Goal: Information Seeking & Learning: Learn about a topic

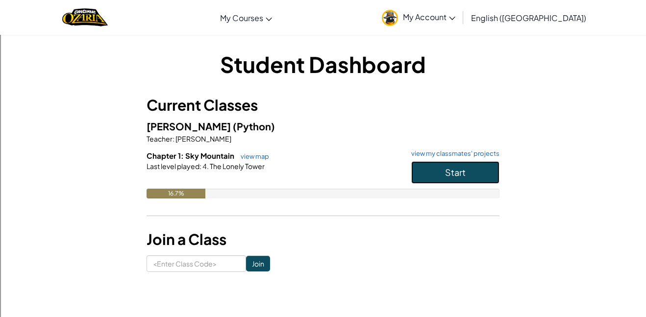
click at [447, 180] on button "Start" at bounding box center [455, 172] width 88 height 23
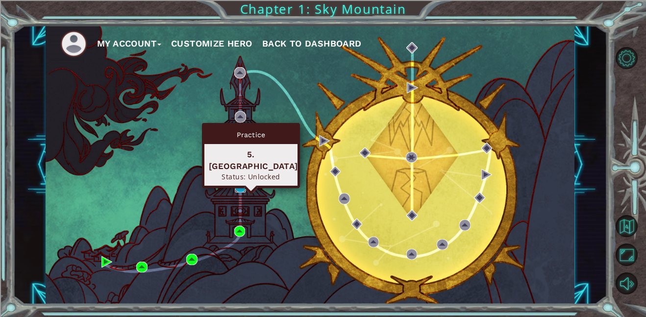
click at [239, 191] on img at bounding box center [240, 186] width 11 height 11
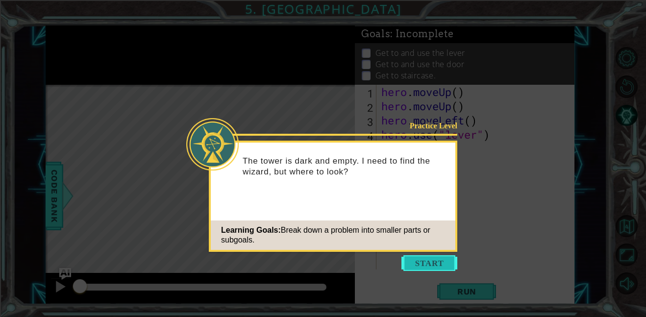
click at [443, 266] on button "Start" at bounding box center [429, 263] width 56 height 16
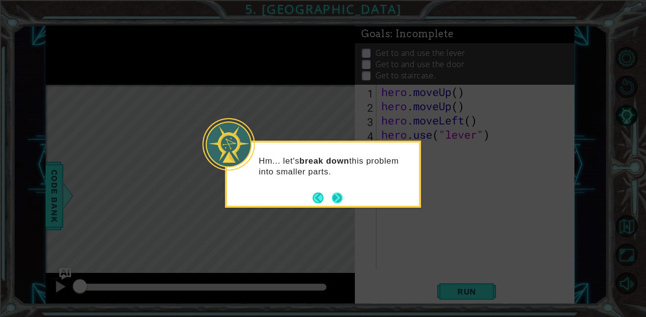
click at [342, 199] on button "Next" at bounding box center [337, 198] width 11 height 11
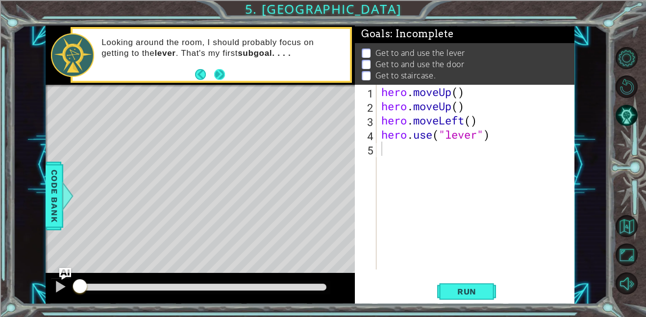
click at [217, 76] on button "Next" at bounding box center [219, 74] width 11 height 11
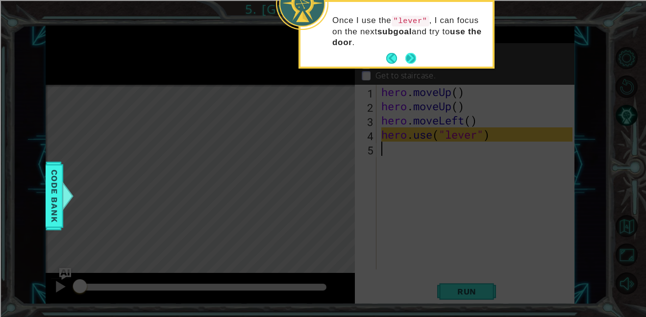
click at [414, 59] on button "Next" at bounding box center [410, 58] width 11 height 11
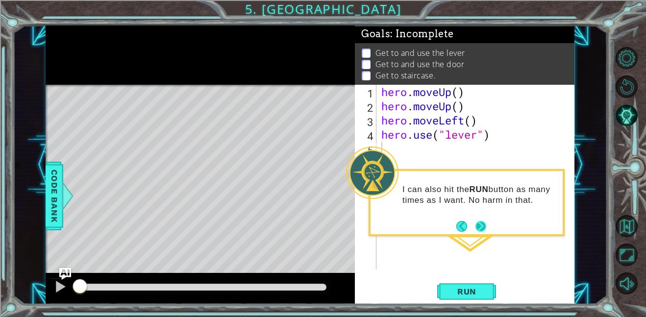
click at [485, 227] on button "Next" at bounding box center [481, 226] width 11 height 11
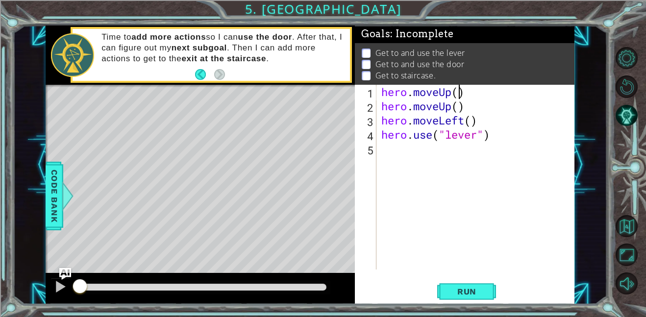
click at [457, 91] on div "hero . moveUp ( ) hero . moveUp ( ) hero . moveLeft ( ) hero . use ( "lever" )" at bounding box center [478, 191] width 198 height 213
click at [458, 107] on div "hero . moveUp ( 1 ) hero . moveUp ( ) hero . moveLeft ( ) hero . use ( "lever" )" at bounding box center [478, 191] width 198 height 213
click at [472, 121] on div "hero . moveUp ( 1 ) hero . moveUp ( 1 ) hero . moveLeft ( ) hero . use ( "lever…" at bounding box center [478, 191] width 198 height 213
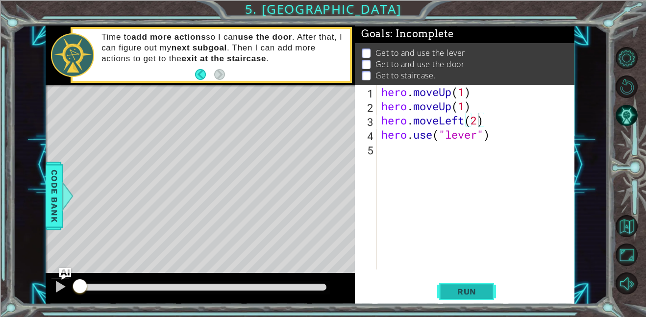
click at [475, 301] on button "Run" at bounding box center [466, 291] width 59 height 22
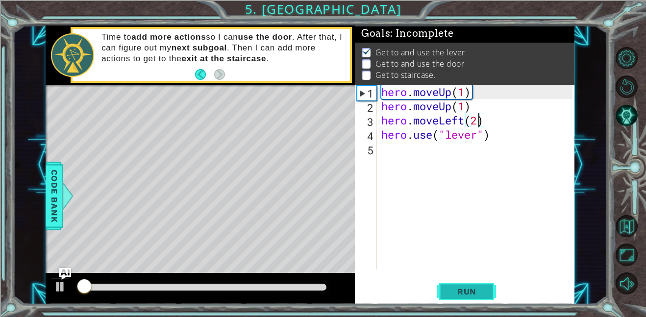
scroll to position [1, 0]
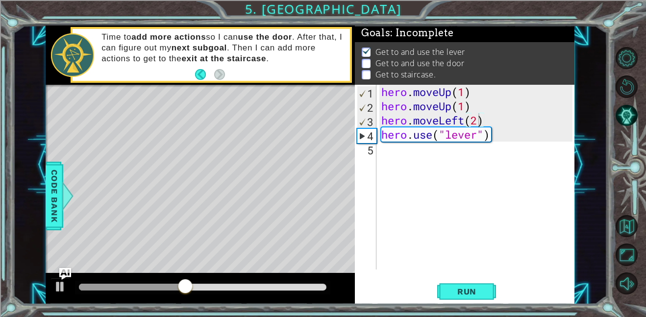
click at [377, 142] on div "hero.moveLeft(2) 1 2 3 4 5 hero . moveUp ( 1 ) hero . moveUp ( 1 ) hero . moveL…" at bounding box center [464, 177] width 218 height 185
click at [462, 136] on div "hero . moveUp ( 1 ) hero . moveUp ( 1 ) hero . moveLeft ( 2 ) hero . use ( "lev…" at bounding box center [478, 191] width 198 height 213
type textarea "hero.use("lever")"
click at [374, 156] on div "5" at bounding box center [367, 150] width 20 height 14
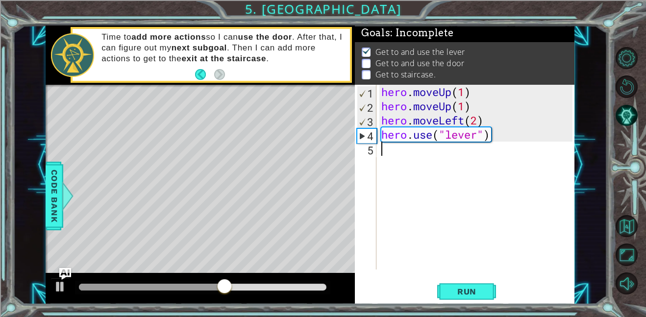
type textarea "h"
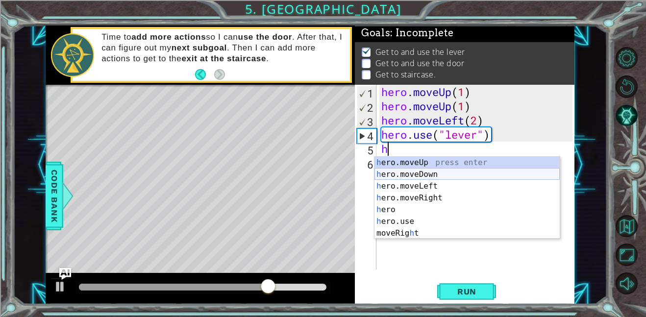
click at [433, 172] on div "h ero.moveUp press enter h ero.moveDown press enter h ero.moveLeft press enter …" at bounding box center [467, 210] width 185 height 106
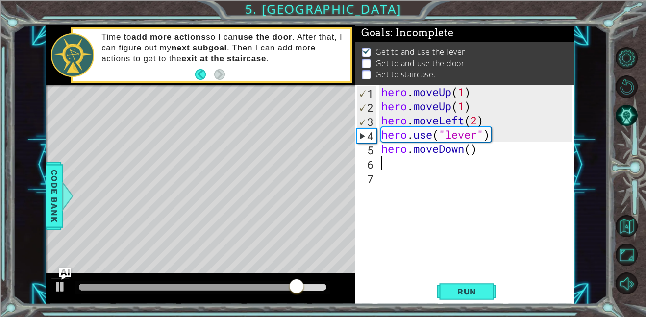
click at [477, 149] on div "hero . moveUp ( 1 ) hero . moveUp ( 1 ) hero . moveLeft ( 2 ) hero . use ( "lev…" at bounding box center [478, 191] width 198 height 213
click at [472, 149] on div "hero . moveUp ( 1 ) hero . moveUp ( 1 ) hero . moveLeft ( 2 ) hero . use ( "lev…" at bounding box center [478, 191] width 198 height 213
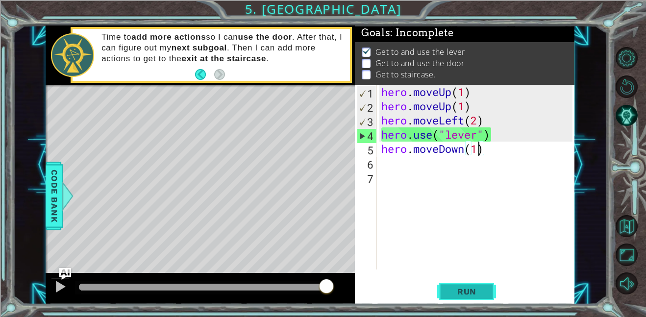
type textarea "hero.moveDown(1)"
click at [478, 288] on span "Run" at bounding box center [467, 292] width 39 height 10
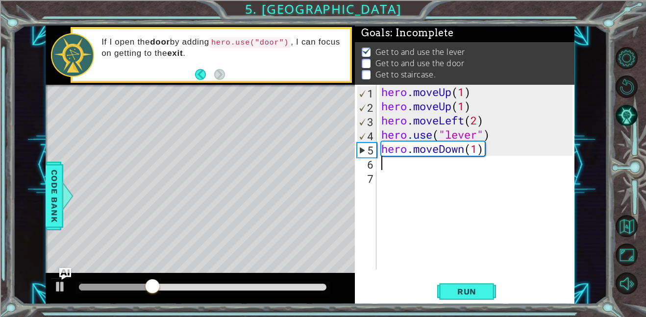
click at [399, 169] on div "hero . moveUp ( 1 ) hero . moveUp ( 1 ) hero . moveLeft ( 2 ) hero . use ( "lev…" at bounding box center [478, 191] width 198 height 213
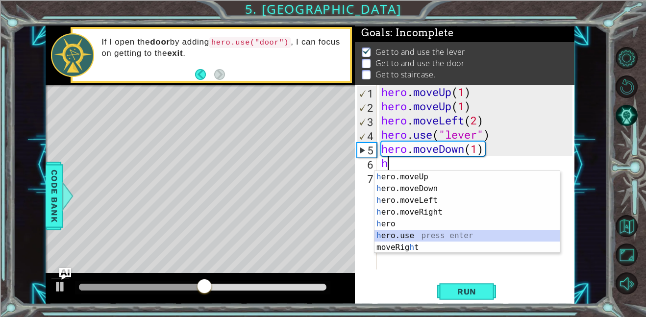
click at [421, 238] on div "h ero.moveUp press enter h ero.moveDown press enter h ero.moveLeft press enter …" at bounding box center [467, 224] width 185 height 106
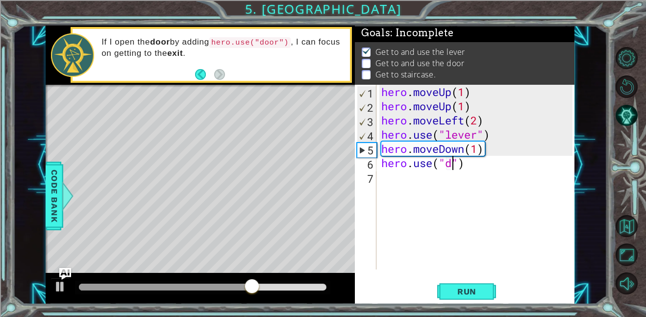
scroll to position [0, 3]
type textarea "hero.use("door")"
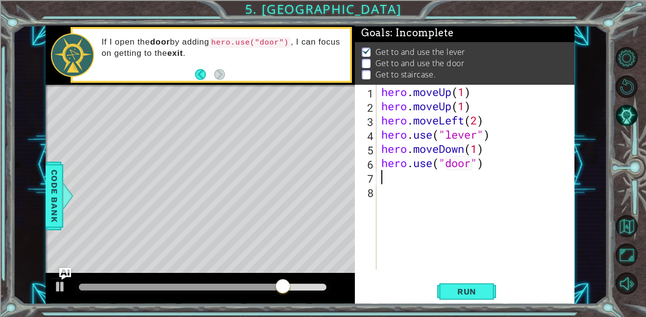
scroll to position [0, 0]
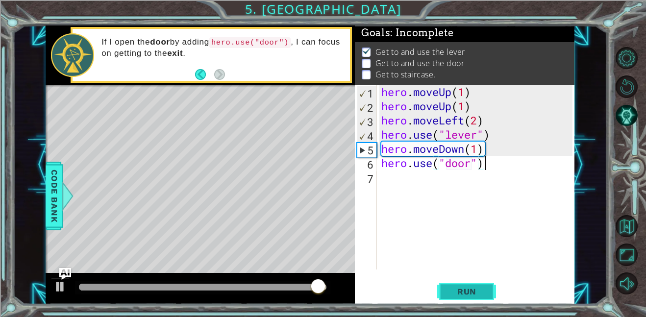
click at [476, 288] on span "Run" at bounding box center [467, 292] width 39 height 10
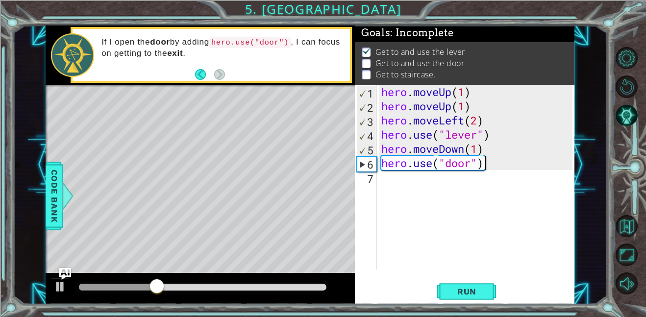
click at [472, 165] on div "hero . moveUp ( 1 ) hero . moveUp ( 1 ) hero . moveLeft ( 2 ) hero . use ( "lev…" at bounding box center [478, 191] width 198 height 213
click at [498, 163] on div "hero . moveUp ( 1 ) hero . moveUp ( 1 ) hero . moveLeft ( 2 ) hero . use ( "lev…" at bounding box center [478, 191] width 198 height 213
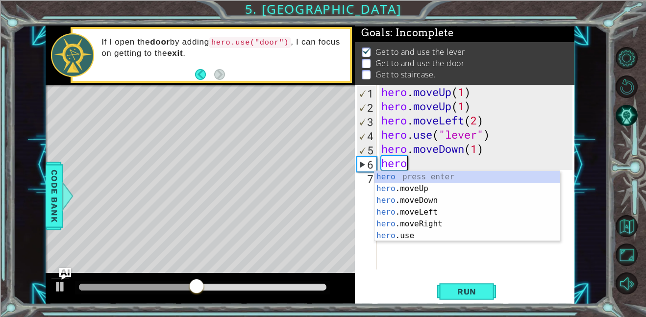
scroll to position [0, 0]
type textarea "h"
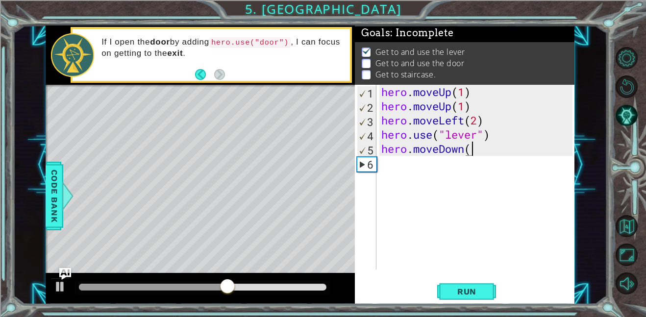
type textarea "hero.moveDown(h"
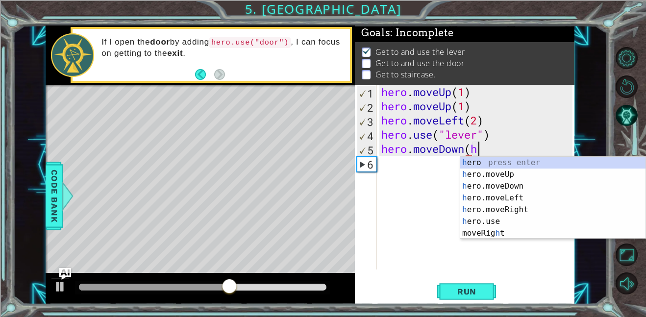
scroll to position [0, 4]
click at [478, 206] on div "h ero press enter h ero.moveUp press enter h ero.moveDown press enter h ero.mov…" at bounding box center [552, 210] width 185 height 106
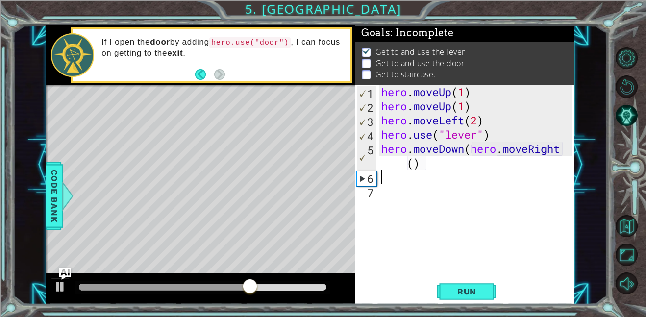
scroll to position [0, 0]
click at [566, 145] on div "hero . moveUp ( 1 ) hero . moveUp ( 1 ) hero . moveLeft ( 2 ) hero . use ( "lev…" at bounding box center [478, 191] width 198 height 213
click at [569, 150] on div "hero . moveUp ( 1 ) hero . moveUp ( 1 ) hero . moveLeft ( 2 ) hero . use ( "lev…" at bounding box center [478, 191] width 198 height 213
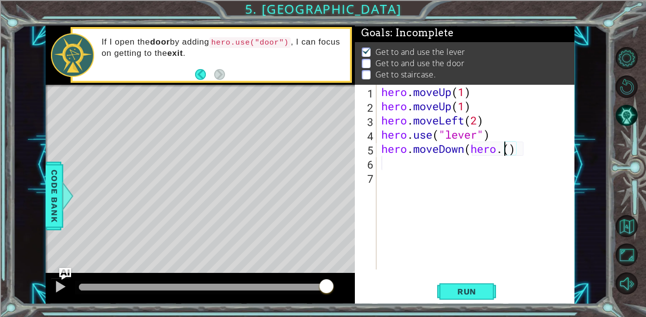
click at [538, 152] on div "hero . moveUp ( 1 ) hero . moveUp ( 1 ) hero . moveLeft ( 2 ) hero . use ( "lev…" at bounding box center [478, 191] width 198 height 213
click at [472, 150] on div "hero . moveUp ( 1 ) hero . moveUp ( 1 ) hero . moveLeft ( 2 ) hero . use ( "lev…" at bounding box center [478, 191] width 198 height 213
type textarea "hero.moveDown(1)"
click at [380, 169] on div "hero . moveUp ( 1 ) hero . moveUp ( 1 ) hero . moveLeft ( 2 ) hero . use ( "lev…" at bounding box center [478, 191] width 198 height 213
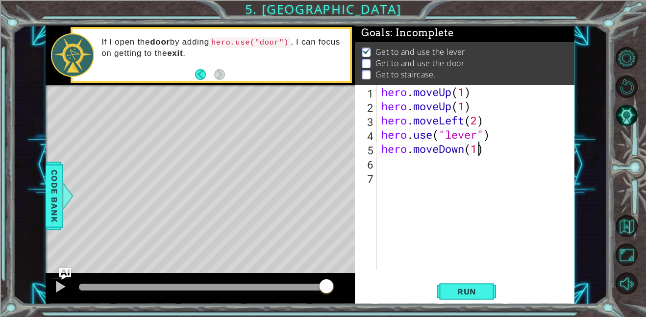
scroll to position [0, 0]
type textarea "h"
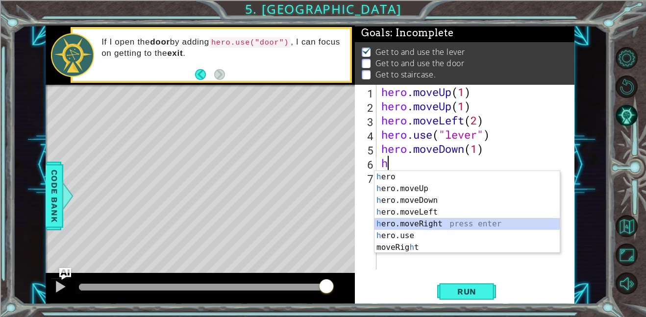
click at [414, 223] on div "h ero press enter h ero.moveUp press enter h ero.moveDown press enter h ero.mov…" at bounding box center [467, 224] width 185 height 106
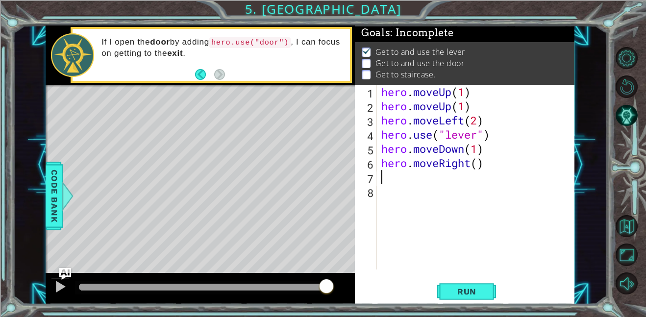
click at [480, 166] on div "hero . moveUp ( 1 ) hero . moveUp ( 1 ) hero . moveLeft ( 2 ) hero . use ( "lev…" at bounding box center [478, 191] width 198 height 213
type textarea "hero.moveRight(2)"
click at [382, 177] on div "hero . moveUp ( 1 ) hero . moveUp ( 1 ) hero . moveLeft ( 2 ) hero . use ( "lev…" at bounding box center [478, 191] width 198 height 213
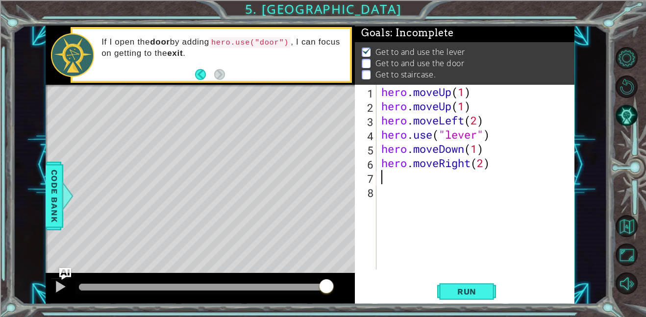
type textarea "h"
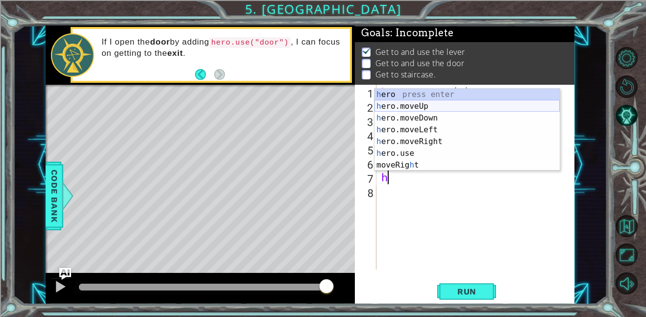
click at [411, 106] on div "h ero press enter h ero.moveUp press enter h ero.moveDown press enter h ero.mov…" at bounding box center [467, 142] width 185 height 106
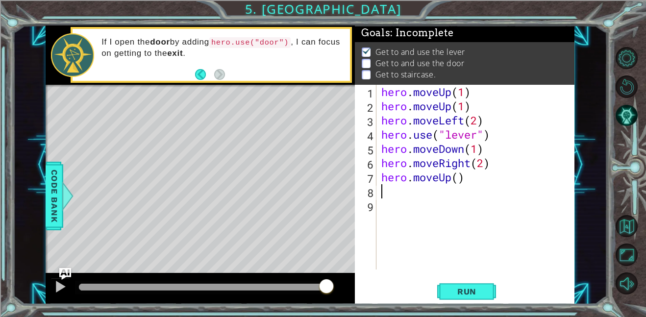
type textarea "h"
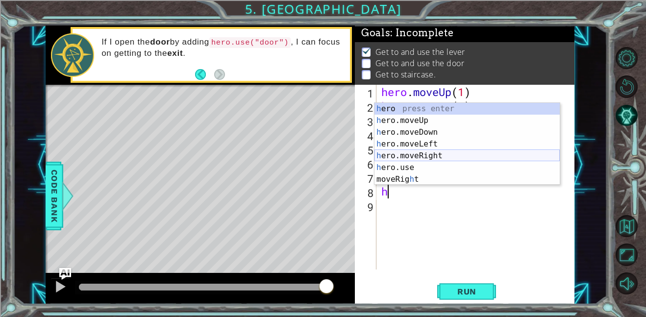
click at [419, 158] on div "h ero press enter h ero.moveUp press enter h ero.moveDown press enter h ero.mov…" at bounding box center [467, 156] width 185 height 106
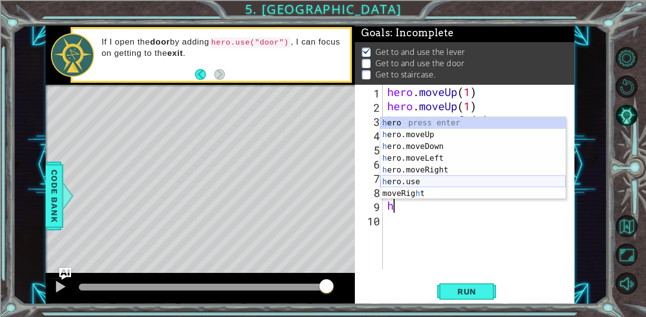
click at [417, 179] on div "h ero press enter h ero.moveUp press enter h ero.moveDown press enter h ero.mov…" at bounding box center [472, 170] width 185 height 106
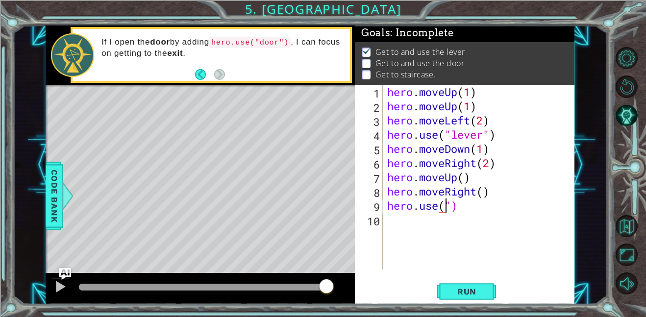
click at [451, 204] on div "hero . moveUp ( 1 ) hero . moveUp ( 1 ) hero . moveLeft ( 2 ) hero . use ( "lev…" at bounding box center [481, 191] width 192 height 213
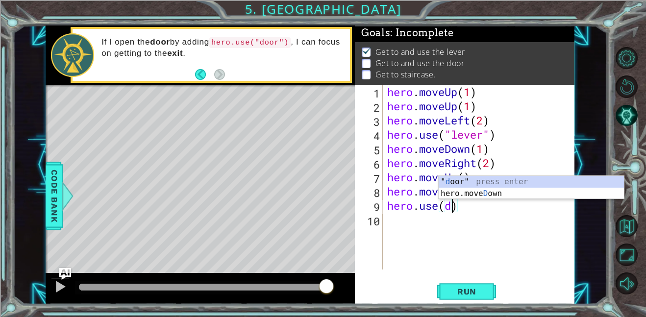
scroll to position [0, 2]
click at [446, 180] on div "" d oor" press enter hero.[PERSON_NAME] own press enter" at bounding box center [531, 199] width 185 height 47
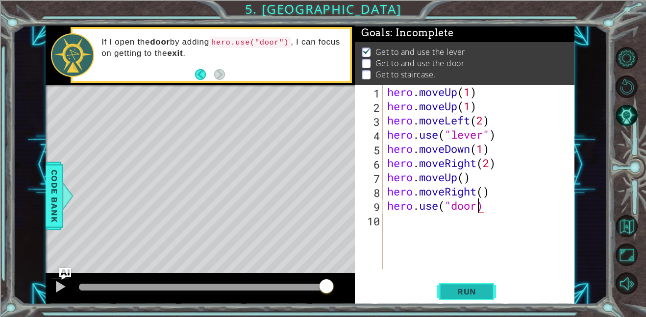
click at [444, 287] on button "Run" at bounding box center [466, 291] width 59 height 22
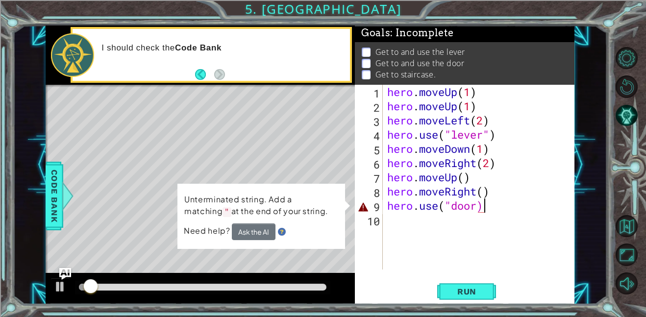
click at [486, 212] on div "hero . moveUp ( 1 ) hero . moveUp ( 1 ) hero . moveLeft ( 2 ) hero . use ( "lev…" at bounding box center [481, 191] width 192 height 213
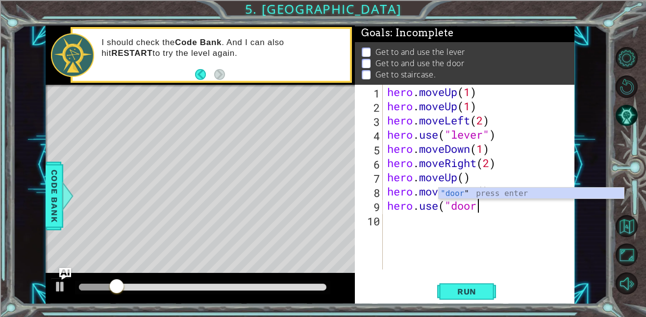
scroll to position [0, 4]
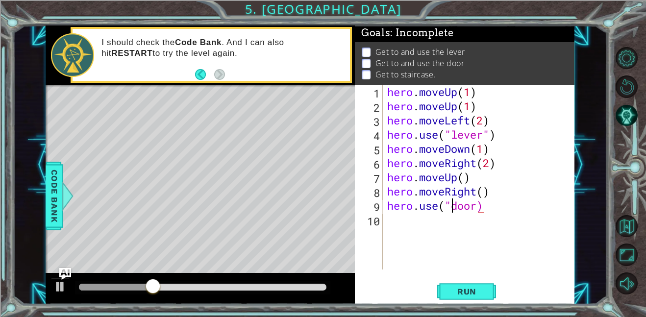
click at [451, 206] on div "hero . moveUp ( 1 ) hero . moveUp ( 1 ) hero . moveLeft ( 2 ) hero . use ( "lev…" at bounding box center [481, 191] width 192 height 213
click at [445, 296] on button "Run" at bounding box center [466, 291] width 59 height 22
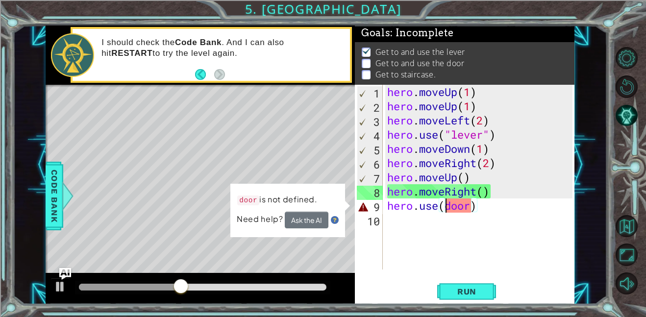
click at [476, 209] on div "hero . moveUp ( 1 ) hero . moveUp ( 1 ) hero . moveLeft ( 2 ) hero . use ( "lev…" at bounding box center [481, 191] width 192 height 213
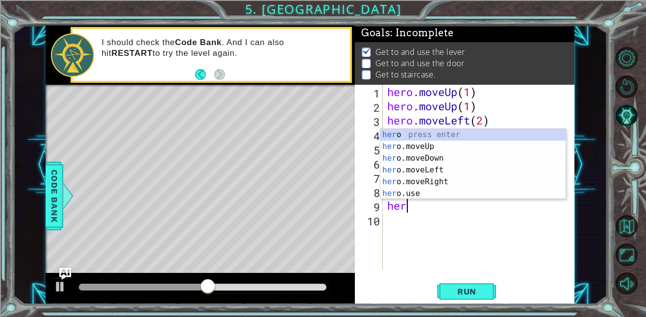
scroll to position [0, 0]
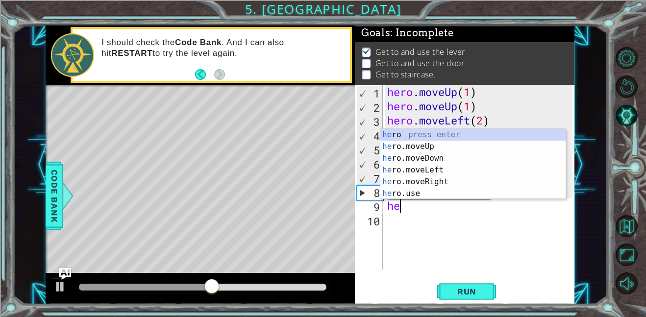
type textarea "h"
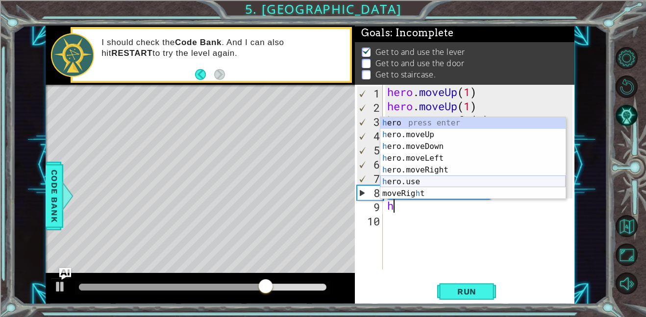
click at [429, 181] on div "h ero press enter h ero.moveUp press enter h ero.moveDown press enter h ero.mov…" at bounding box center [472, 170] width 185 height 106
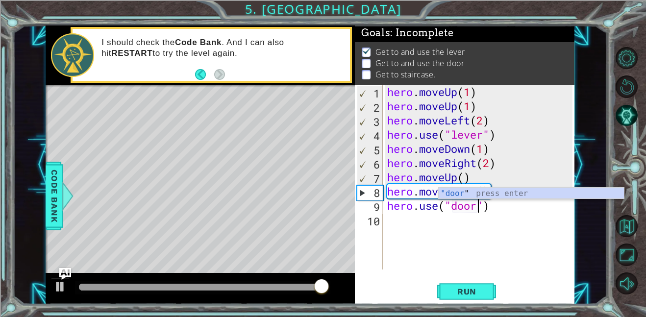
scroll to position [0, 4]
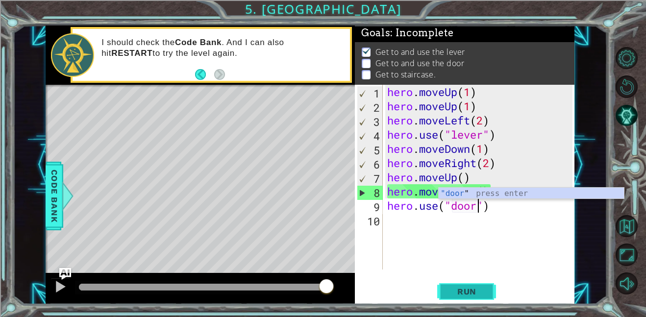
click at [466, 289] on span "Run" at bounding box center [467, 292] width 39 height 10
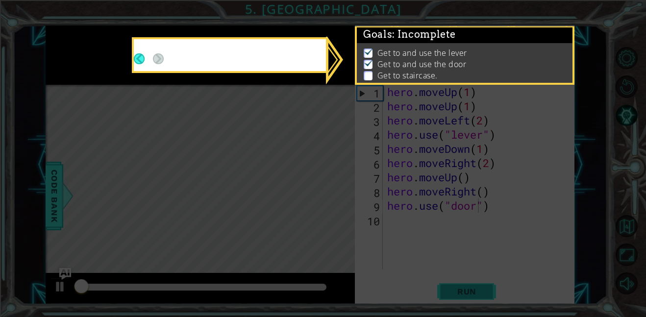
scroll to position [1, 0]
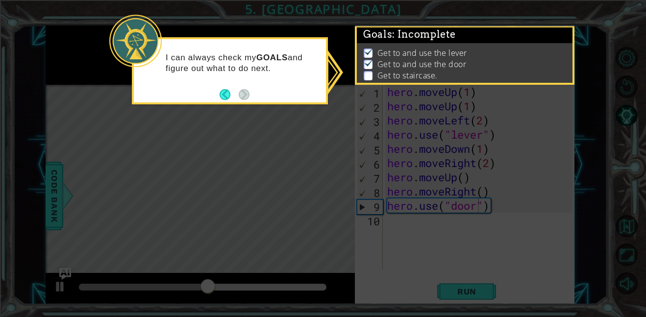
click at [467, 296] on icon at bounding box center [323, 158] width 646 height 317
click at [222, 95] on button "Back" at bounding box center [229, 94] width 19 height 11
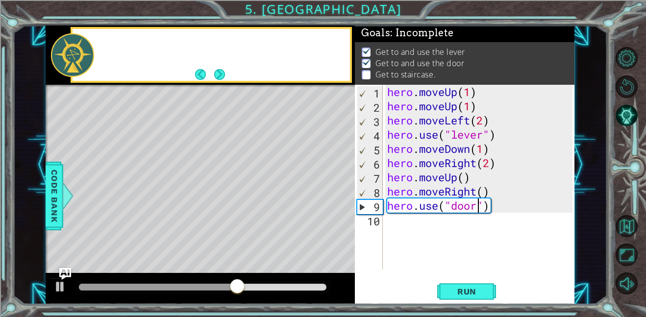
scroll to position [0, 0]
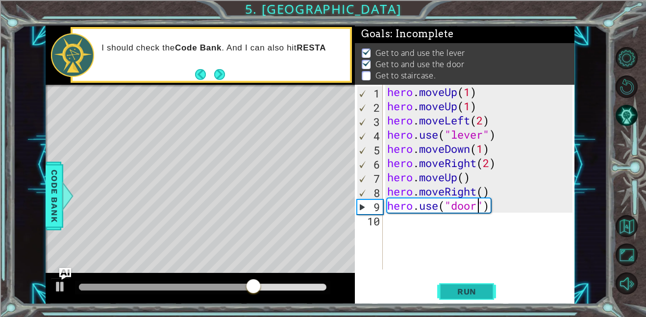
click at [475, 287] on span "Run" at bounding box center [467, 292] width 39 height 10
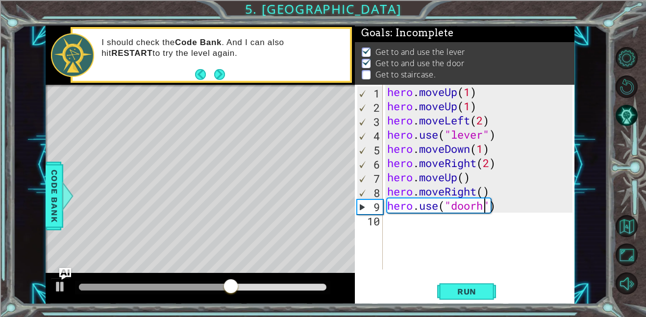
scroll to position [0, 4]
type textarea "hero.use("door")"
click at [385, 231] on div "hero . moveUp ( 1 ) hero . moveUp ( 1 ) hero . moveLeft ( 2 ) hero . use ( "lev…" at bounding box center [481, 191] width 192 height 213
type textarea "h"
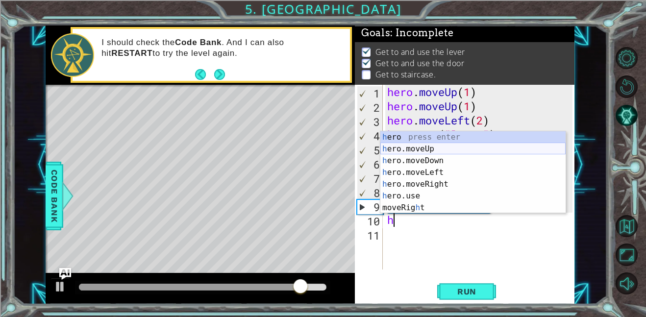
click at [419, 149] on div "h ero press enter h ero.moveUp press enter h ero.moveDown press enter h ero.mov…" at bounding box center [472, 184] width 185 height 106
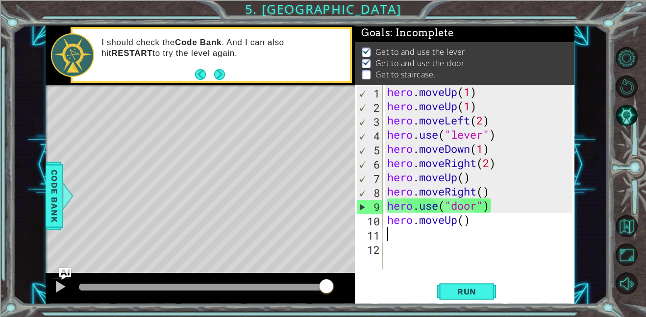
click at [465, 224] on div "hero . moveUp ( 1 ) hero . moveUp ( 1 ) hero . moveLeft ( 2 ) hero . use ( "lev…" at bounding box center [481, 191] width 192 height 213
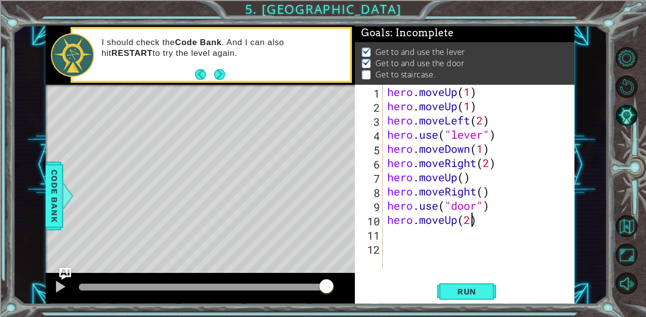
scroll to position [0, 3]
type textarea "hero.moveUp(2)"
click at [385, 237] on div "hero.moveUp(2) 1 2 3 4 5 6 7 8 9 10 11 12 hero . moveUp ( 1 ) hero . moveUp ( 1…" at bounding box center [464, 177] width 218 height 185
click at [383, 232] on div "hero.moveUp(2) 1 2 3 4 5 6 7 8 9 10 11 12 hero . moveUp ( 1 ) hero . moveUp ( 1…" at bounding box center [464, 177] width 218 height 185
click at [385, 233] on div "hero . moveUp ( 1 ) hero . moveUp ( 1 ) hero . moveLeft ( 2 ) hero . use ( "lev…" at bounding box center [481, 191] width 192 height 213
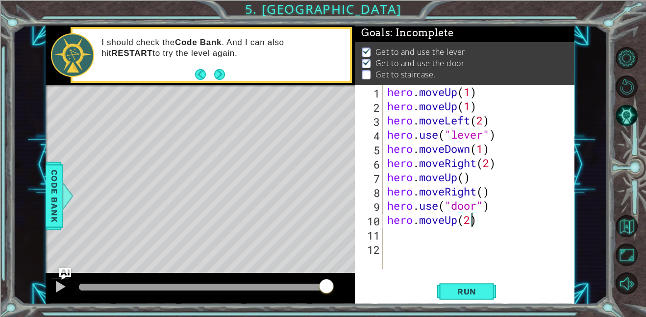
scroll to position [0, 0]
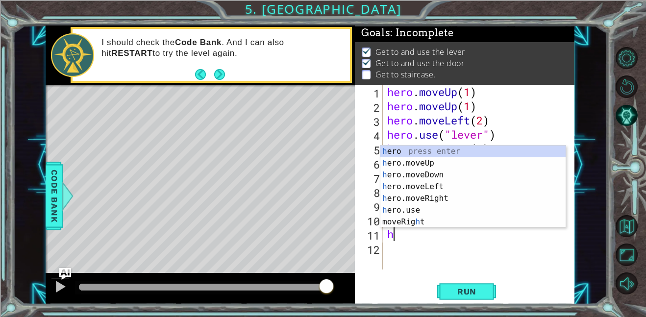
type textarea "h"
click at [420, 189] on div "h ero press enter h ero.moveUp press enter h ero.moveDown press enter h ero.mov…" at bounding box center [472, 199] width 185 height 106
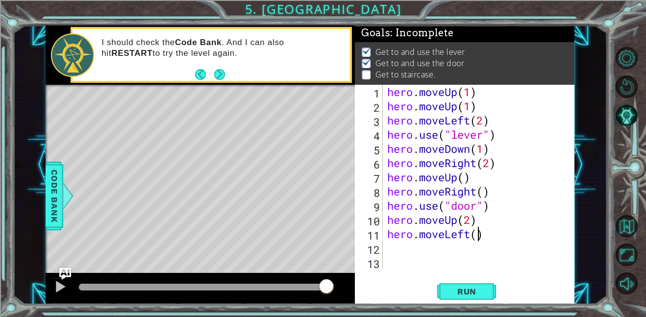
click at [479, 239] on div "hero . moveUp ( 1 ) hero . moveUp ( 1 ) hero . moveLeft ( 2 ) hero . use ( "lev…" at bounding box center [481, 191] width 192 height 213
type textarea "hero.moveLeft(3)"
click at [385, 248] on div "hero . moveUp ( 1 ) hero . moveUp ( 1 ) hero . moveLeft ( 2 ) hero . use ( "lev…" at bounding box center [481, 191] width 192 height 213
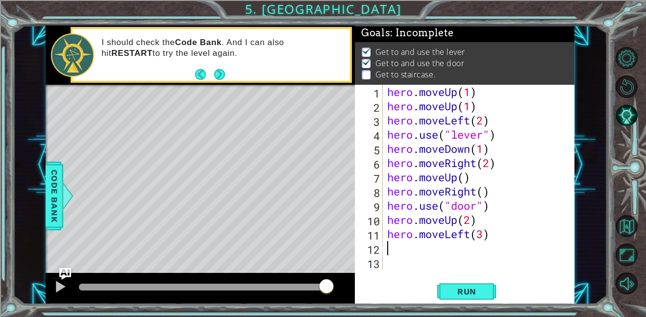
type textarea "h"
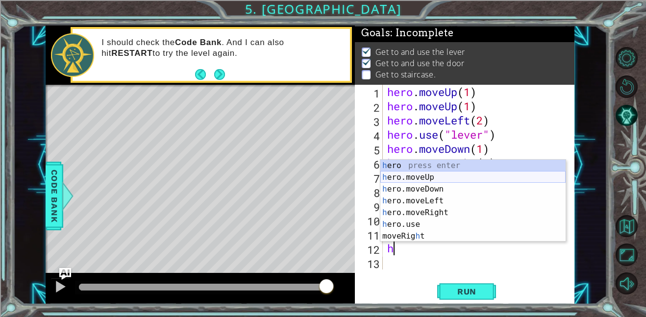
click at [418, 173] on div "h ero press enter h ero.moveUp press enter h ero.moveDown press enter h ero.mov…" at bounding box center [472, 213] width 185 height 106
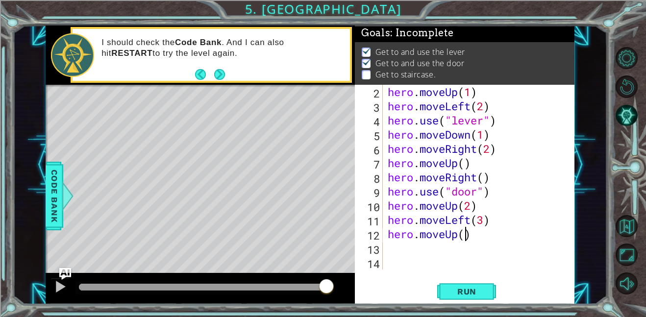
click at [464, 236] on div "hero . moveUp ( 1 ) hero . moveLeft ( 2 ) hero . use ( "lever" ) hero . moveDow…" at bounding box center [482, 191] width 192 height 213
type textarea "hero.moveUp(1)"
click at [476, 280] on button "Run" at bounding box center [466, 291] width 59 height 22
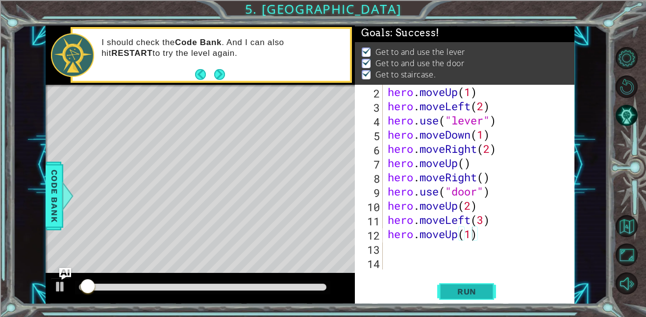
click at [480, 294] on span "Run" at bounding box center [467, 292] width 39 height 10
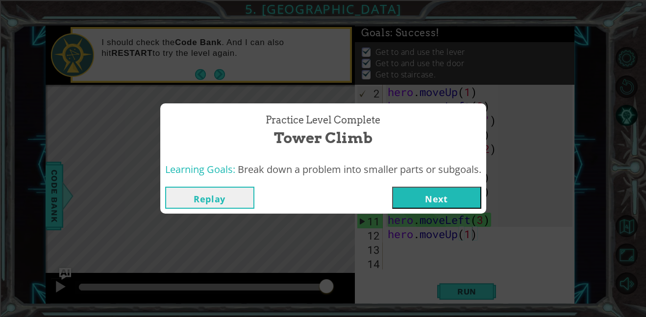
click at [471, 200] on button "Next" at bounding box center [436, 198] width 89 height 22
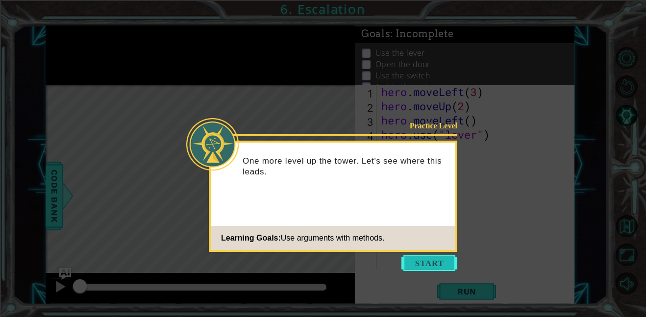
click at [414, 266] on button "Start" at bounding box center [429, 263] width 56 height 16
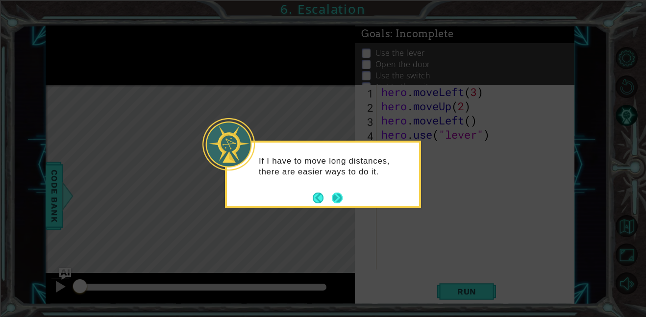
click at [341, 197] on button "Next" at bounding box center [337, 198] width 11 height 11
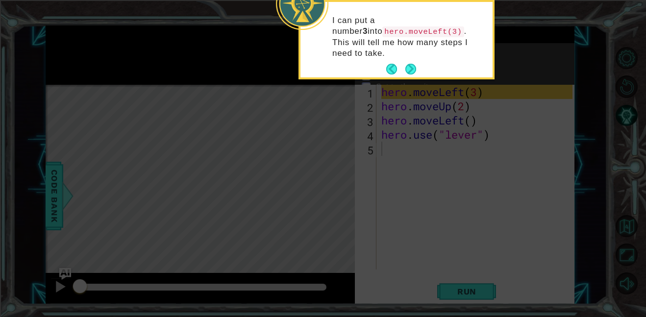
click at [409, 50] on div "I can put a number 3 into hero.moveLeft(3) . This will tell me how many steps I…" at bounding box center [397, 42] width 192 height 72
click at [415, 64] on button "Next" at bounding box center [410, 69] width 11 height 11
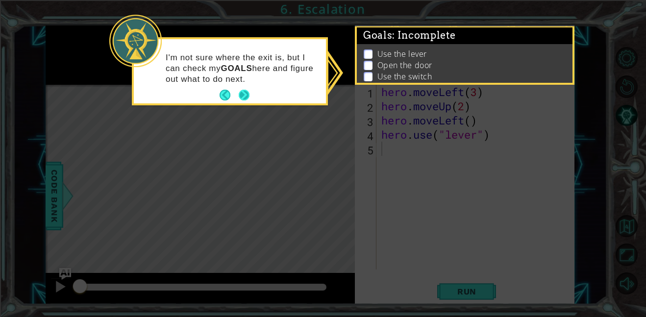
click at [248, 92] on button "Next" at bounding box center [244, 95] width 11 height 11
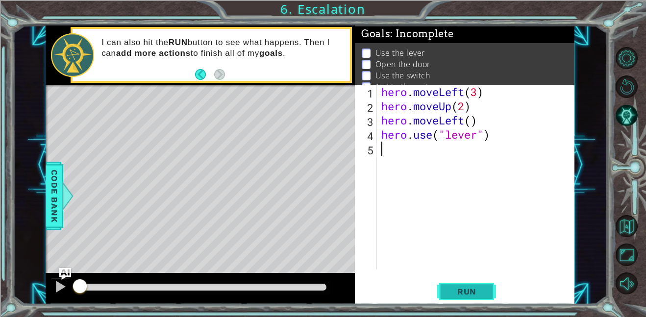
click at [459, 298] on button "Run" at bounding box center [466, 291] width 59 height 22
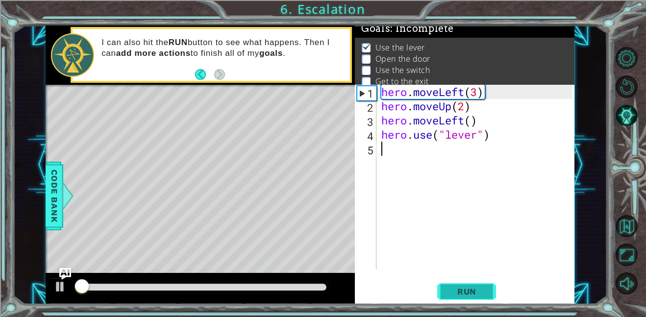
scroll to position [6, 0]
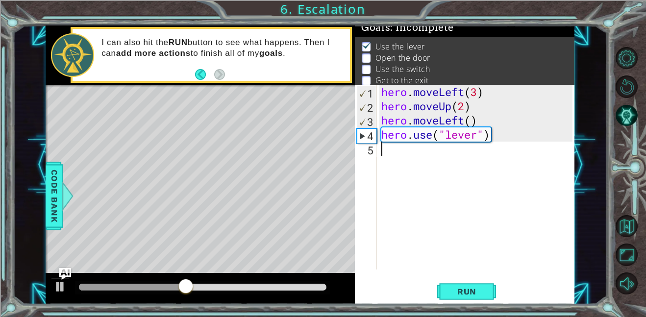
click at [467, 120] on div "hero . moveLeft ( 3 ) hero . moveUp ( 2 ) hero . moveLeft ( ) hero . use ( "lev…" at bounding box center [478, 191] width 198 height 213
type textarea "hero.moveLeft()"
click at [474, 124] on div "hero . moveLeft ( 3 ) hero . moveUp ( 2 ) hero . moveLeft ( ) hero . use ( "lev…" at bounding box center [478, 191] width 198 height 213
click at [375, 153] on div "5" at bounding box center [367, 150] width 20 height 14
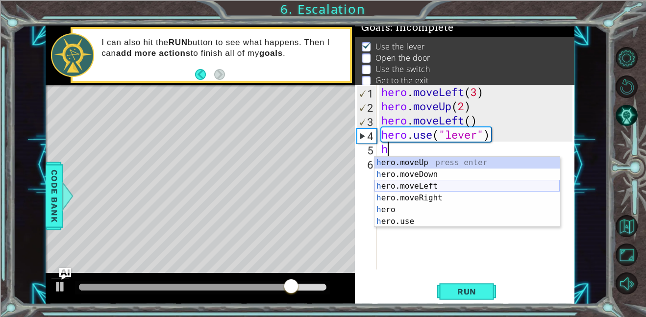
click at [426, 186] on div "h ero.moveUp press enter h ero.moveDown press enter h ero.moveLeft press enter …" at bounding box center [467, 204] width 185 height 94
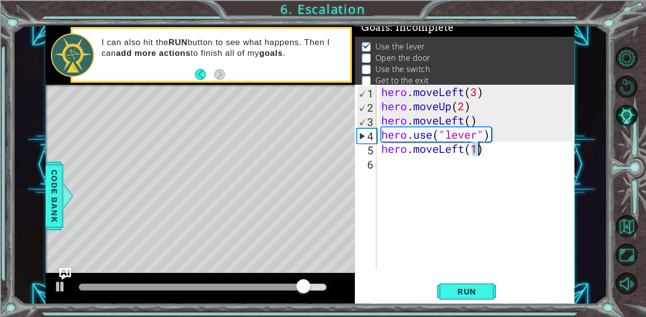
type textarea "hero.moveLeft(1)"
click at [478, 150] on div "hero . moveLeft ( 3 ) hero . moveUp ( 2 ) hero . moveLeft ( ) hero . use ( "lev…" at bounding box center [475, 177] width 193 height 185
click at [384, 167] on div "hero . moveLeft ( 3 ) hero . moveUp ( 2 ) hero . moveLeft ( ) hero . use ( "lev…" at bounding box center [478, 191] width 198 height 213
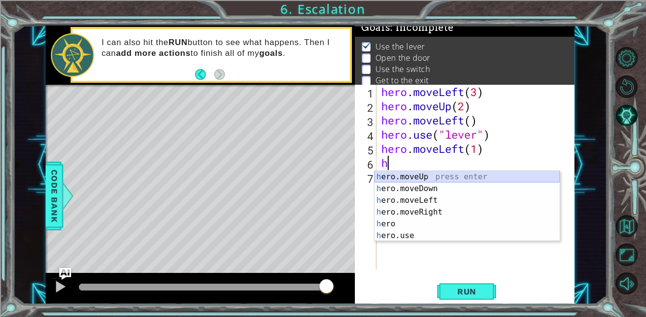
click at [435, 176] on div "h ero.moveUp press enter h ero.moveDown press enter h ero.moveLeft press enter …" at bounding box center [467, 218] width 185 height 94
type textarea "hero.moveUp(1)"
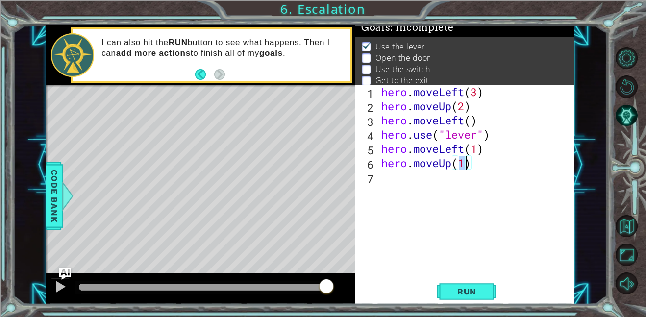
click at [399, 178] on div "hero . moveLeft ( 3 ) hero . moveUp ( 2 ) hero . moveLeft ( ) hero . use ( "lev…" at bounding box center [478, 191] width 198 height 213
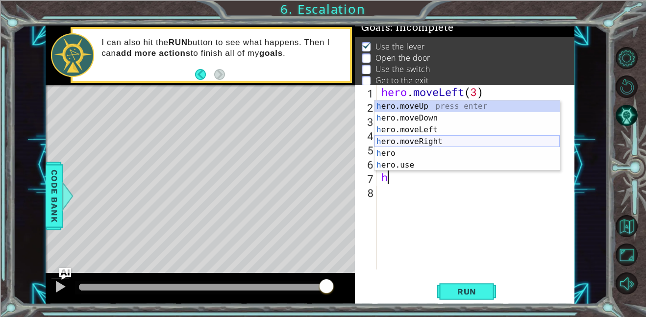
click at [447, 142] on div "h ero.moveUp press enter h ero.moveDown press enter h ero.moveLeft press enter …" at bounding box center [467, 147] width 185 height 94
type textarea "hero.moveRight(1)"
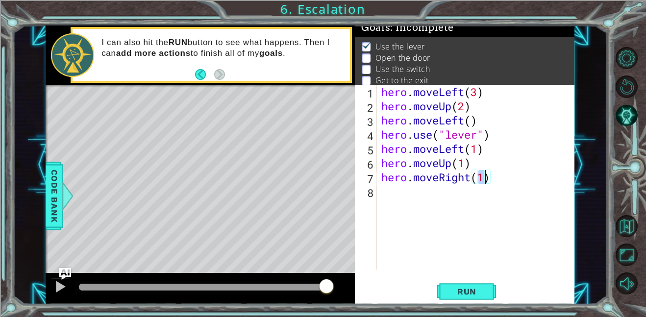
click at [391, 193] on div "hero . moveLeft ( 3 ) hero . moveUp ( 2 ) hero . moveLeft ( ) hero . use ( "lev…" at bounding box center [478, 191] width 198 height 213
type textarea "h"
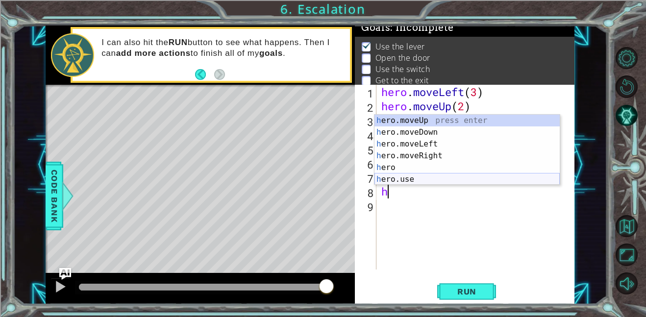
click at [427, 185] on div "hero . moveLeft ( 3 ) hero . moveUp ( 2 ) hero . moveLeft ( ) hero . use ( "lev…" at bounding box center [478, 191] width 198 height 213
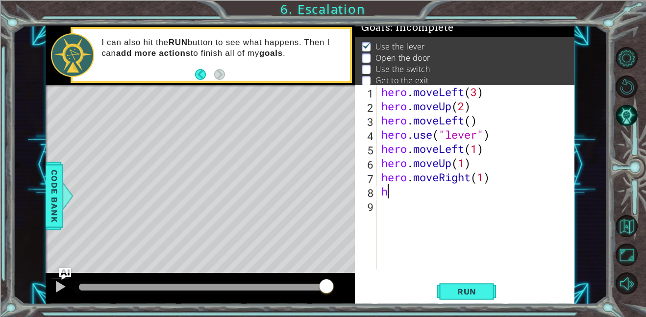
click at [387, 198] on div "hero . moveLeft ( 3 ) hero . moveUp ( 2 ) hero . moveLeft ( ) hero . use ( "lev…" at bounding box center [478, 191] width 198 height 213
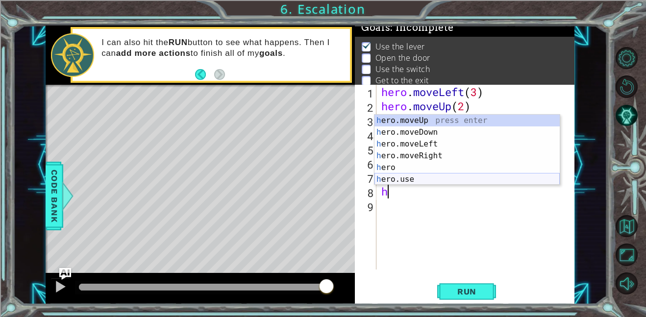
click at [410, 176] on div "h ero.moveUp press enter h ero.moveDown press enter h ero.moveLeft press enter …" at bounding box center [467, 162] width 185 height 94
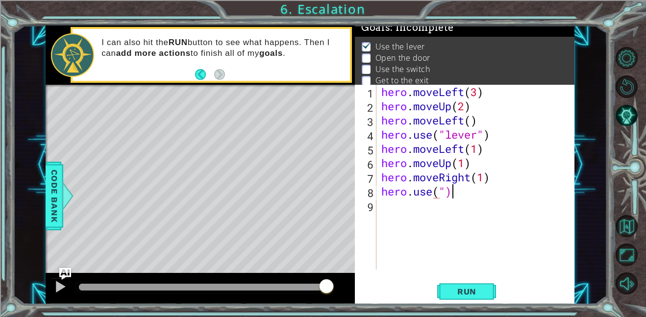
click at [458, 196] on div "hero . moveLeft ( 3 ) hero . moveUp ( 2 ) hero . moveLeft ( ) hero . use ( "lev…" at bounding box center [478, 191] width 198 height 213
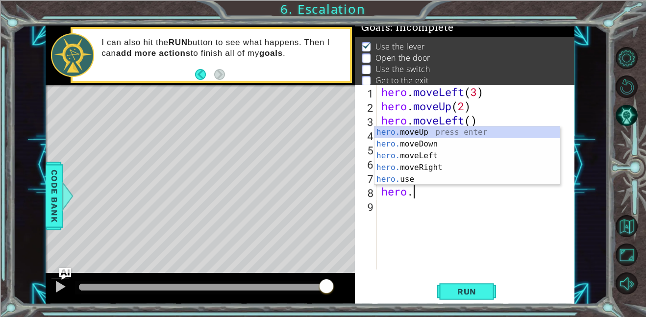
type textarea "h"
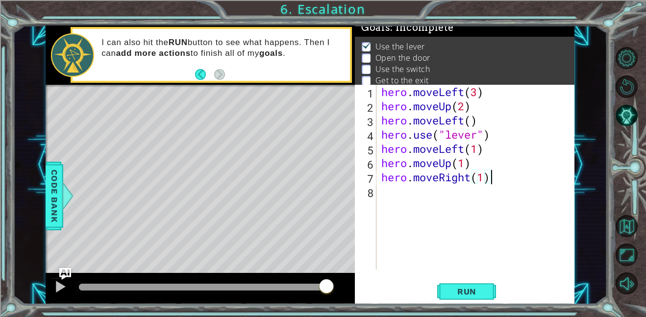
scroll to position [0, 4]
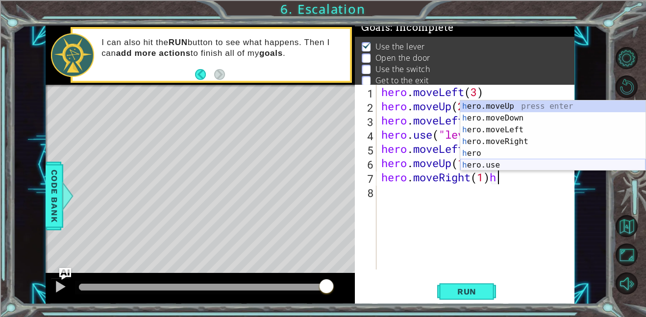
click at [476, 161] on div "h ero.moveUp press enter h ero.moveDown press enter h ero.moveLeft press enter …" at bounding box center [552, 147] width 185 height 94
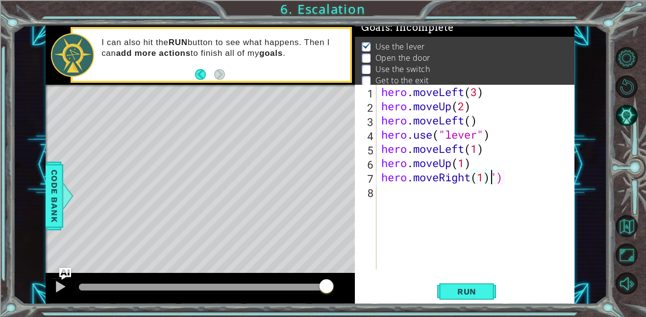
click at [504, 180] on div "hero . moveLeft ( 3 ) hero . moveUp ( 2 ) hero . moveLeft ( ) hero . use ( "lev…" at bounding box center [478, 191] width 198 height 213
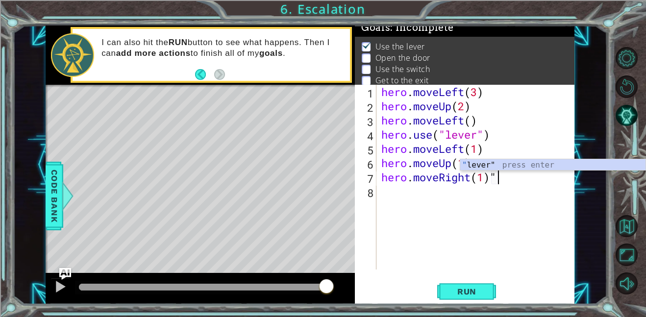
type textarea "hero.moveRight(1)"
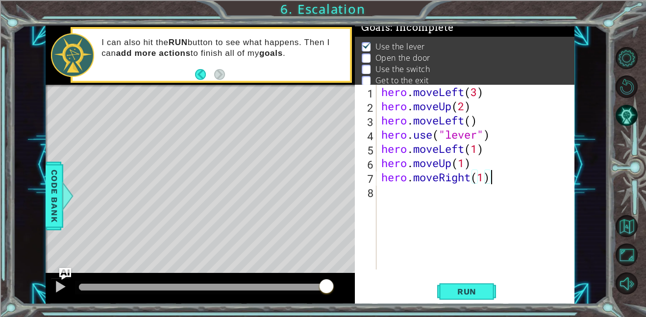
click at [390, 189] on div "hero . moveLeft ( 3 ) hero . moveUp ( 2 ) hero . moveLeft ( ) hero . use ( "lev…" at bounding box center [478, 191] width 198 height 213
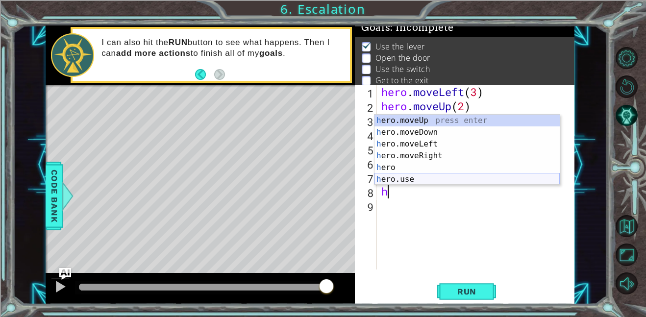
click at [397, 181] on div "h ero.moveUp press enter h ero.moveDown press enter h ero.moveLeft press enter …" at bounding box center [467, 162] width 185 height 94
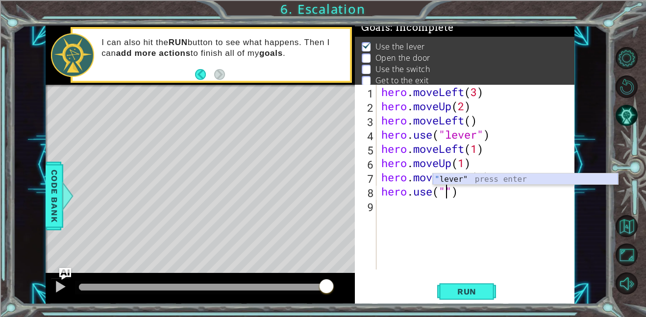
click at [456, 179] on div "" lever" press enter" at bounding box center [525, 191] width 185 height 35
type textarea "hero.use("lever")"
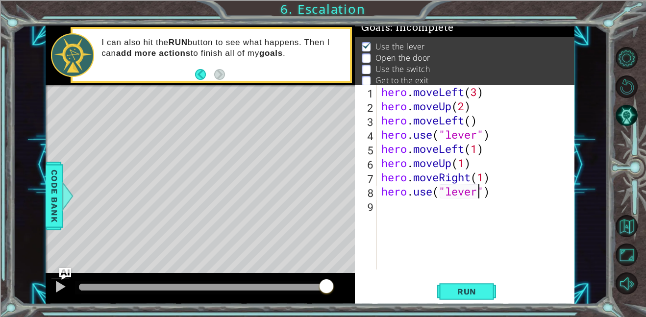
click at [387, 205] on div "hero . moveLeft ( 3 ) hero . moveUp ( 2 ) hero . moveLeft ( ) hero . use ( "lev…" at bounding box center [478, 191] width 198 height 213
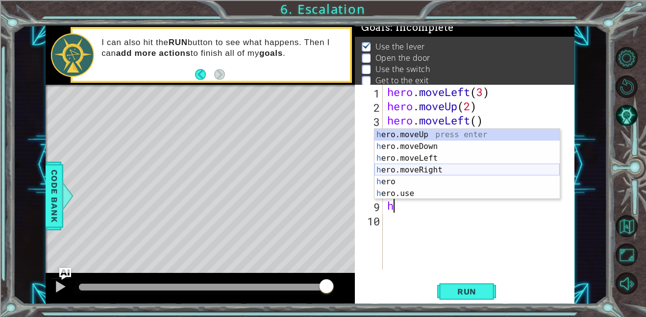
click at [423, 170] on div "h ero.moveUp press enter h ero.moveDown press enter h ero.moveLeft press enter …" at bounding box center [467, 176] width 185 height 94
type textarea "hero.moveRight(1)"
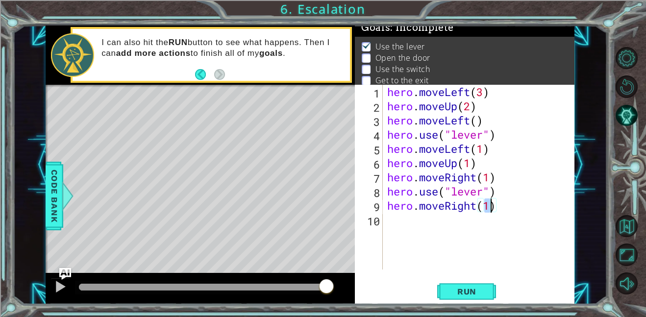
click at [392, 225] on div "hero . moveLeft ( 3 ) hero . moveUp ( 2 ) hero . moveLeft ( ) hero . use ( "lev…" at bounding box center [481, 191] width 192 height 213
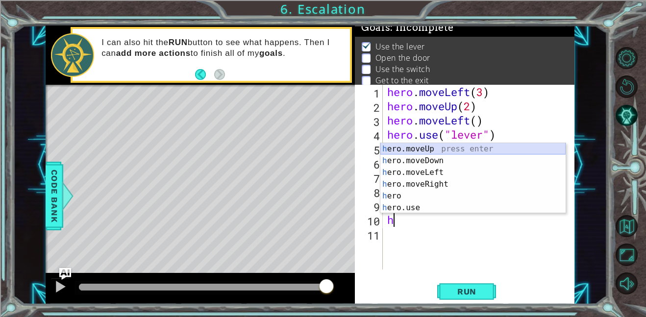
click at [413, 150] on div "h ero.moveUp press enter h ero.moveDown press enter h ero.moveLeft press enter …" at bounding box center [472, 190] width 185 height 94
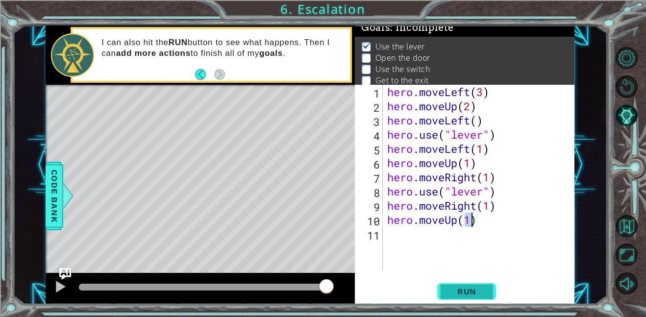
click at [489, 294] on button "Run" at bounding box center [466, 291] width 59 height 22
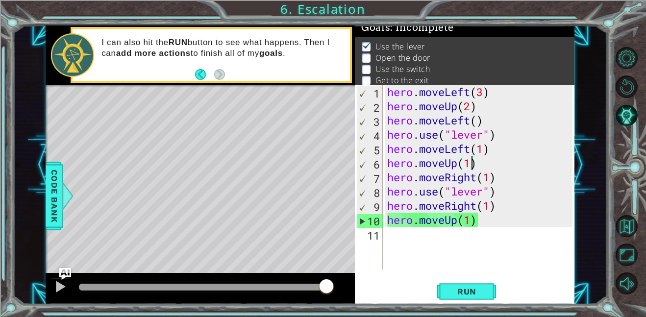
click at [474, 163] on div "hero . moveLeft ( 3 ) hero . moveUp ( 2 ) hero . moveLeft ( ) hero . use ( "lev…" at bounding box center [481, 191] width 192 height 213
click at [458, 163] on div "hero . moveLeft ( 3 ) hero . moveUp ( 2 ) hero . moveLeft ( ) hero . use ( "lev…" at bounding box center [481, 191] width 192 height 213
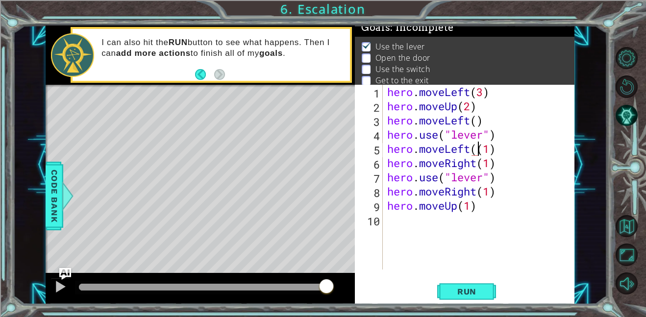
click at [490, 208] on div "hero . moveLeft ( 3 ) hero . moveUp ( 2 ) hero . moveLeft ( ) hero . use ( "lev…" at bounding box center [481, 191] width 192 height 213
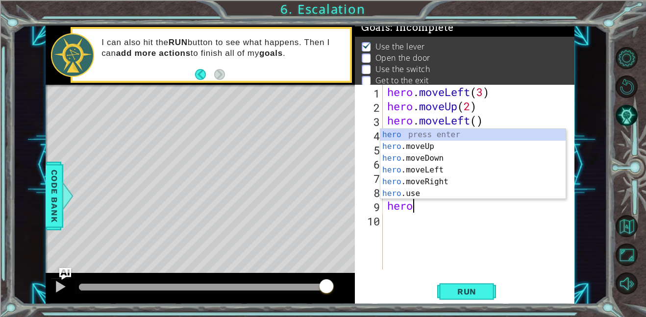
type textarea "h"
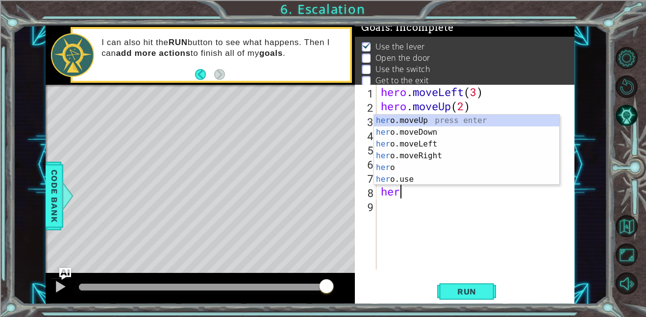
type textarea "h"
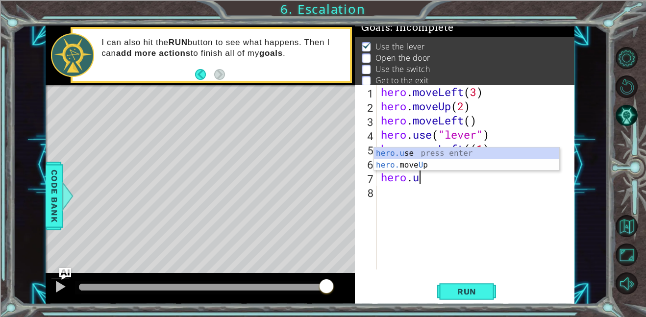
type textarea "h"
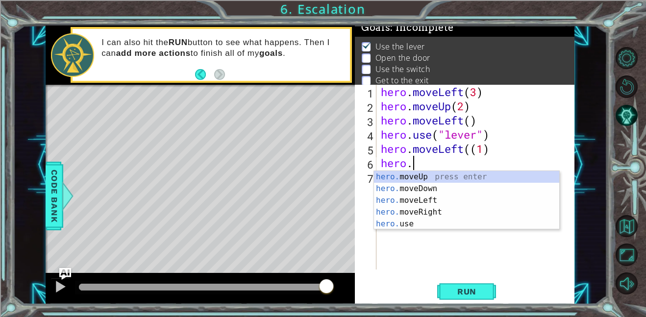
type textarea "h"
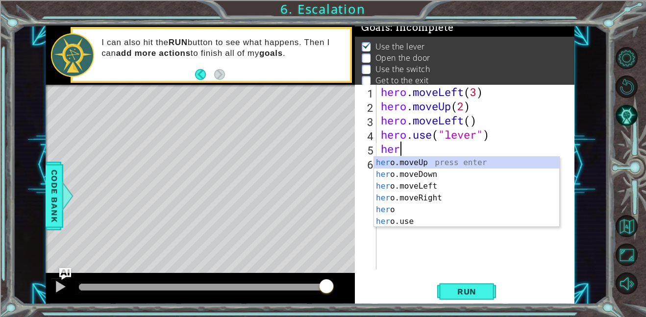
type textarea "h"
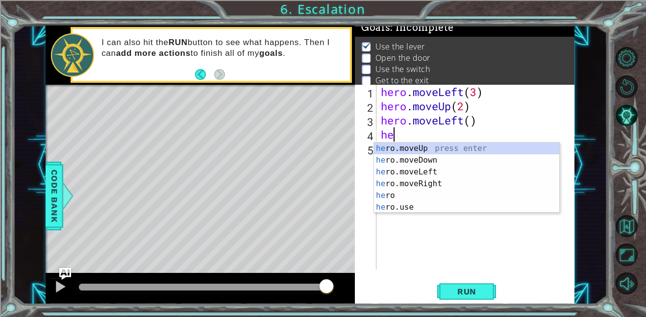
type textarea "h"
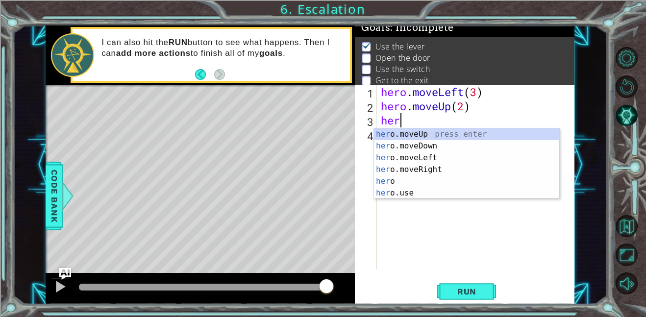
type textarea "h"
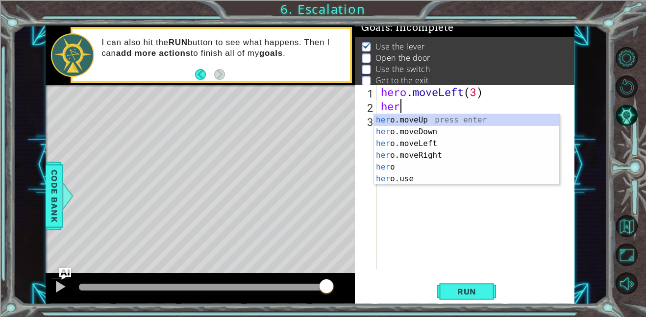
type textarea "h"
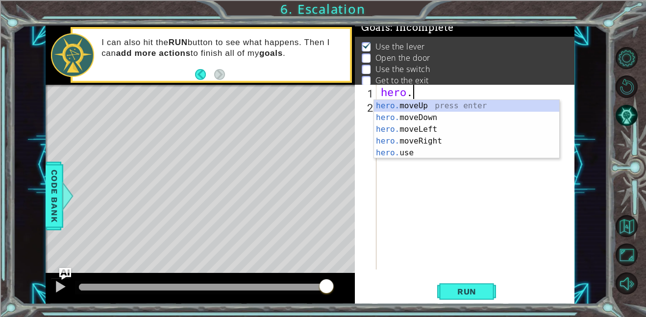
type textarea "h"
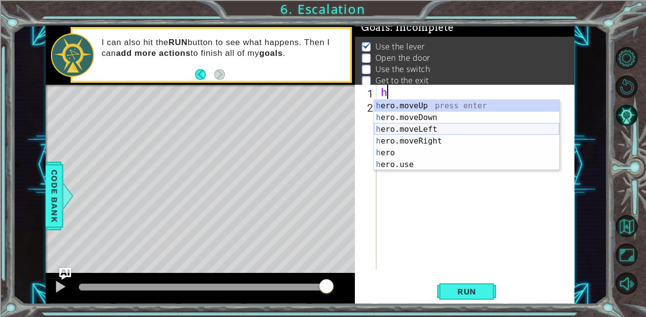
click at [423, 129] on div "h ero.moveUp press enter h ero.moveDown press enter h ero.moveLeft press enter …" at bounding box center [466, 147] width 185 height 94
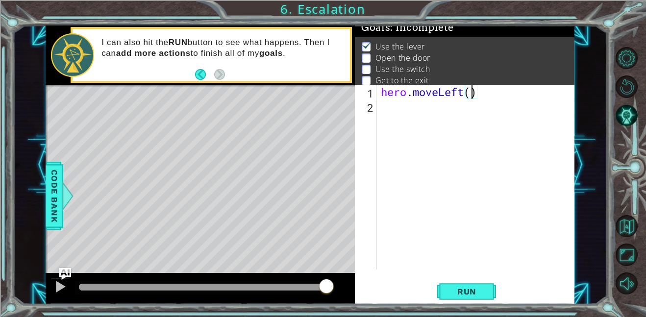
type textarea "hero.moveLeft(3)"
click at [409, 104] on div "hero . moveLeft ( 3 )" at bounding box center [478, 191] width 199 height 213
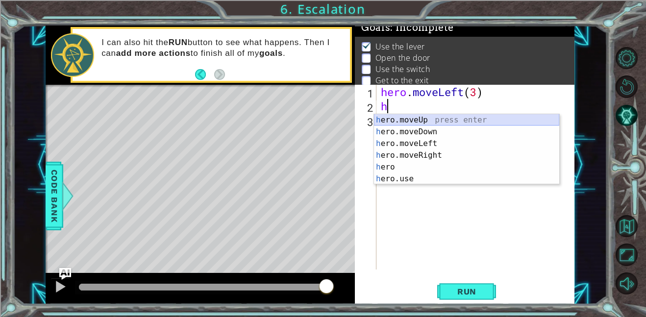
click at [418, 122] on div "h ero.moveUp press enter h ero.moveDown press enter h ero.moveLeft press enter …" at bounding box center [466, 161] width 185 height 94
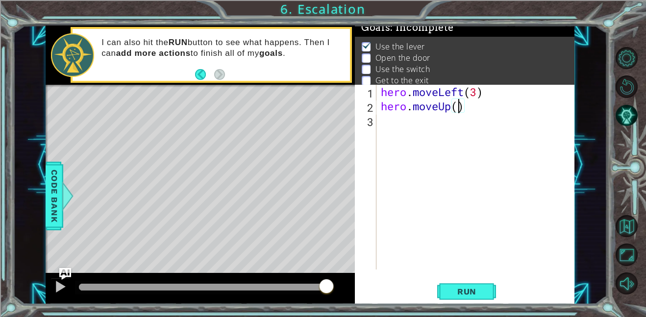
type textarea "hero.moveUp(2)"
click at [393, 116] on div "hero . moveLeft ( 3 ) hero . moveUp ( 2 )" at bounding box center [478, 191] width 199 height 213
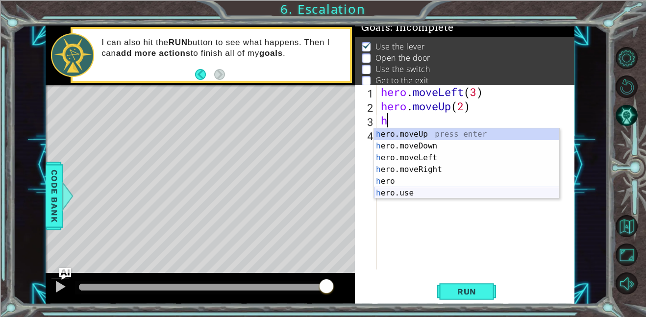
click at [406, 195] on div "h ero.moveUp press enter h ero.moveDown press enter h ero.moveLeft press enter …" at bounding box center [466, 175] width 185 height 94
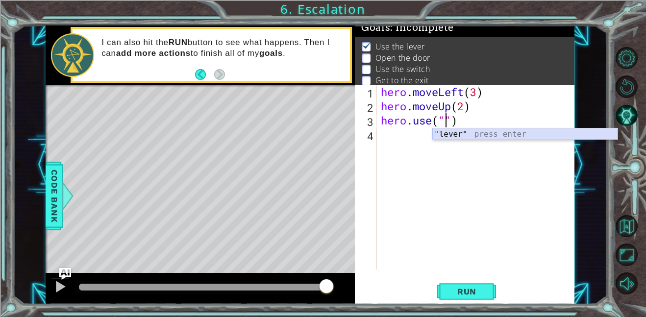
click at [459, 137] on div "" lever" press enter" at bounding box center [524, 145] width 185 height 35
type textarea "hero.use("lever")"
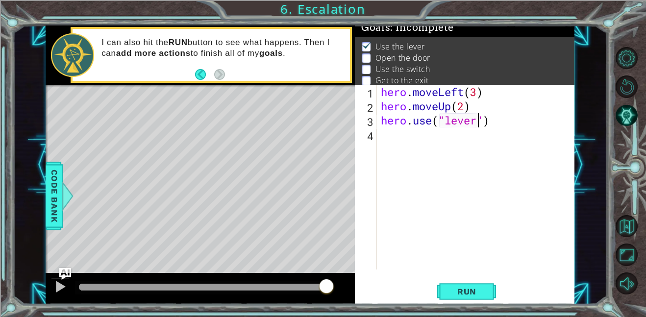
click at [386, 142] on div "hero . moveLeft ( 3 ) hero . moveUp ( 2 ) hero . use ( "lever" )" at bounding box center [478, 191] width 199 height 213
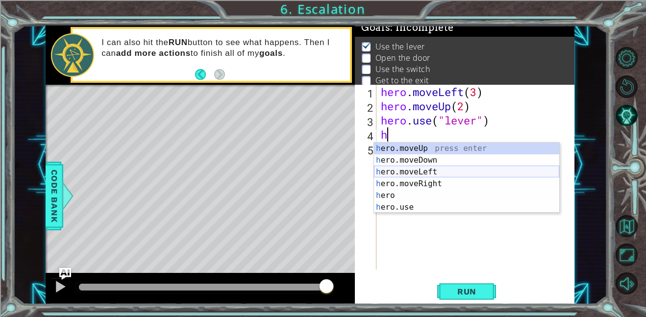
click at [446, 168] on div "h ero.moveUp press enter h ero.moveDown press enter h ero.moveLeft press enter …" at bounding box center [466, 190] width 185 height 94
type textarea "hero.moveLeft(1)"
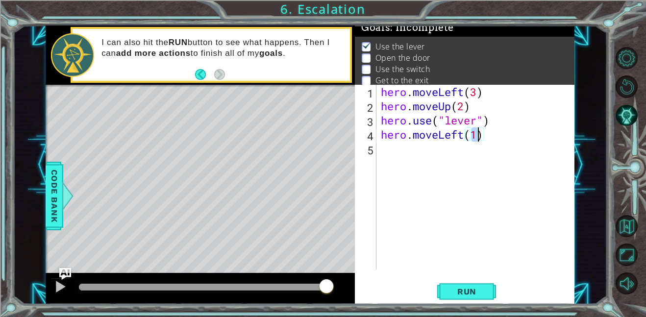
click at [381, 147] on div "hero . moveLeft ( 3 ) hero . moveUp ( 2 ) hero . use ( "lever" ) hero . moveLef…" at bounding box center [478, 191] width 199 height 213
type textarea "h"
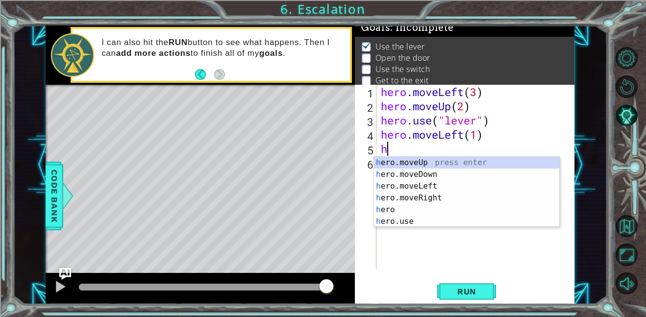
click at [397, 228] on div "hero . moveLeft ( 3 ) hero . moveUp ( 2 ) hero . use ( "lever" ) hero . moveLef…" at bounding box center [478, 191] width 199 height 213
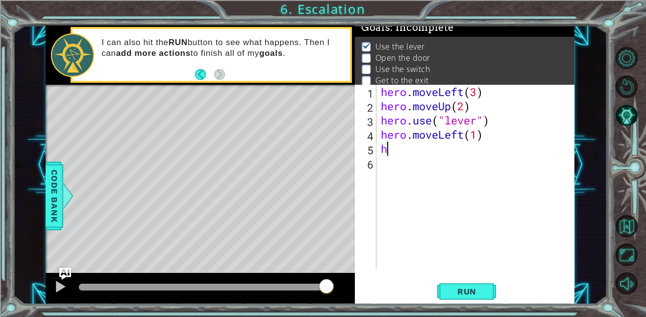
click at [391, 155] on div "hero . moveLeft ( 3 ) hero . moveUp ( 2 ) hero . use ( "lever" ) hero . moveLef…" at bounding box center [478, 191] width 199 height 213
type textarea "h"
click at [384, 150] on div "hero . moveLeft ( 3 ) hero . moveUp ( 2 ) hero . use ( "lever" ) hero . moveLef…" at bounding box center [478, 191] width 199 height 213
click at [390, 151] on div "hero . moveLeft ( 3 ) hero . moveUp ( 2 ) hero . use ( "lever" ) hero . moveLef…" at bounding box center [478, 191] width 199 height 213
type textarea "hero.moveLeft(1)"
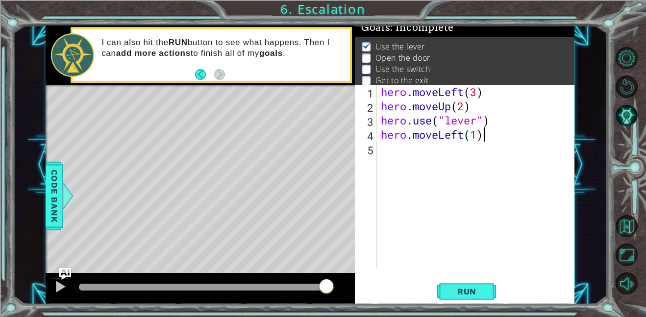
click at [377, 147] on div "hero.moveLeft(1) 1 2 3 4 5 hero . moveLeft ( 3 ) hero . moveUp ( 2 ) hero . use…" at bounding box center [464, 177] width 218 height 185
click at [381, 147] on div "hero . moveLeft ( 3 ) hero . moveUp ( 2 ) hero . use ( "lever" ) hero . moveLef…" at bounding box center [478, 191] width 199 height 213
click at [382, 148] on div "hero . moveLeft ( 3 ) hero . moveUp ( 2 ) hero . use ( "lever" ) hero . moveLef…" at bounding box center [478, 191] width 199 height 213
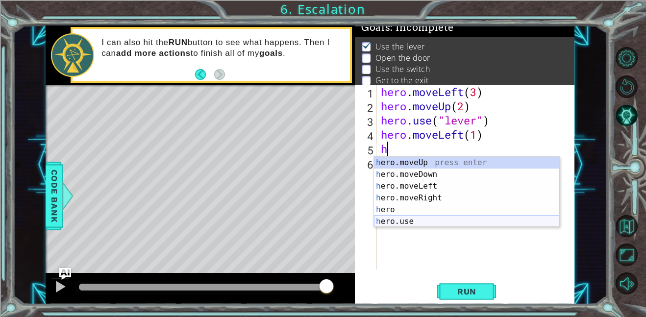
click at [426, 221] on div "h ero.moveUp press enter h ero.moveDown press enter h ero.moveLeft press enter …" at bounding box center [466, 204] width 185 height 94
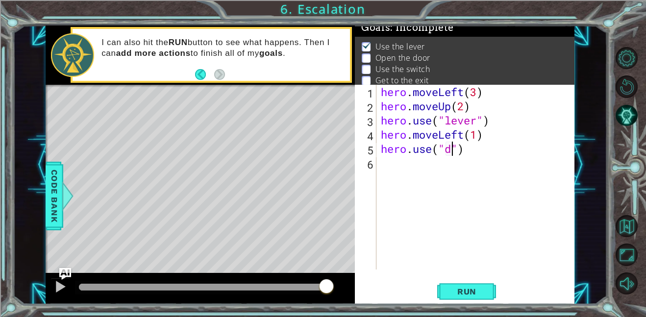
scroll to position [0, 3]
type textarea "hero.use("door")"
click at [380, 161] on div "hero . moveLeft ( 3 ) hero . moveUp ( 2 ) hero . use ( "lever" ) hero . moveLef…" at bounding box center [478, 191] width 199 height 213
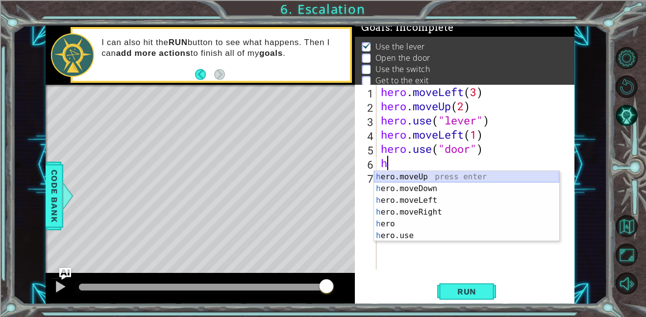
click at [400, 178] on div "h ero.moveUp press enter h ero.moveDown press enter h ero.moveLeft press enter …" at bounding box center [466, 218] width 185 height 94
type textarea "hero.moveUp(1)"
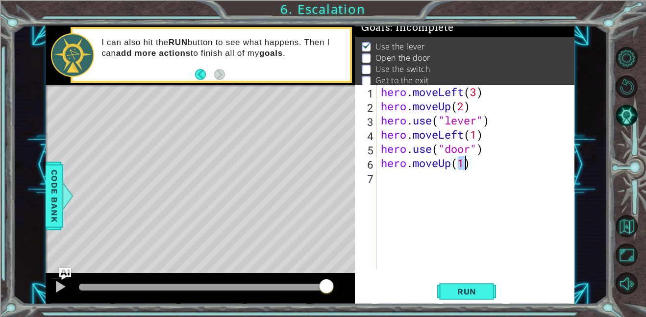
click at [379, 181] on div "hero . moveLeft ( 3 ) hero . moveUp ( 2 ) hero . use ( "lever" ) hero . moveLef…" at bounding box center [478, 191] width 199 height 213
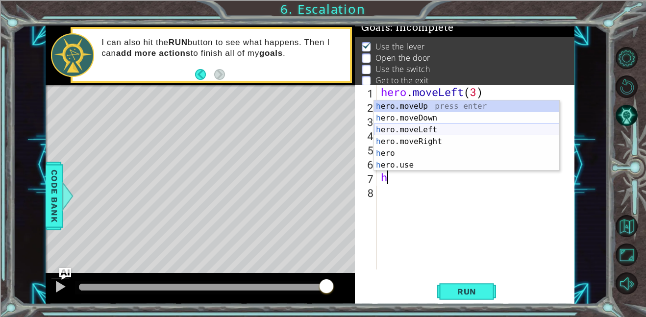
click at [417, 129] on div "h ero.moveUp press enter h ero.moveDown press enter h ero.moveLeft press enter …" at bounding box center [466, 147] width 185 height 94
type textarea "hero.moveLeft(1)"
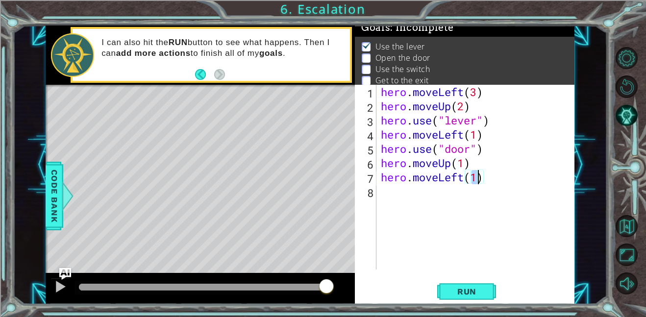
click at [382, 194] on div "hero . moveLeft ( 3 ) hero . moveUp ( 2 ) hero . use ( "lever" ) hero . moveLef…" at bounding box center [478, 191] width 199 height 213
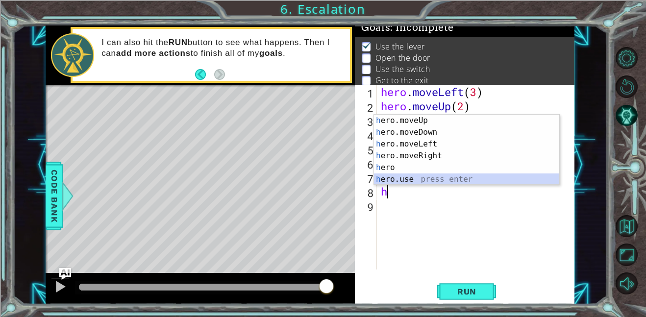
click at [421, 174] on div "h ero.moveUp press enter h ero.moveDown press enter h ero.moveLeft press enter …" at bounding box center [466, 162] width 185 height 94
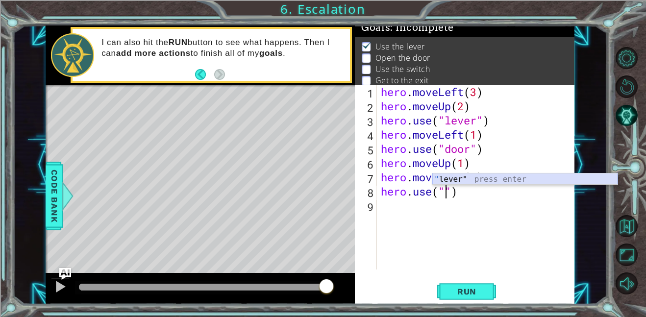
click at [456, 181] on div "" lever" press enter" at bounding box center [524, 191] width 185 height 35
type textarea "hero.use("lever")"
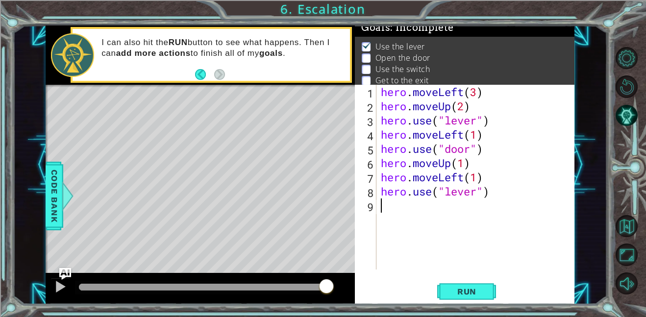
click at [394, 203] on div "hero . moveLeft ( 3 ) hero . moveUp ( 2 ) hero . use ( "lever" ) hero . moveLef…" at bounding box center [478, 191] width 199 height 213
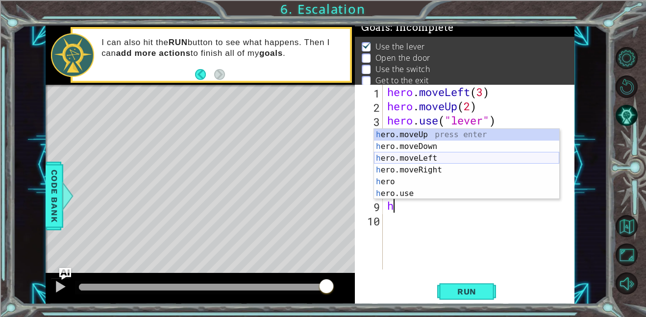
click at [438, 157] on div "h ero.moveUp press enter h ero.moveDown press enter h ero.moveLeft press enter …" at bounding box center [466, 176] width 185 height 94
type textarea "hero.moveLeft(1)"
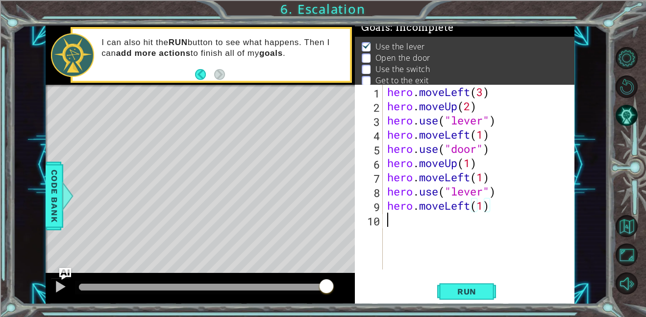
click at [391, 221] on div "hero . moveLeft ( 3 ) hero . moveUp ( 2 ) hero . use ( "lever" ) hero . moveLef…" at bounding box center [481, 191] width 192 height 213
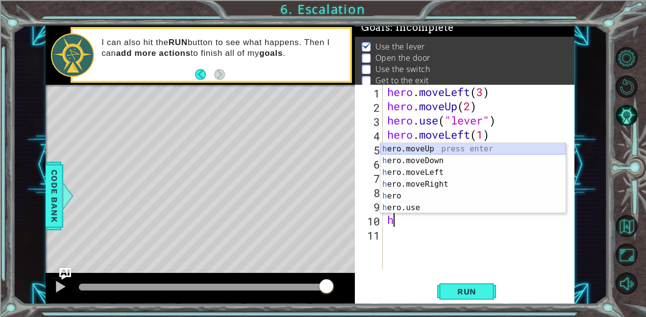
click at [416, 147] on div "h ero.moveUp press enter h ero.moveDown press enter h ero.moveLeft press enter …" at bounding box center [472, 190] width 185 height 94
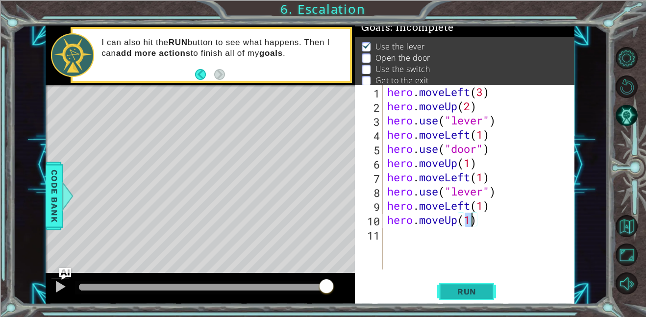
click at [480, 299] on button "Run" at bounding box center [466, 291] width 59 height 22
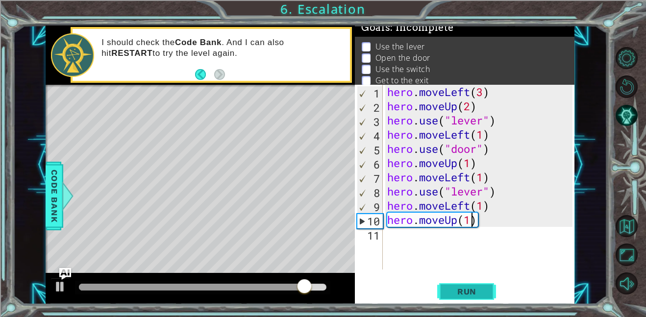
click at [488, 289] on button "Run" at bounding box center [466, 291] width 59 height 22
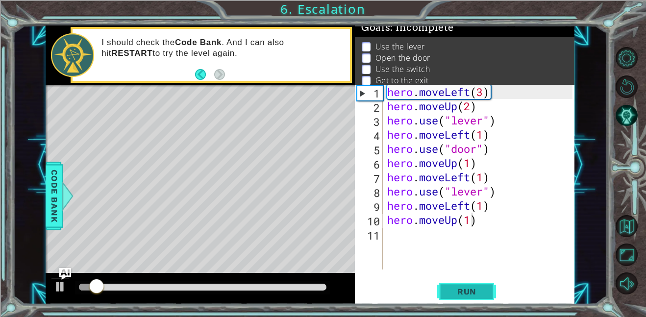
click at [483, 287] on span "Run" at bounding box center [467, 292] width 39 height 10
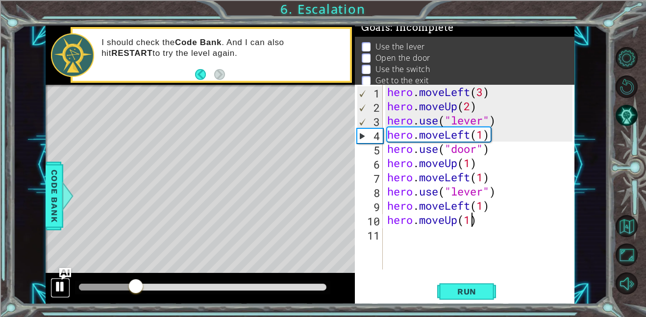
click at [57, 287] on div at bounding box center [60, 286] width 13 height 13
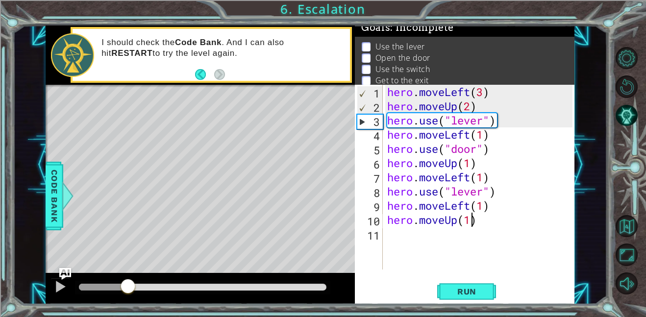
drag, startPoint x: 136, startPoint y: 288, endPoint x: 128, endPoint y: 289, distance: 7.9
click at [128, 289] on div at bounding box center [128, 287] width 18 height 18
click at [486, 110] on div "hero . moveLeft ( 3 ) hero . moveUp ( 2 ) hero . use ( "lever" ) hero . moveLef…" at bounding box center [481, 191] width 192 height 213
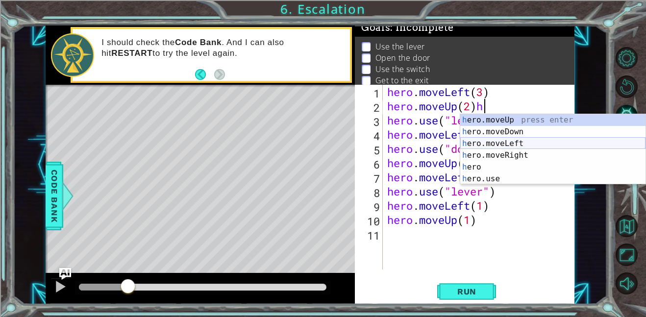
click at [525, 145] on div "h ero.moveUp press enter h ero.moveDown press enter h ero.moveLeft press enter …" at bounding box center [552, 161] width 185 height 94
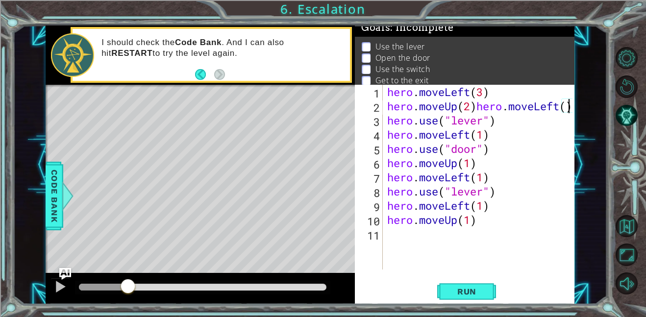
scroll to position [0, 8]
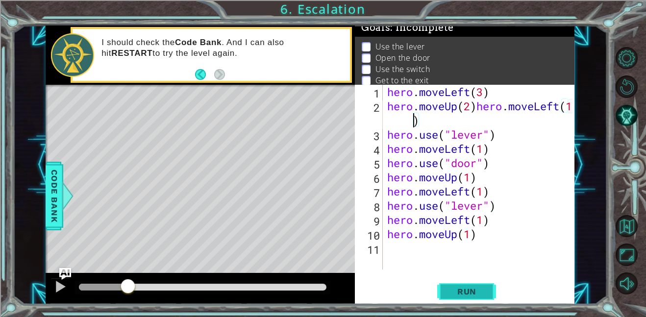
click at [494, 293] on button "Run" at bounding box center [466, 291] width 59 height 22
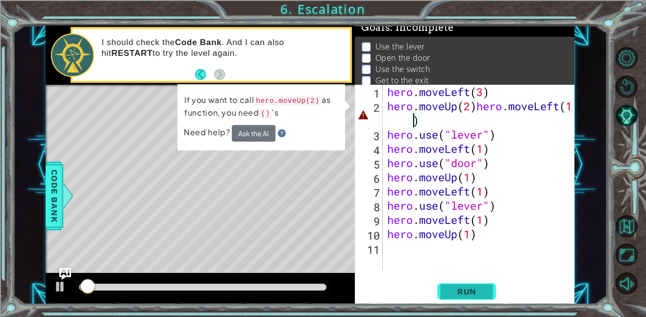
click at [494, 293] on button "Run" at bounding box center [466, 291] width 59 height 22
click at [555, 105] on div "hero . moveLeft ( 3 ) hero . moveUp ( 2 ) hero . moveLeft ( 1 ) hero . use ( "l…" at bounding box center [481, 191] width 192 height 213
click at [491, 237] on div "hero . moveLeft ( 3 ) hero . moveUp ( 2 ) hero . moveLeft ( 1 ) hero . use ( "l…" at bounding box center [481, 191] width 192 height 213
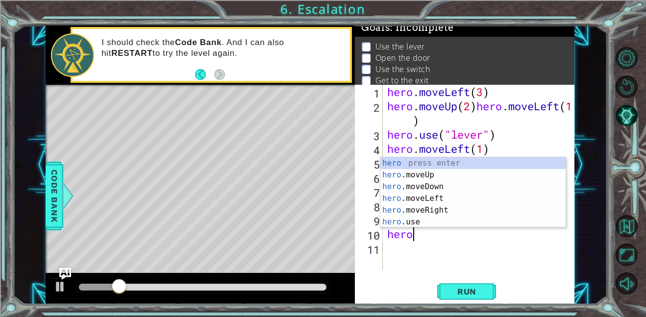
scroll to position [0, 0]
type textarea "h"
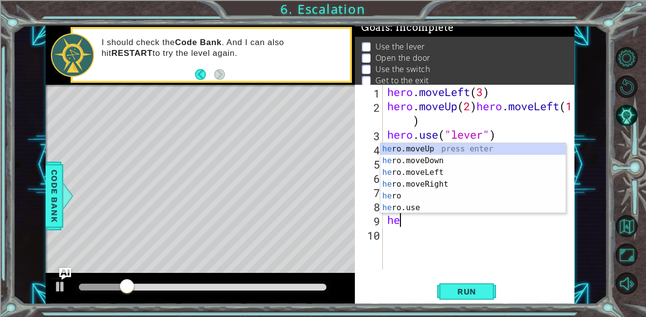
type textarea "h"
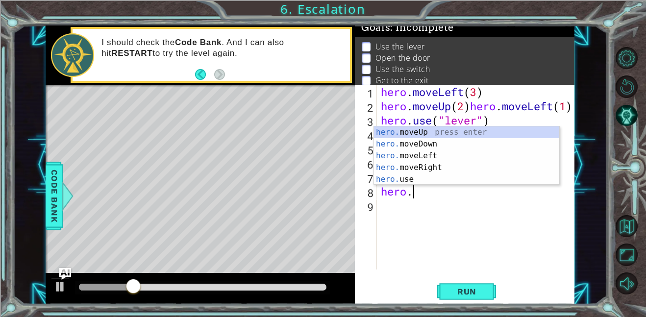
type textarea "h"
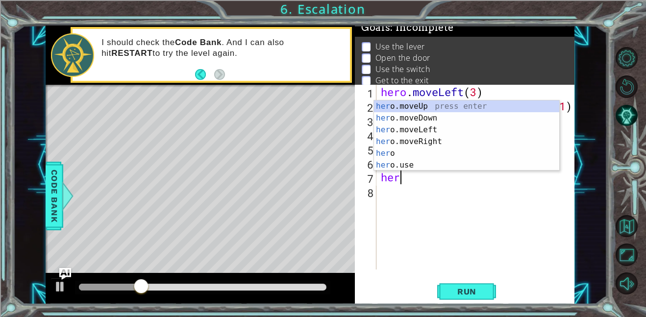
type textarea "h"
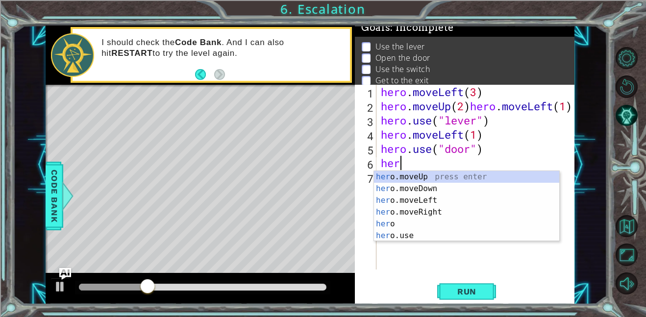
type textarea "h"
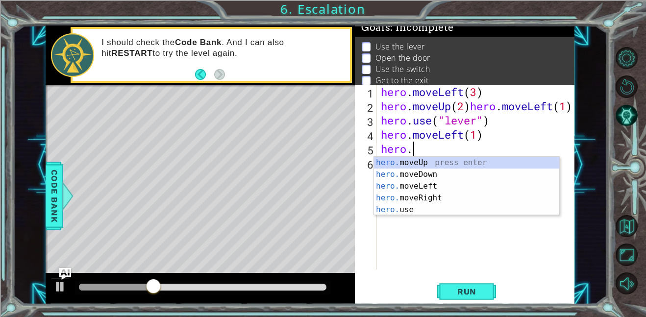
type textarea "h"
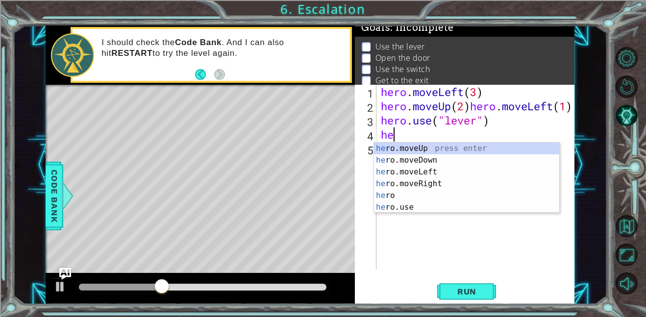
type textarea "h"
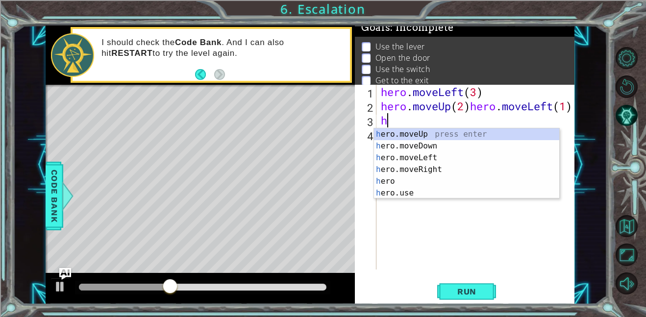
type textarea "h"
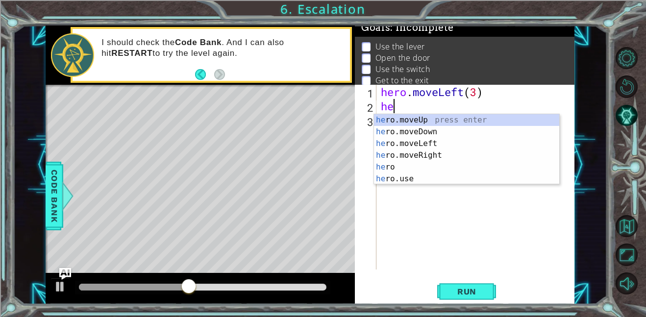
type textarea "h"
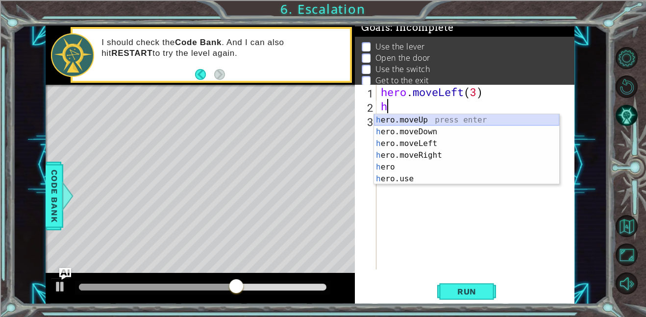
click at [415, 120] on div "h ero.moveUp press enter h ero.moveDown press enter h ero.moveLeft press enter …" at bounding box center [466, 161] width 185 height 94
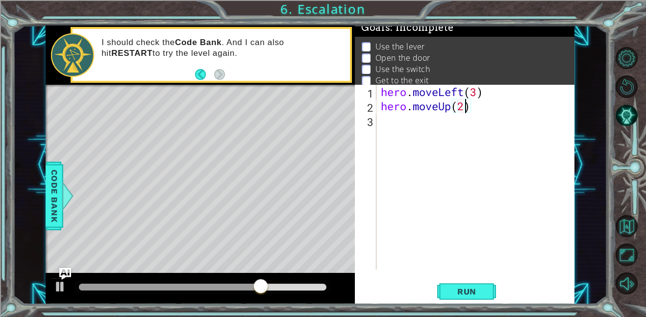
scroll to position [0, 3]
type textarea "hero.moveUp(2)"
click at [478, 284] on button "Run" at bounding box center [466, 291] width 59 height 22
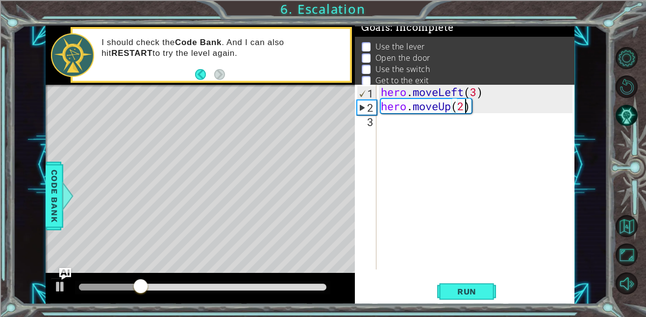
click at [379, 119] on div "hero . moveLeft ( 3 ) hero . moveUp ( 2 )" at bounding box center [478, 191] width 199 height 213
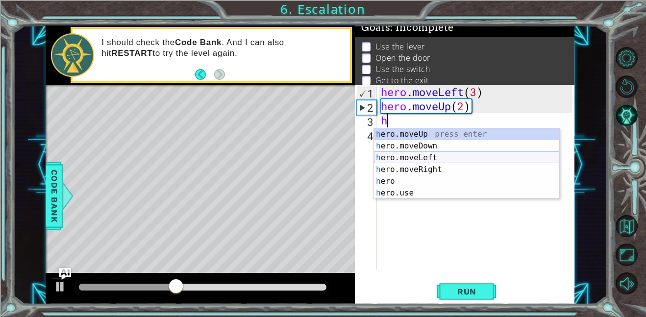
click at [407, 157] on div "h ero.moveUp press enter h ero.moveDown press enter h ero.moveLeft press enter …" at bounding box center [466, 175] width 185 height 94
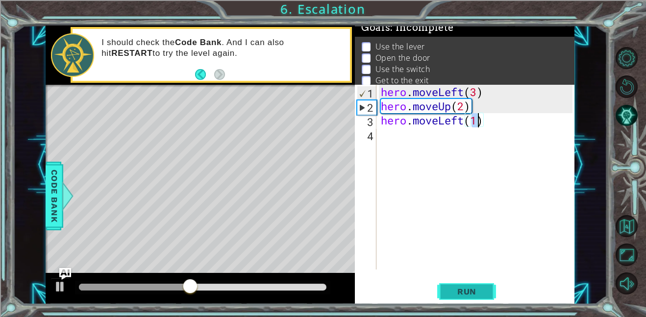
type textarea "hero.moveLeft(1)"
click at [465, 295] on span "Run" at bounding box center [467, 292] width 39 height 10
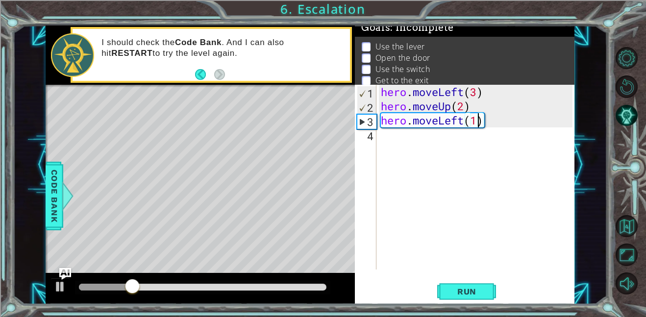
click at [389, 157] on div "hero . moveLeft ( 3 ) hero . moveUp ( 2 ) hero . moveLeft ( 1 )" at bounding box center [478, 191] width 199 height 213
type textarea "h"
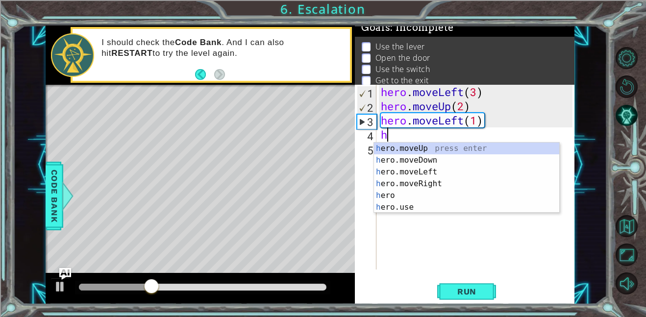
click at [393, 214] on div "hero . moveLeft ( 3 ) hero . moveUp ( 2 ) hero . moveLeft ( 1 ) h" at bounding box center [478, 191] width 199 height 213
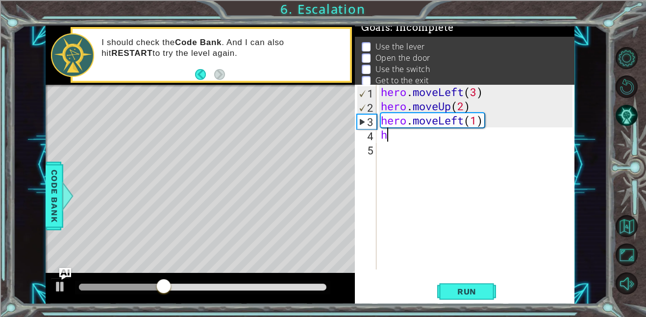
click at [390, 134] on div "hero . moveLeft ( 3 ) hero . moveUp ( 2 ) hero . moveLeft ( 1 ) h" at bounding box center [478, 191] width 199 height 213
type textarea "h"
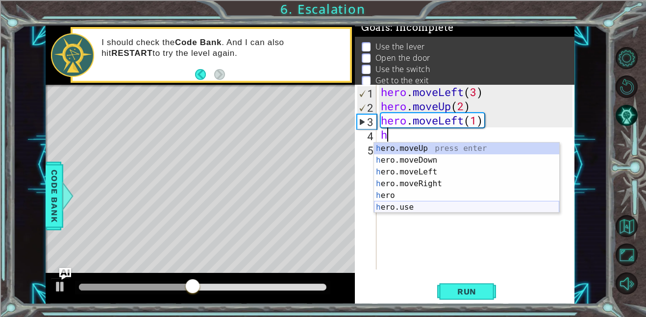
click at [406, 203] on div "h ero.moveUp press enter h ero.moveDown press enter h ero.moveLeft press enter …" at bounding box center [466, 190] width 185 height 94
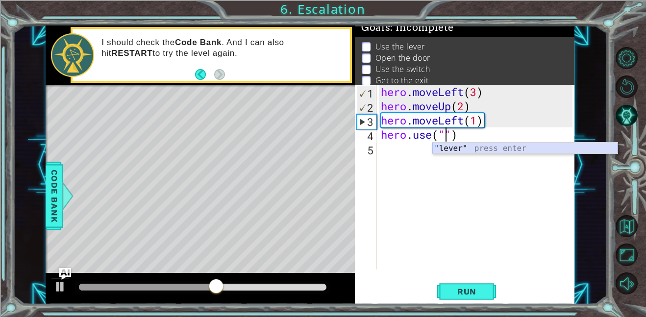
click at [444, 152] on div "" lever" press enter" at bounding box center [524, 160] width 185 height 35
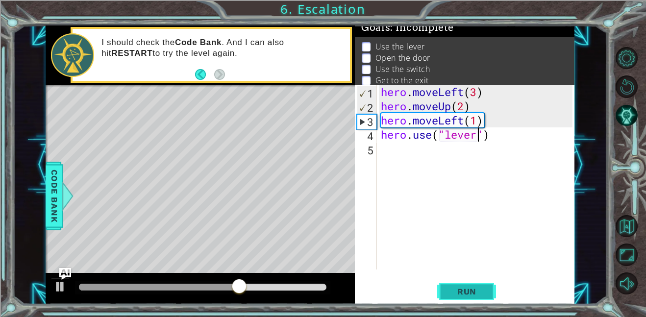
type textarea "hero.use("lever")"
click at [482, 287] on span "Run" at bounding box center [467, 292] width 39 height 10
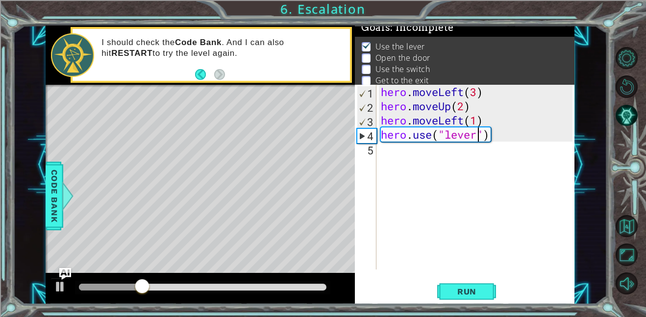
click at [391, 152] on div "hero . moveLeft ( 3 ) hero . moveUp ( 2 ) hero . moveLeft ( 1 ) hero . use ( "l…" at bounding box center [478, 191] width 199 height 213
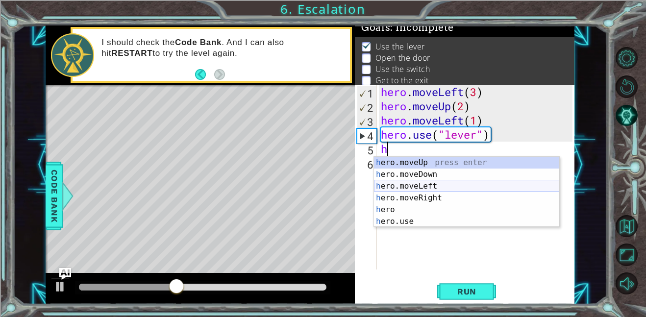
click at [438, 185] on div "h ero.moveUp press enter h ero.moveDown press enter h ero.moveLeft press enter …" at bounding box center [466, 204] width 185 height 94
type textarea "hero.moveLeft(1)"
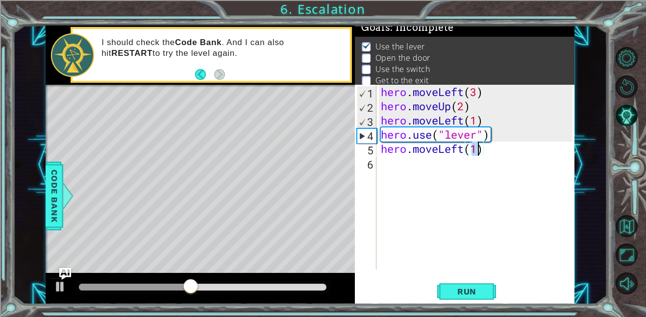
click at [381, 156] on div "hero . moveLeft ( 3 ) hero . moveUp ( 2 ) hero . moveLeft ( 1 ) hero . use ( "l…" at bounding box center [478, 191] width 199 height 213
click at [382, 160] on div "hero . moveLeft ( 3 ) hero . moveUp ( 2 ) hero . moveLeft ( 1 ) hero . use ( "l…" at bounding box center [478, 191] width 199 height 213
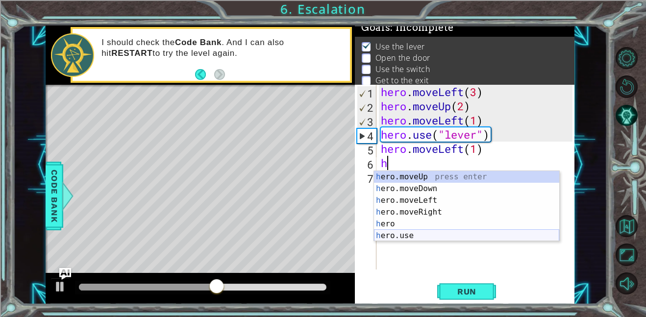
click at [423, 235] on div "h ero.moveUp press enter h ero.moveDown press enter h ero.moveLeft press enter …" at bounding box center [466, 218] width 185 height 94
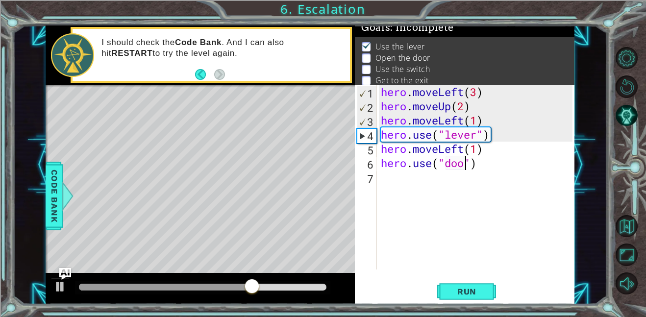
type textarea "hero.use("door")"
click at [402, 176] on div "hero . moveLeft ( 3 ) hero . moveUp ( 2 ) hero . moveLeft ( 1 ) hero . use ( "l…" at bounding box center [478, 191] width 199 height 213
click at [489, 289] on button "Run" at bounding box center [466, 291] width 59 height 22
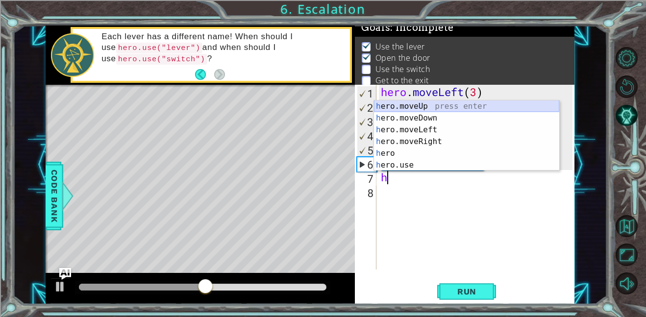
click at [417, 107] on div "h ero.moveUp press enter h ero.moveDown press enter h ero.moveLeft press enter …" at bounding box center [466, 147] width 185 height 94
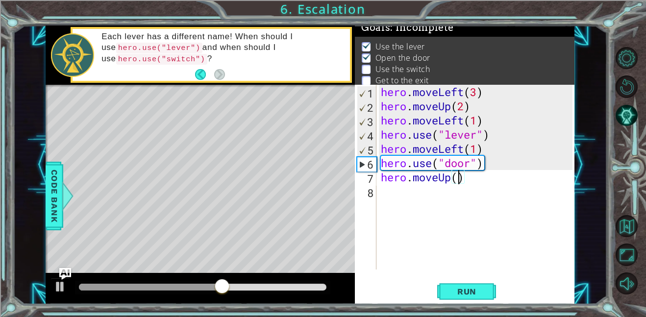
type textarea "hero.moveUp(2)"
click at [395, 189] on div "hero . moveLeft ( 3 ) hero . moveUp ( 2 ) hero . moveLeft ( 1 ) hero . use ( "l…" at bounding box center [478, 191] width 199 height 213
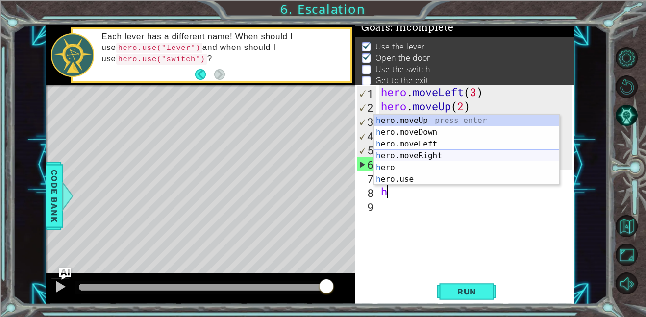
click at [433, 159] on div "h ero.moveUp press enter h ero.moveDown press enter h ero.moveLeft press enter …" at bounding box center [466, 162] width 185 height 94
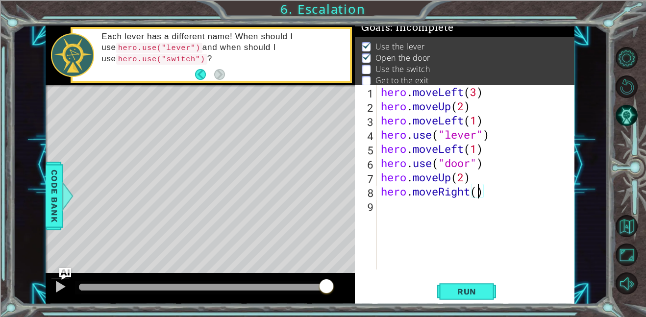
scroll to position [0, 4]
type textarea "hero.moveRight(2)"
click at [483, 287] on span "Run" at bounding box center [467, 292] width 39 height 10
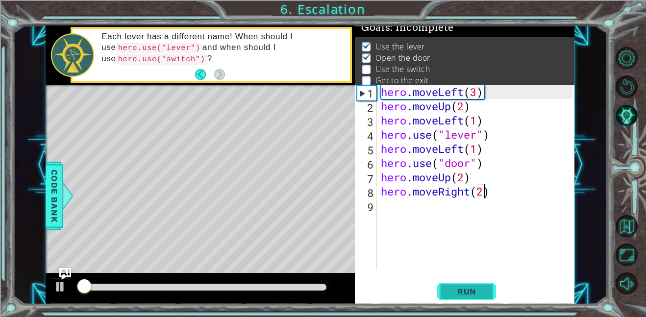
click at [483, 287] on span "Run" at bounding box center [467, 292] width 39 height 10
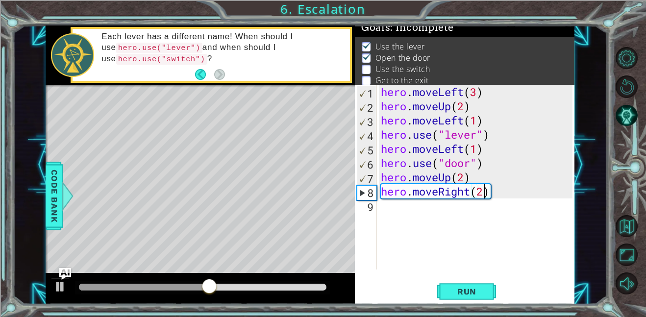
click at [390, 212] on div "hero . moveLeft ( 3 ) hero . moveUp ( 2 ) hero . moveLeft ( 1 ) hero . use ( "l…" at bounding box center [478, 191] width 199 height 213
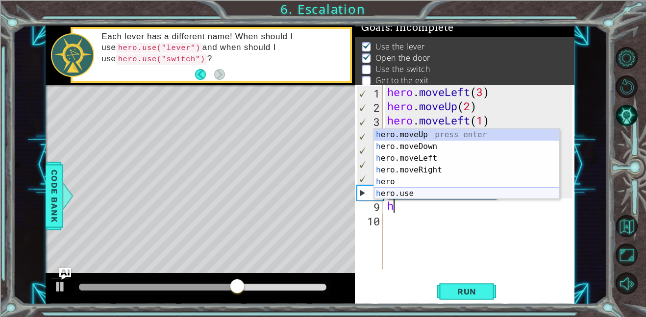
click at [387, 196] on div "h ero.moveUp press enter h ero.moveDown press enter h ero.moveLeft press enter …" at bounding box center [466, 176] width 185 height 94
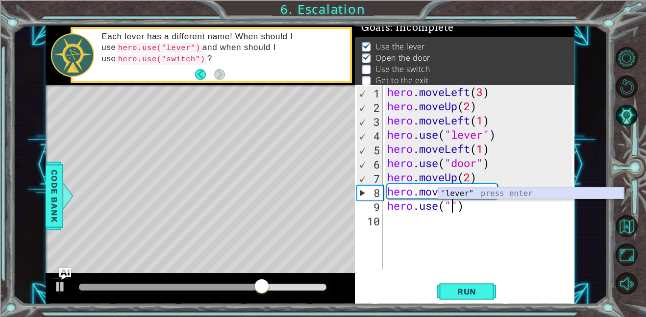
click at [451, 195] on div "" lever" press enter" at bounding box center [531, 205] width 185 height 35
type textarea "hero.use("lever")"
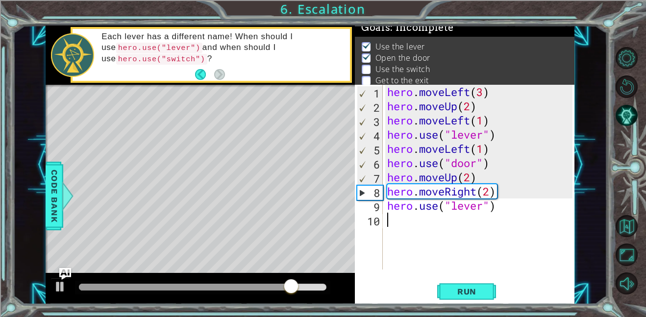
click at [389, 215] on div "hero . moveLeft ( 3 ) hero . moveUp ( 2 ) hero . moveLeft ( 1 ) hero . use ( "l…" at bounding box center [481, 191] width 192 height 213
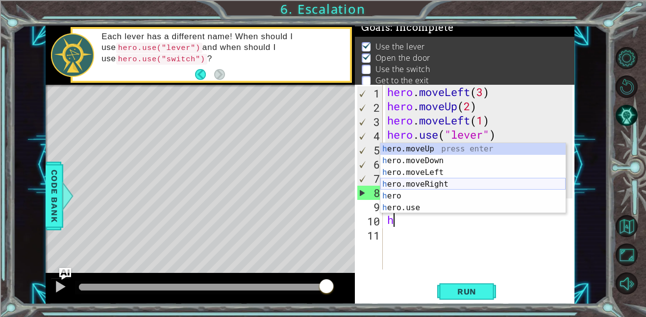
click at [451, 186] on div "h ero.moveUp press enter h ero.moveDown press enter h ero.moveLeft press enter …" at bounding box center [472, 190] width 185 height 94
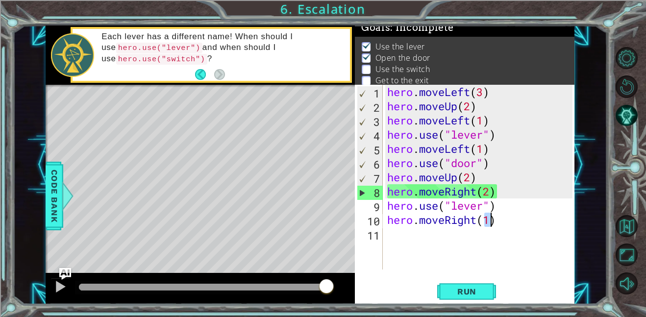
type textarea "hero.moveRight(1)"
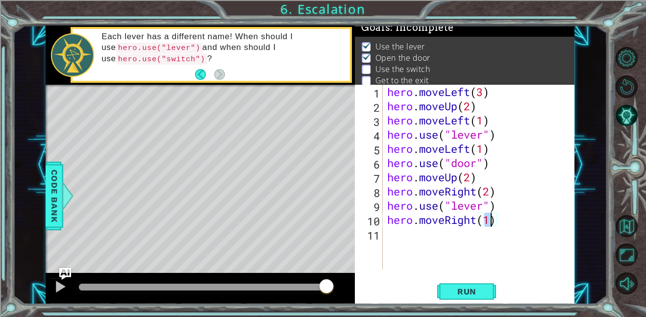
click at [398, 235] on div "hero . moveLeft ( 3 ) hero . moveUp ( 2 ) hero . moveLeft ( 1 ) hero . use ( "l…" at bounding box center [481, 191] width 192 height 213
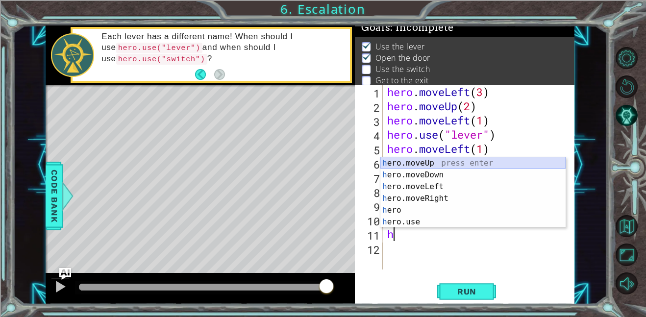
click at [424, 157] on div "h ero.moveUp press enter h ero.moveDown press enter h ero.moveLeft press enter …" at bounding box center [472, 204] width 185 height 94
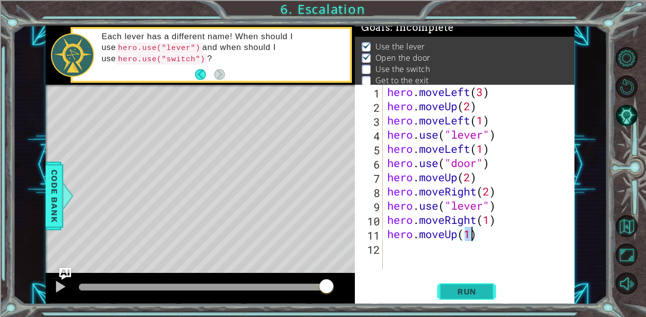
click at [475, 290] on span "Run" at bounding box center [467, 292] width 39 height 10
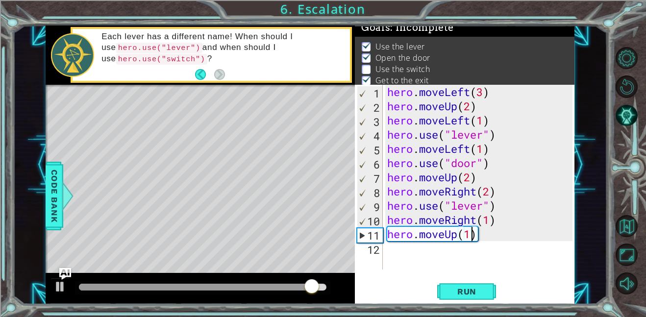
click at [491, 192] on div "hero . moveLeft ( 3 ) hero . moveUp ( 2 ) hero . moveLeft ( 1 ) hero . use ( "l…" at bounding box center [481, 191] width 192 height 213
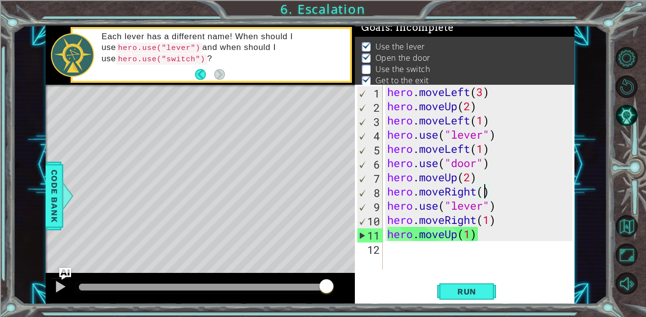
scroll to position [0, 4]
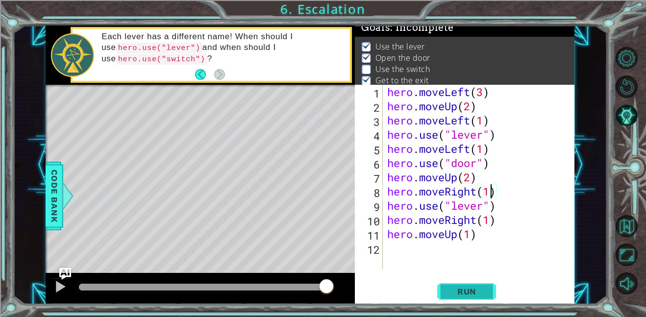
click at [476, 283] on button "Run" at bounding box center [466, 291] width 59 height 22
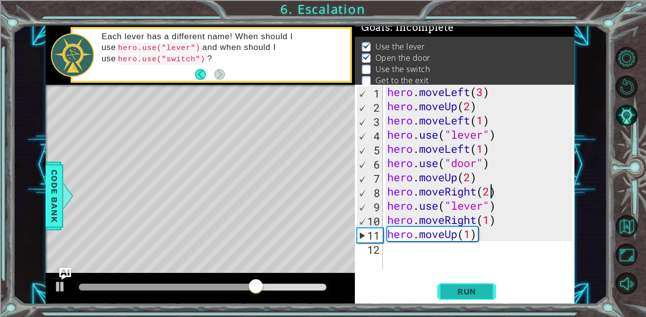
click at [476, 284] on button "Run" at bounding box center [466, 291] width 59 height 22
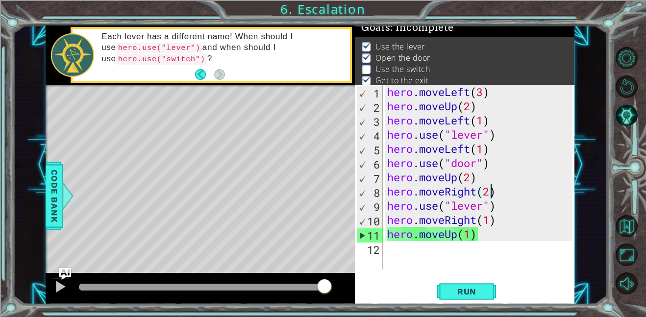
click at [482, 206] on div "hero . moveLeft ( 3 ) hero . moveUp ( 2 ) hero . moveLeft ( 1 ) hero . use ( "l…" at bounding box center [481, 191] width 192 height 213
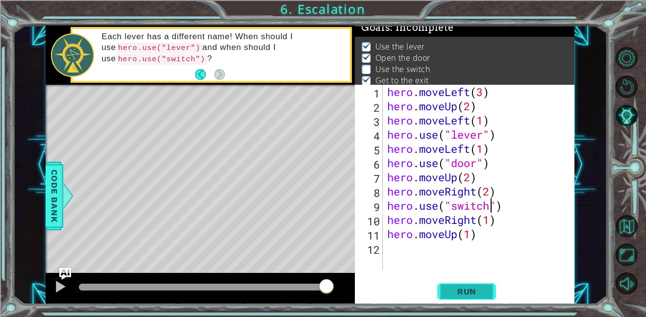
type textarea "hero.use("switch")"
click at [466, 283] on button "Run" at bounding box center [466, 291] width 59 height 22
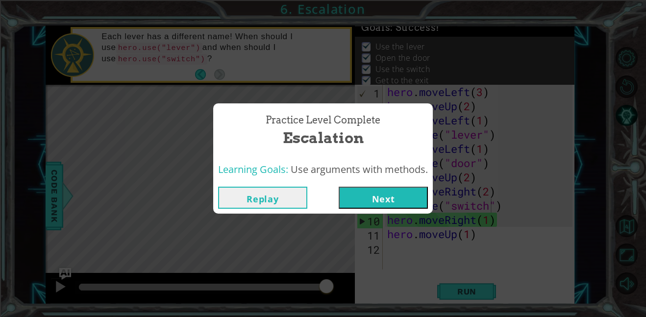
click at [399, 199] on button "Next" at bounding box center [383, 198] width 89 height 22
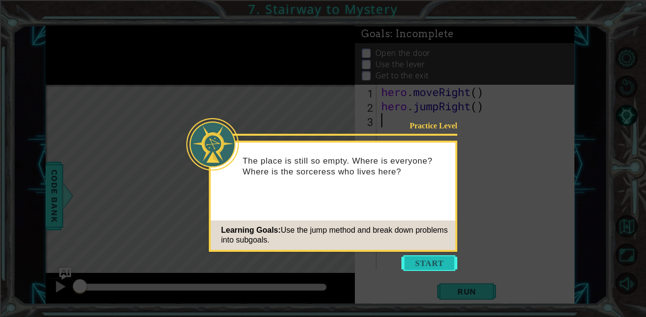
click at [448, 266] on button "Start" at bounding box center [429, 263] width 56 height 16
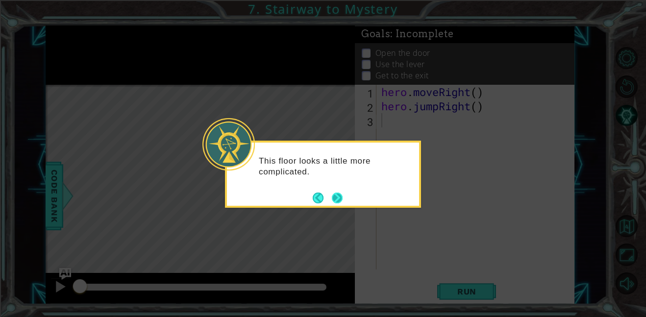
click at [339, 198] on button "Next" at bounding box center [337, 198] width 11 height 11
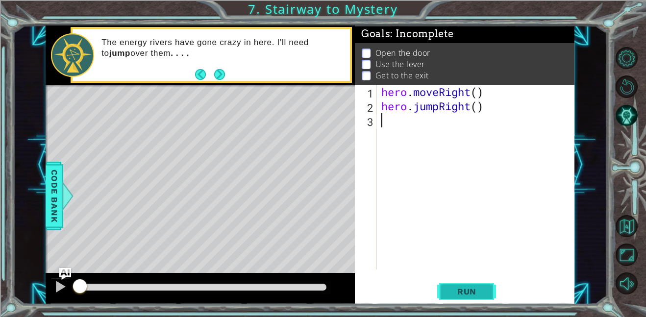
click at [469, 290] on span "Run" at bounding box center [467, 292] width 39 height 10
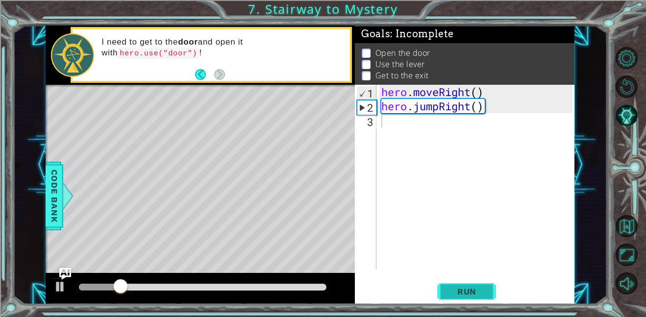
click at [466, 290] on span "Run" at bounding box center [467, 292] width 39 height 10
type textarea "h"
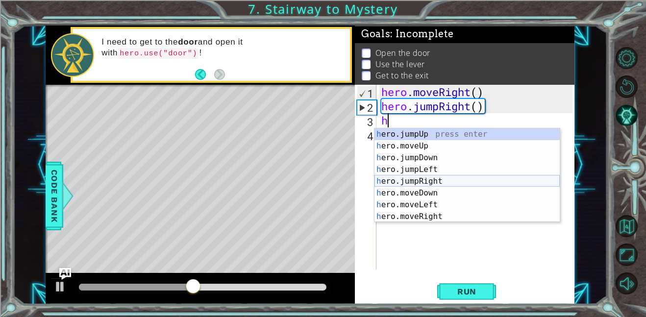
click at [430, 178] on div "h ero.jumpUp press enter h ero.moveUp press enter h ero.jumpDown press enter h …" at bounding box center [467, 187] width 185 height 118
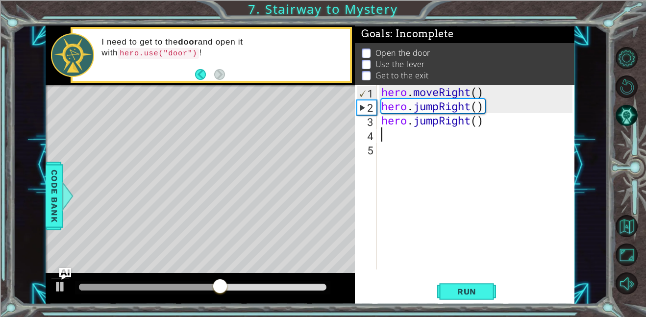
click at [480, 124] on div "hero . moveRight ( ) hero . jumpRight ( ) hero . jumpRight ( )" at bounding box center [478, 191] width 198 height 213
click at [474, 123] on div "hero . moveRight ( ) hero . jumpRight ( ) hero . jumpRight ( )" at bounding box center [478, 191] width 198 height 213
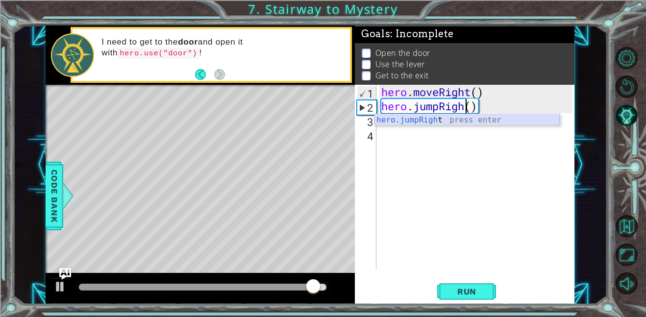
click at [410, 121] on div "hero.jumpRigh t press enter" at bounding box center [467, 131] width 185 height 35
type textarea "hero.jumpRight"
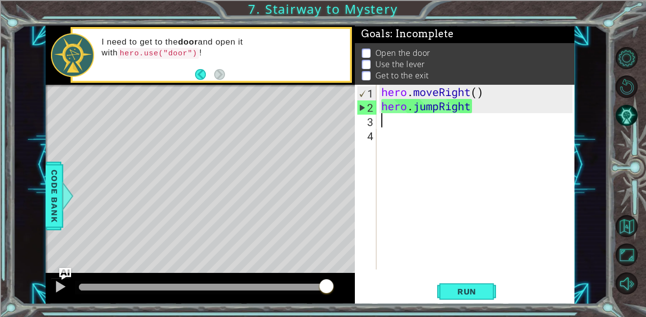
click at [390, 121] on div "hero . moveRight ( ) hero . jumpRight" at bounding box center [478, 191] width 198 height 213
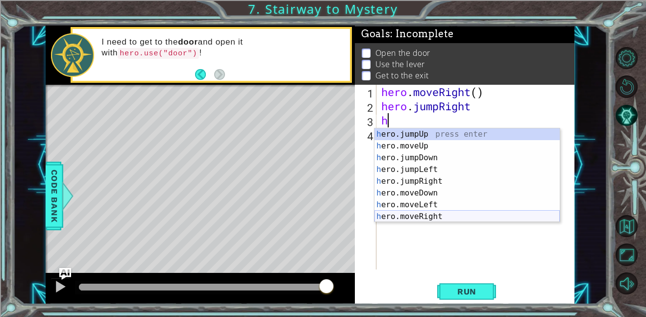
click at [444, 219] on div "h ero.jumpUp press enter h ero.moveUp press enter h ero.jumpDown press enter h …" at bounding box center [467, 187] width 185 height 118
type textarea "hero.moveRight(1)"
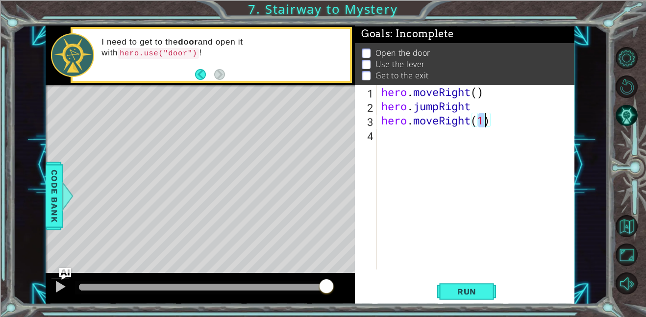
click at [390, 141] on div "hero . moveRight ( ) hero . jumpRight hero . moveRight ( 1 )" at bounding box center [478, 191] width 198 height 213
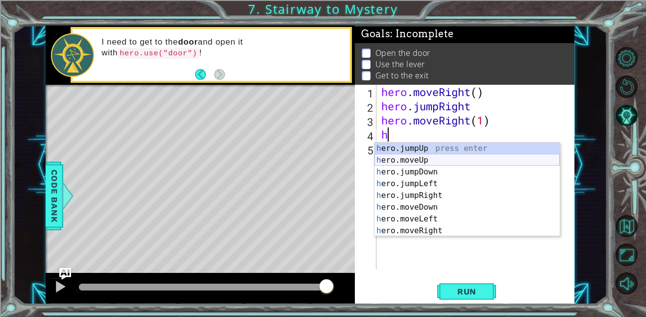
click at [418, 161] on div "h ero.jumpUp press enter h ero.moveUp press enter h ero.jumpDown press enter h …" at bounding box center [467, 202] width 185 height 118
type textarea "hero.moveUp(1)"
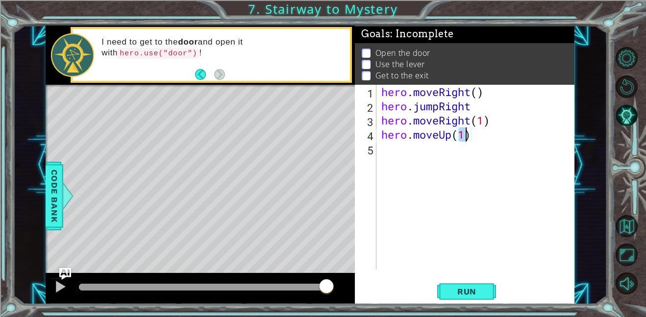
click at [385, 146] on div "hero . moveRight ( ) hero . jumpRight hero . moveRight ( 1 ) hero . moveUp ( 1 )" at bounding box center [478, 191] width 198 height 213
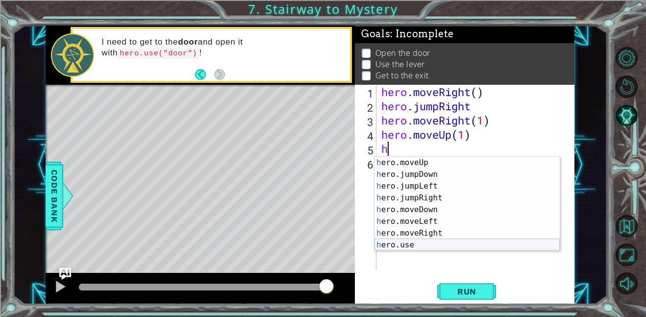
scroll to position [12, 0]
click at [397, 243] on div "h ero.moveUp press enter h ero.jumpDown press enter h ero.jumpLeft press enter …" at bounding box center [467, 216] width 185 height 118
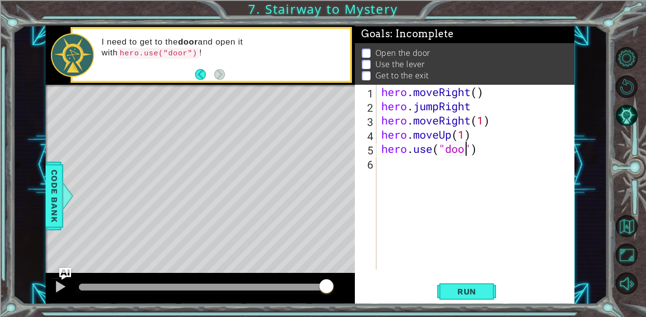
scroll to position [0, 4]
click at [462, 287] on span "Run" at bounding box center [467, 292] width 39 height 10
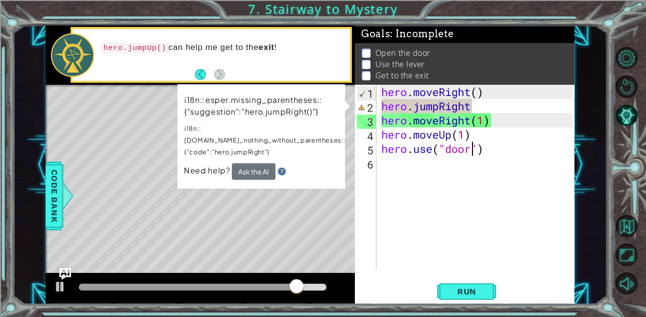
click at [492, 107] on div "hero . moveRight ( ) hero . jumpRight hero . moveRight ( 1 ) hero . moveUp ( 1 …" at bounding box center [478, 191] width 198 height 213
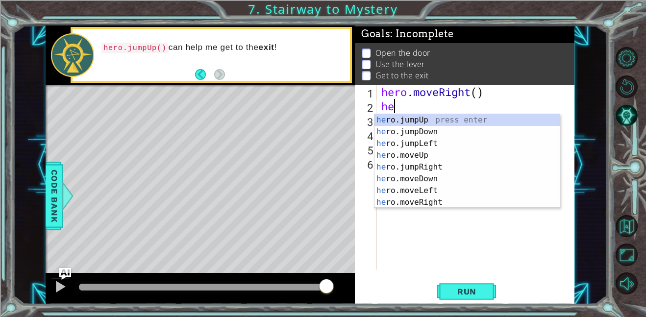
scroll to position [0, 0]
type textarea "h"
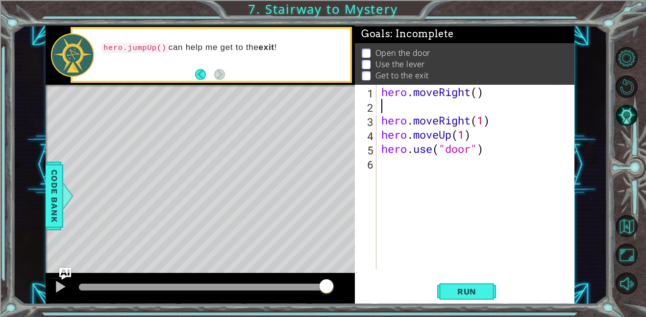
type textarea "h"
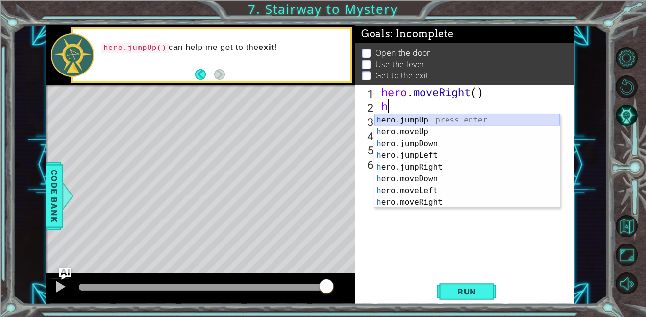
click at [455, 121] on div "h ero.jumpUp press enter h ero.moveUp press enter h ero.jumpDown press enter h …" at bounding box center [467, 173] width 185 height 118
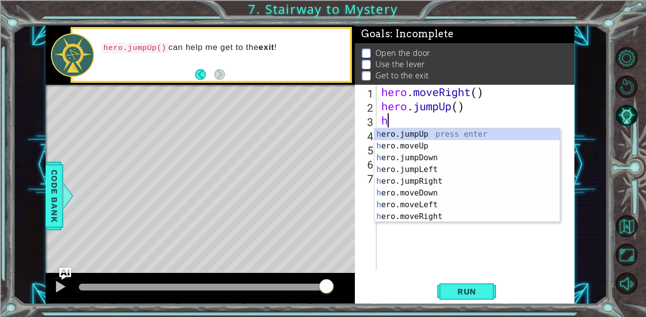
type textarea "h"
click at [419, 277] on div "h 1 2 3 4 5 6 7 hero . moveRight ( ) hero . jumpUp ( ) h hero . moveRight ( 1 )…" at bounding box center [465, 195] width 220 height 220
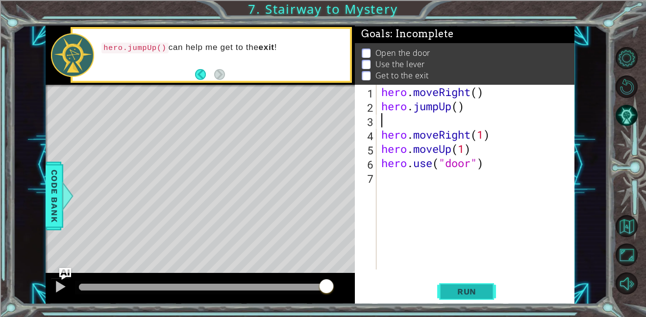
click at [472, 283] on button "Run" at bounding box center [466, 291] width 59 height 22
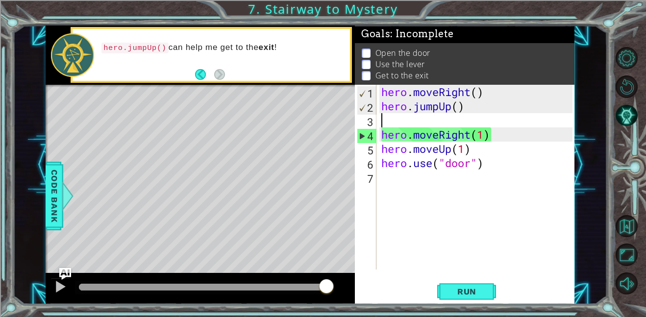
click at [428, 119] on div "hero . moveRight ( ) hero . jumpUp ( ) hero . moveRight ( 1 ) hero . moveUp ( 1…" at bounding box center [478, 191] width 198 height 213
click at [471, 124] on div "hero . moveRight ( ) hero . jumpUp ( ) hero . moveRight ( 1 ) hero . moveUp ( 1…" at bounding box center [478, 191] width 198 height 213
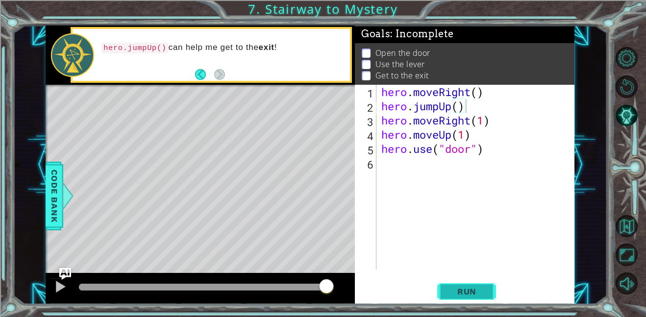
click at [449, 287] on span "Run" at bounding box center [467, 292] width 39 height 10
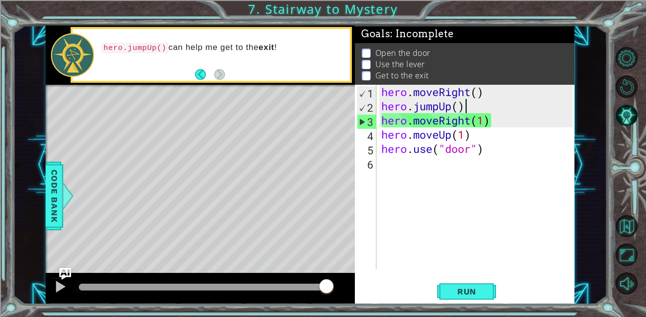
click at [452, 106] on div "hero . moveRight ( ) hero . jumpUp ( ) hero . moveRight ( 1 ) hero . moveUp ( 1…" at bounding box center [478, 191] width 198 height 213
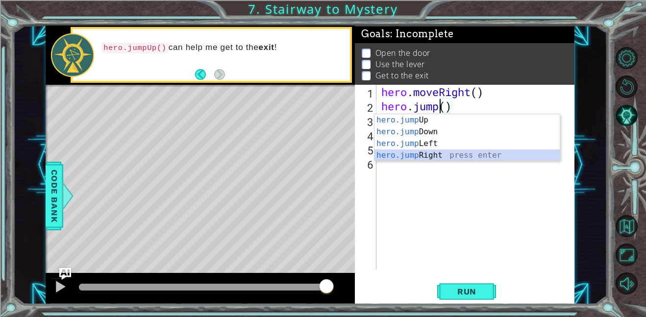
click at [425, 153] on div "hero.jump Up press enter hero.jump Down press enter hero.jump Left press enter …" at bounding box center [467, 149] width 185 height 71
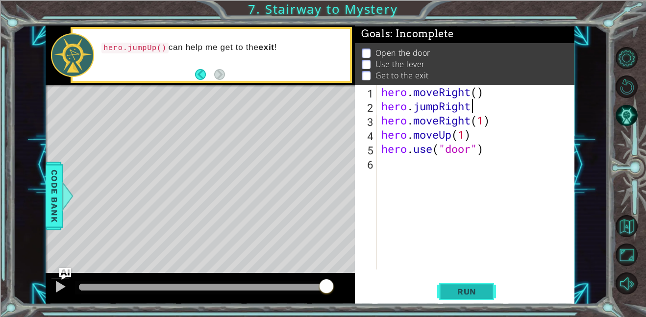
click at [463, 284] on button "Run" at bounding box center [466, 291] width 59 height 22
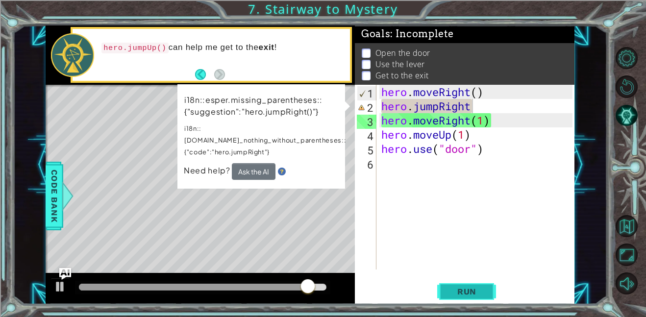
click at [464, 292] on span "Run" at bounding box center [467, 292] width 39 height 10
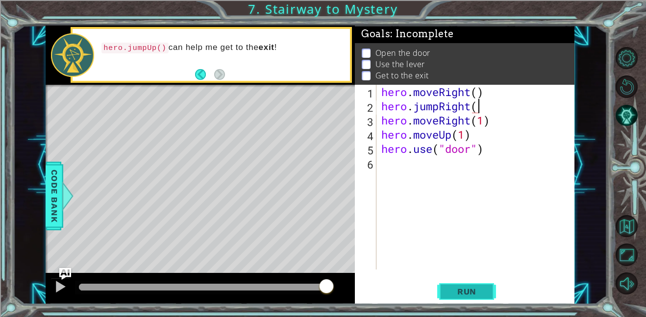
scroll to position [0, 4]
type textarea "hero.jumpRight()"
click at [462, 290] on span "Run" at bounding box center [467, 292] width 39 height 10
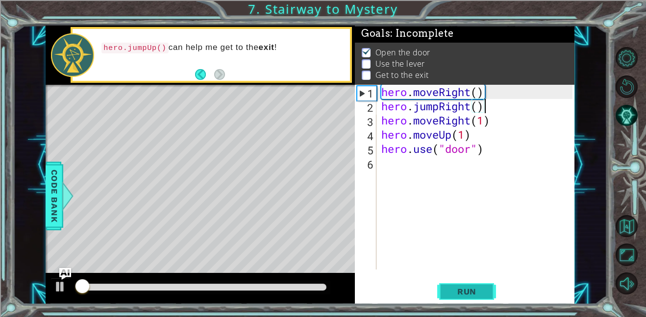
scroll to position [1, 0]
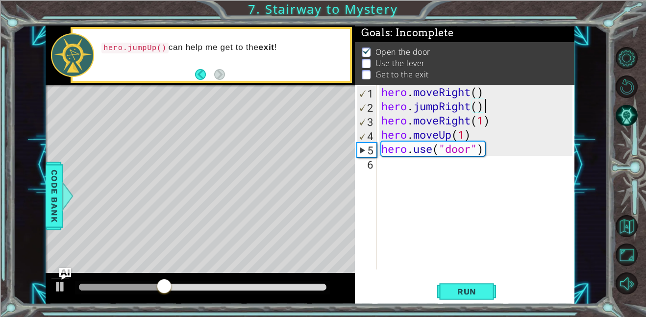
click at [391, 166] on div "hero . moveRight ( ) hero . jumpRight ( ) hero . moveRight ( 1 ) hero . moveUp …" at bounding box center [478, 191] width 198 height 213
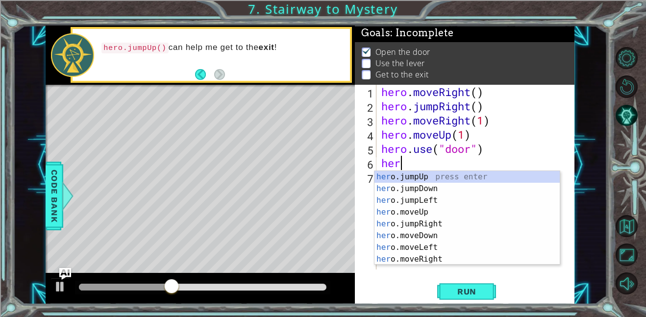
scroll to position [0, 0]
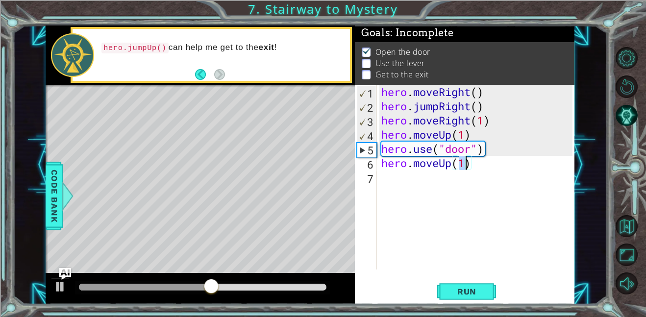
type textarea "hero.moveUp(2)"
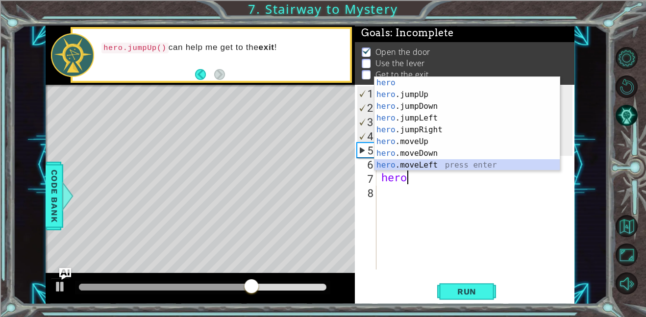
type textarea "hero.moveLeft(1)"
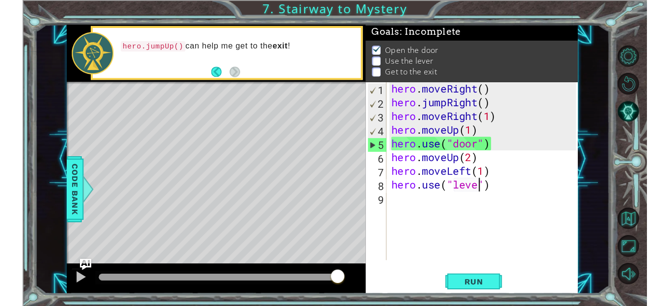
scroll to position [0, 4]
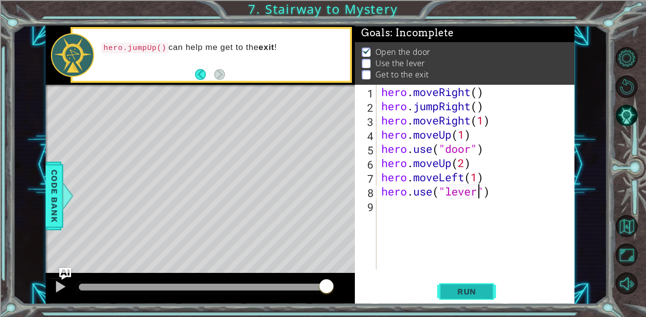
type textarea "hero.use("lever")"
click at [473, 289] on span "Run" at bounding box center [467, 292] width 39 height 10
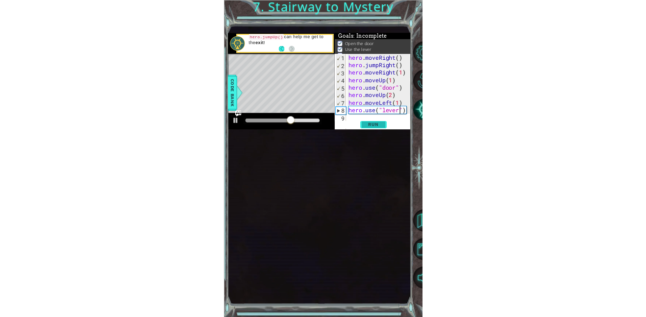
scroll to position [0, 0]
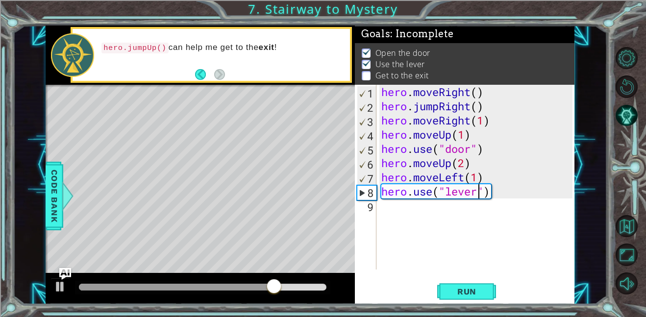
click at [390, 206] on div "hero . moveRight ( ) hero . jumpRight ( ) hero . moveRight ( 1 ) hero . moveUp …" at bounding box center [478, 191] width 198 height 213
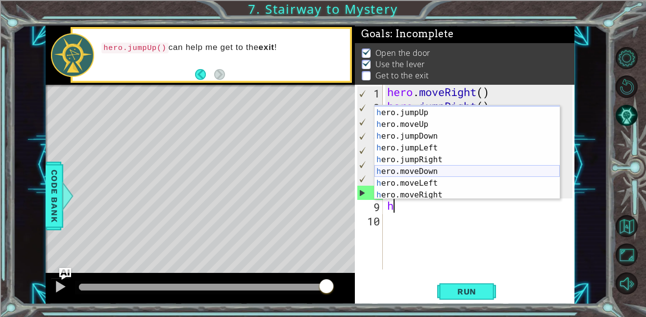
scroll to position [24, 0]
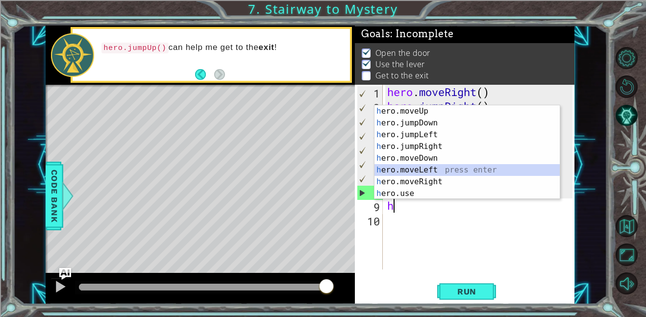
click at [459, 170] on div "h ero.moveUp press enter h ero.jumpDown press enter h ero.jumpLeft press enter …" at bounding box center [467, 164] width 185 height 118
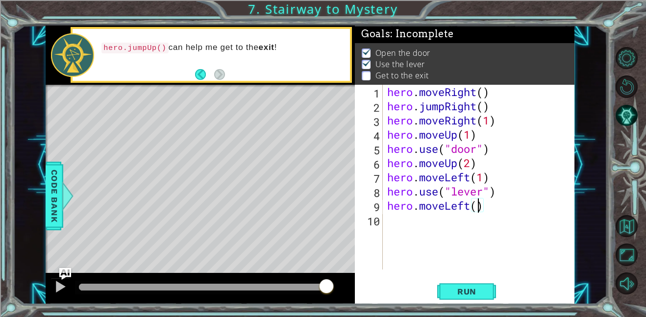
type textarea "hero.moveLeft(2)"
click at [392, 225] on div "hero . moveRight ( ) hero . jumpRight ( ) hero . moveRight ( 1 ) hero . moveUp …" at bounding box center [481, 191] width 192 height 213
type textarea "h"
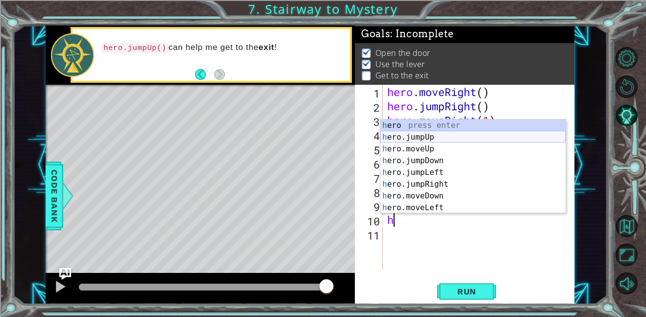
click at [434, 133] on div "h ero press enter h ero.jumpUp press enter h ero.moveUp press enter h ero.jumpD…" at bounding box center [472, 179] width 185 height 118
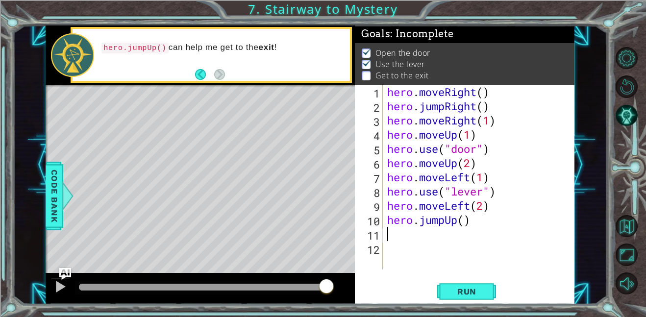
type textarea "h"
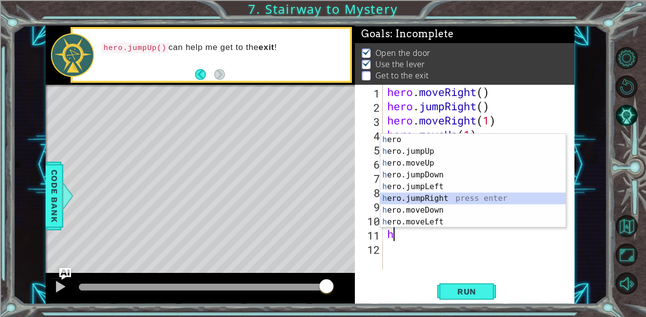
click at [426, 196] on div "h ero press enter h ero.jumpUp press enter h ero.moveUp press enter h ero.jumpD…" at bounding box center [472, 193] width 185 height 118
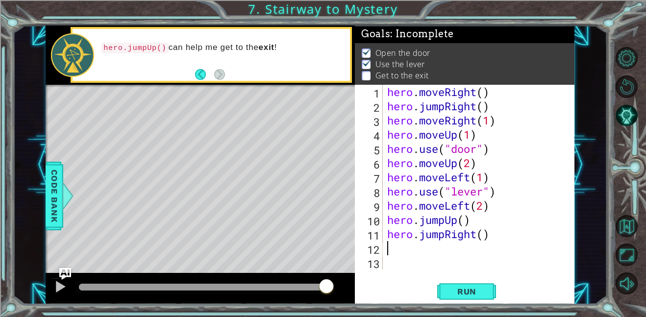
click at [483, 235] on div "hero . moveRight ( ) hero . jumpRight ( ) hero . moveRight ( 1 ) hero . moveUp …" at bounding box center [481, 191] width 192 height 213
type textarea "hero.jumpRight(2)"
click at [393, 249] on div "hero . moveRight ( ) hero . jumpRight ( ) hero . moveRight ( 1 ) hero . moveUp …" at bounding box center [481, 191] width 192 height 213
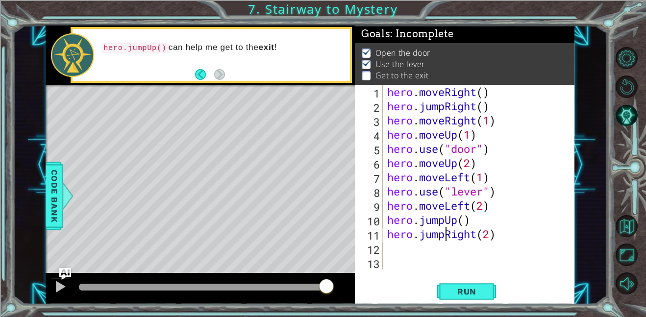
click at [448, 235] on div "hero . moveRight ( ) hero . jumpRight ( ) hero . moveRight ( 1 ) hero . moveUp …" at bounding box center [481, 191] width 192 height 213
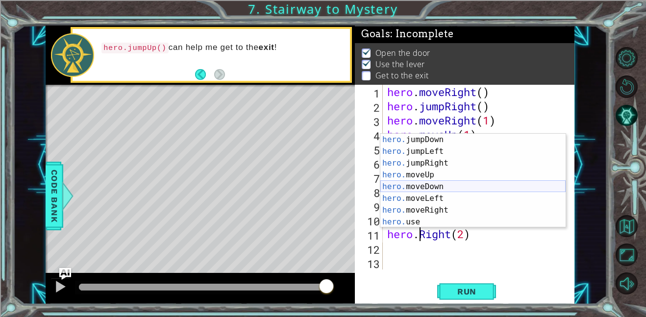
scroll to position [12, 0]
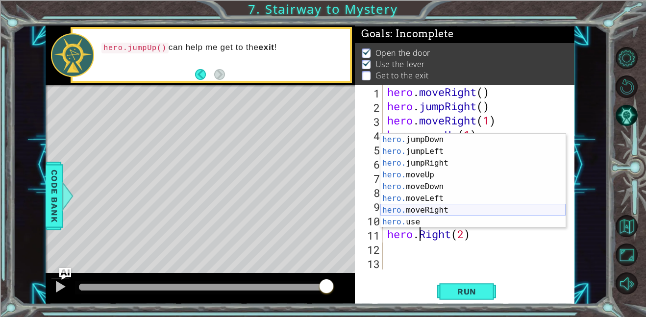
click at [439, 215] on div "hero. jumpDown press enter hero. jumpLeft press enter hero. jumpRight press ent…" at bounding box center [472, 193] width 185 height 118
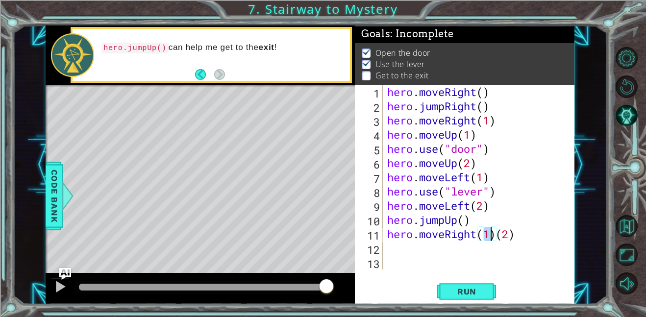
click at [500, 237] on div "hero . moveRight ( ) hero . jumpRight ( ) hero . moveRight ( 1 ) hero . moveUp …" at bounding box center [481, 191] width 192 height 213
type textarea "hero.moveRight(2)"
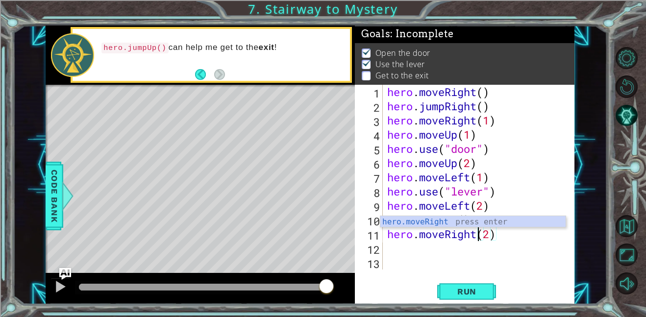
click at [503, 242] on div "hero . moveRight ( ) hero . jumpRight ( ) hero . moveRight ( 1 ) hero . moveUp …" at bounding box center [481, 191] width 192 height 213
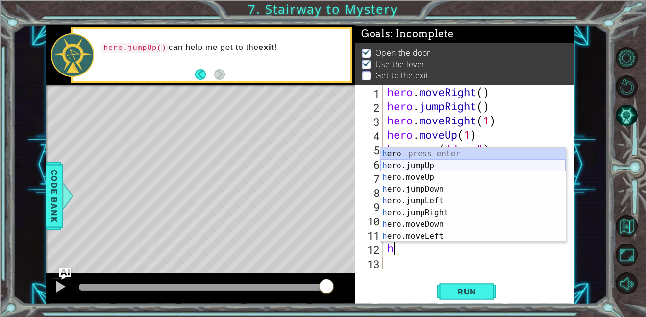
scroll to position [24, 0]
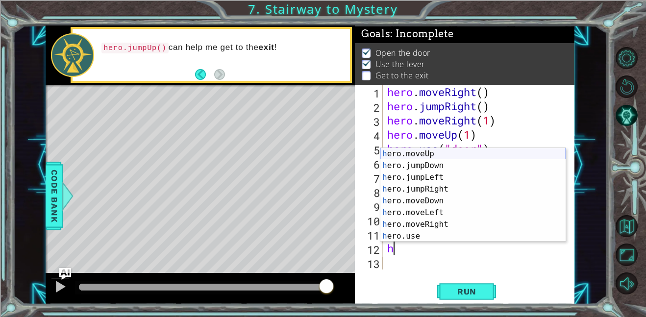
click at [436, 155] on div "h ero.moveUp press enter h ero.jumpDown press enter h ero.jumpLeft press enter …" at bounding box center [472, 207] width 185 height 118
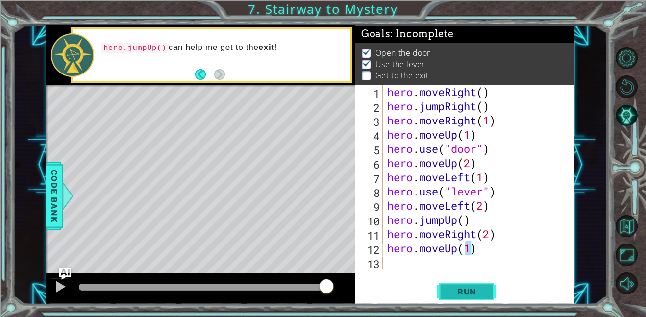
type textarea "hero.moveUp(1)"
click at [451, 291] on span "Run" at bounding box center [467, 292] width 39 height 10
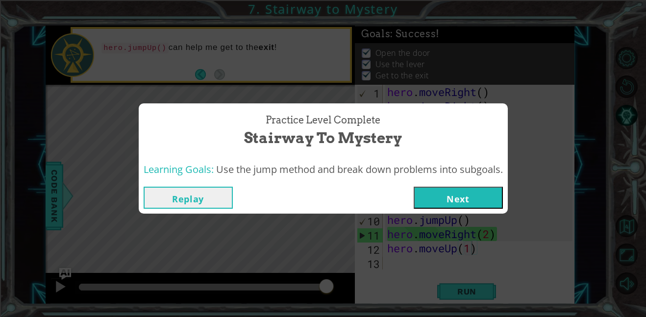
click at [464, 205] on button "Next" at bounding box center [458, 198] width 89 height 22
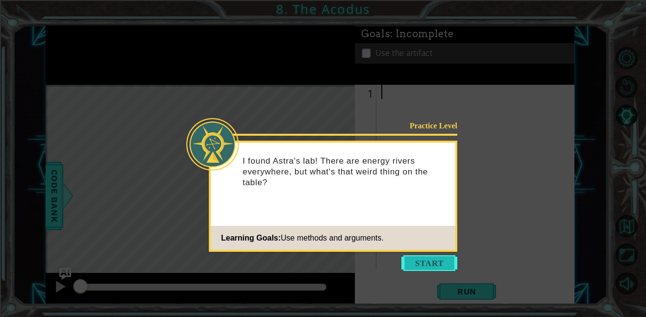
click at [413, 268] on button "Start" at bounding box center [429, 263] width 56 height 16
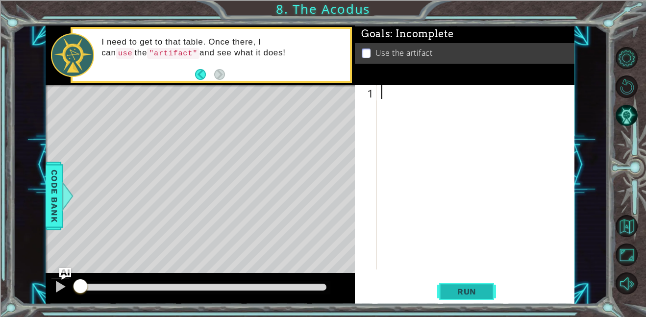
click at [488, 292] on button "Run" at bounding box center [466, 291] width 59 height 22
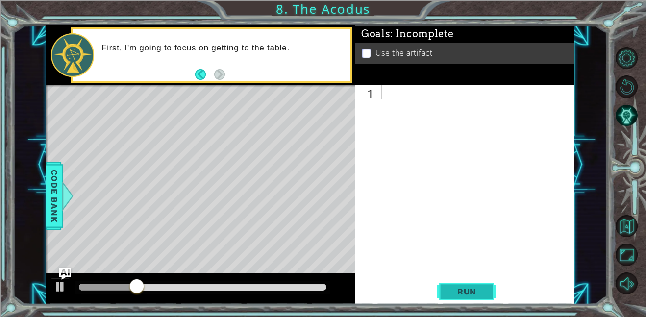
click at [488, 292] on button "Run" at bounding box center [466, 291] width 59 height 22
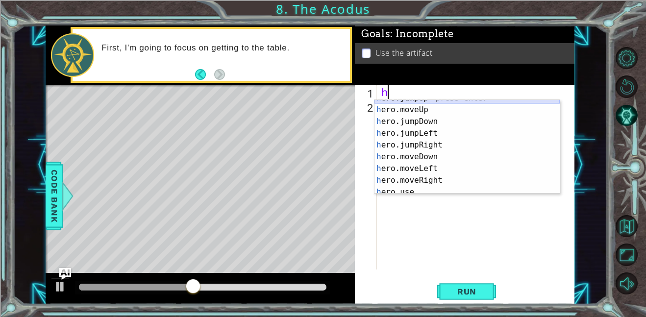
scroll to position [8, 0]
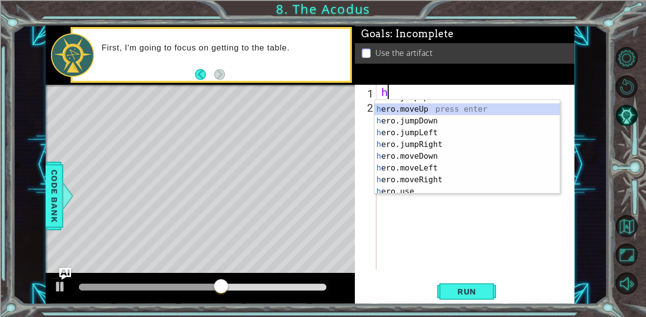
click at [418, 108] on div "h ero.jumpUp press enter h ero.moveUp press enter h ero.jumpDown press enter h …" at bounding box center [467, 151] width 185 height 118
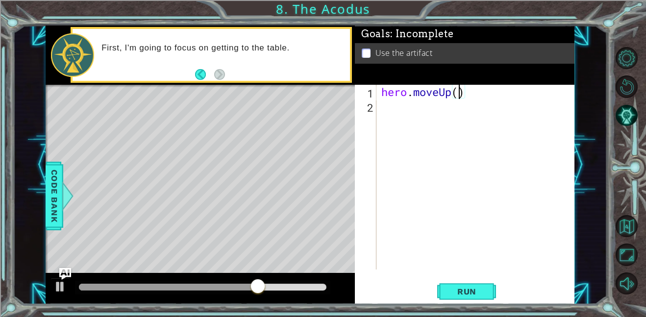
type textarea "hero.moveUp(2)"
click at [402, 111] on div "hero . moveUp ( 2 )" at bounding box center [478, 191] width 198 height 213
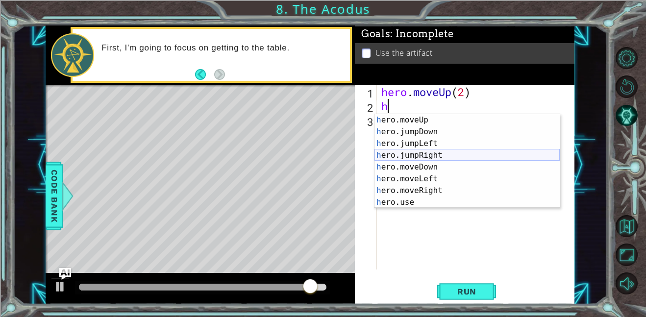
scroll to position [12, 0]
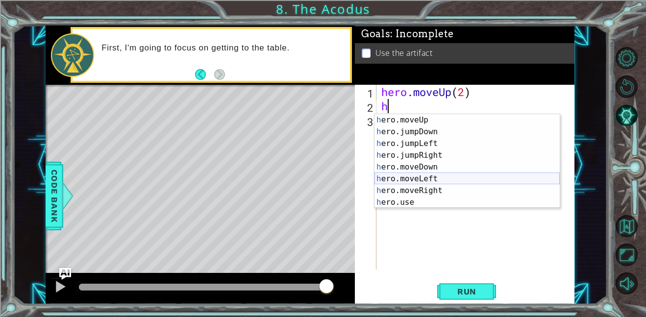
click at [426, 181] on div "h ero.moveUp press enter h ero.jumpDown press enter h ero.jumpLeft press enter …" at bounding box center [467, 173] width 185 height 118
type textarea "hero.moveLeft(1)"
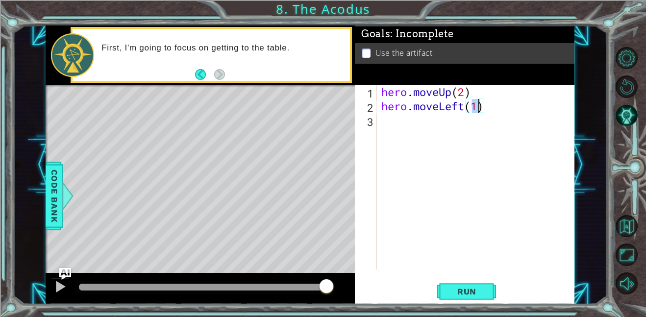
click at [397, 124] on div "hero . moveUp ( 2 ) hero . moveLeft ( 1 )" at bounding box center [478, 191] width 198 height 213
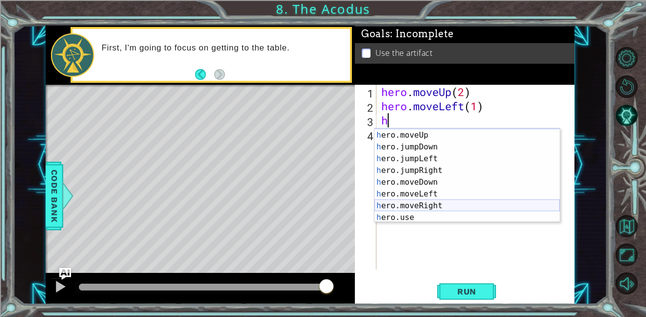
scroll to position [11, 0]
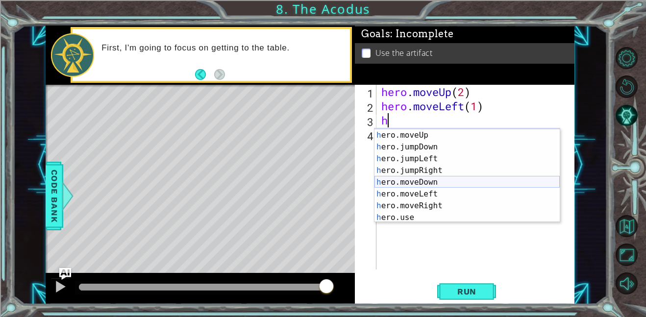
click at [416, 180] on div "h ero.jumpUp press enter h ero.moveUp press enter h ero.jumpDown press enter h …" at bounding box center [467, 177] width 185 height 118
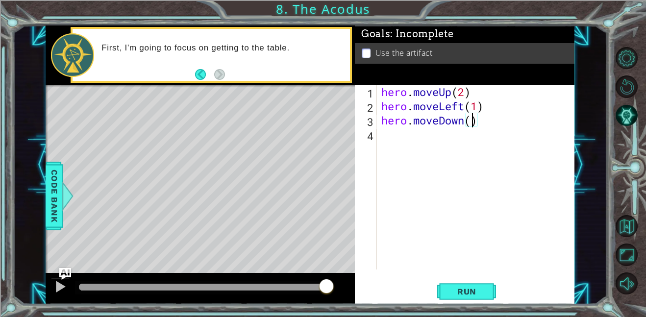
type textarea "hero.moveDown(2)"
click at [384, 134] on div "hero . moveUp ( 2 ) hero . moveLeft ( 1 ) hero . moveDown ( 2 )" at bounding box center [478, 191] width 198 height 213
type textarea "h"
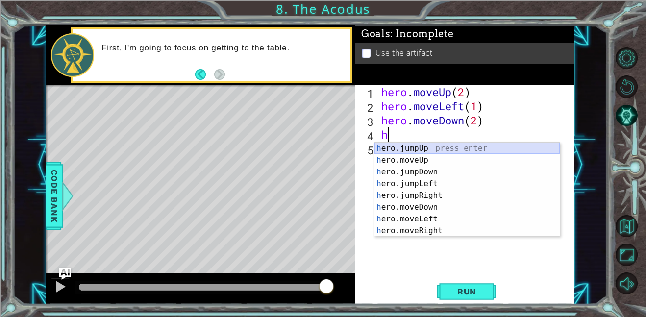
click at [415, 149] on div "h ero.jumpUp press enter h ero.moveUp press enter h ero.jumpDown press enter h …" at bounding box center [467, 202] width 185 height 118
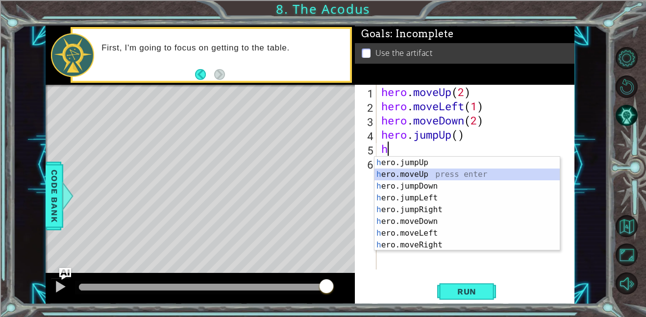
click at [421, 175] on div "h ero.jumpUp press enter h ero.moveUp press enter h ero.jumpDown press enter h …" at bounding box center [467, 216] width 185 height 118
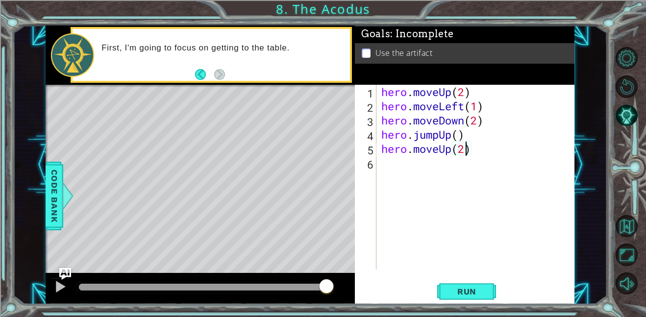
scroll to position [0, 4]
type textarea "hero.moveUp(2)"
click at [392, 165] on div "hero . moveUp ( 2 ) hero . moveLeft ( 1 ) hero . moveDown ( 2 ) hero . jumpUp (…" at bounding box center [478, 191] width 198 height 213
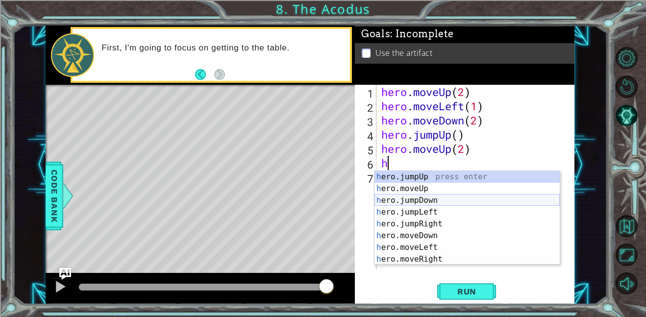
scroll to position [12, 0]
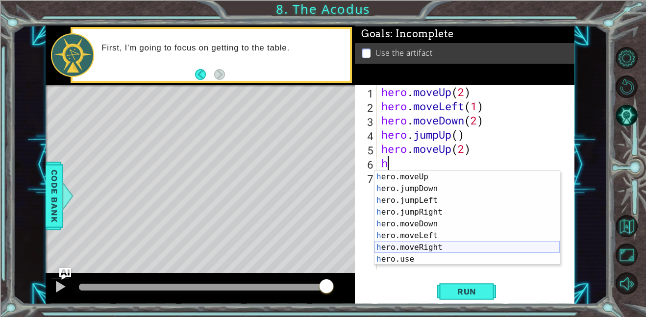
click at [414, 248] on div "h ero.moveUp press enter h ero.jumpDown press enter h ero.jumpLeft press enter …" at bounding box center [467, 230] width 185 height 118
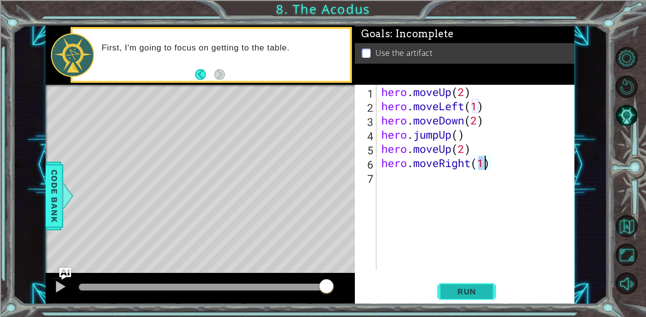
click at [457, 294] on span "Run" at bounding box center [467, 292] width 39 height 10
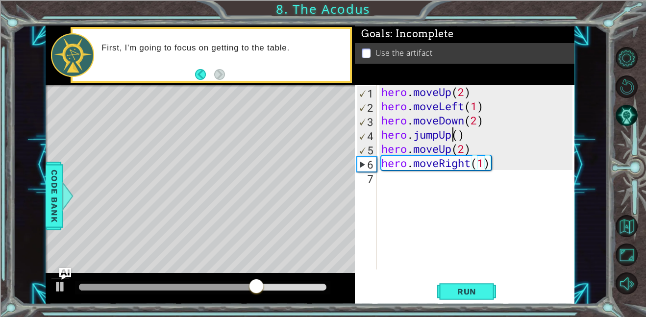
click at [452, 136] on div "hero . moveUp ( 2 ) hero . moveLeft ( 1 ) hero . moveDown ( 2 ) hero . jumpUp (…" at bounding box center [478, 191] width 198 height 213
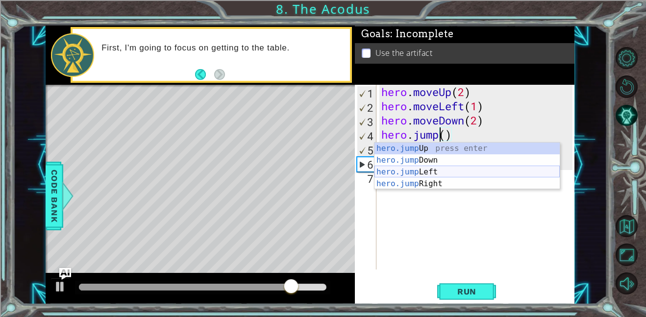
click at [446, 168] on div "hero.jump Up press enter hero.jump Down press enter hero.jump Left press enter …" at bounding box center [467, 178] width 185 height 71
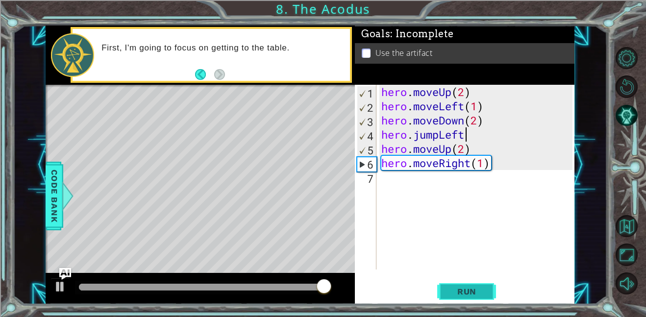
click at [478, 291] on span "Run" at bounding box center [467, 292] width 39 height 10
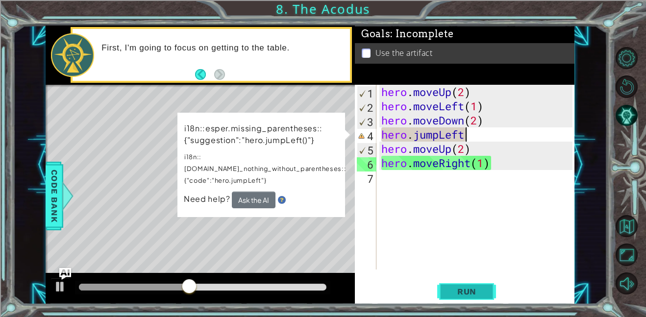
click at [482, 295] on span "Run" at bounding box center [467, 292] width 39 height 10
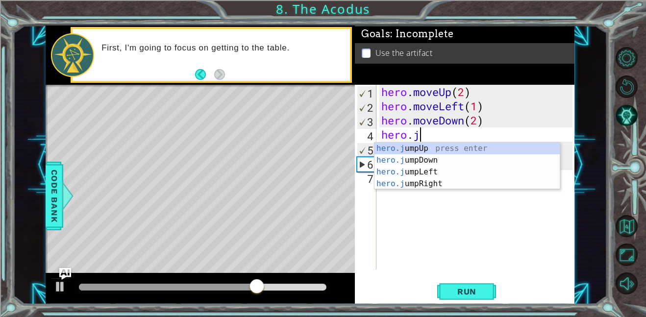
scroll to position [0, 0]
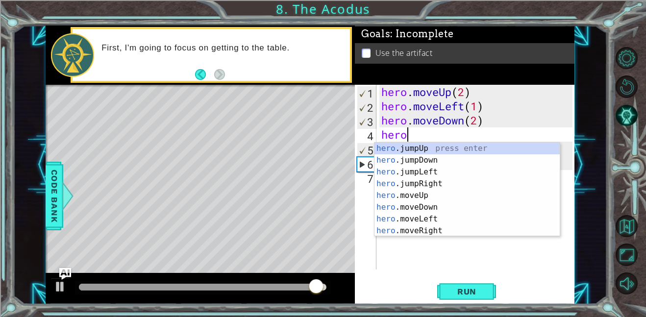
type textarea "h"
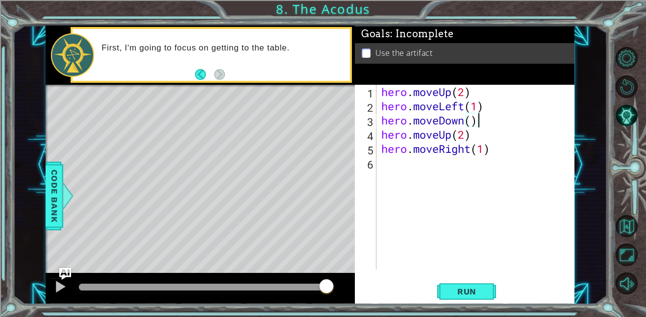
scroll to position [0, 4]
click at [472, 122] on div "hero . moveUp ( 2 ) hero . moveLeft ( 1 ) hero . moveDown ( ) hero . moveUp ( 2…" at bounding box center [478, 191] width 198 height 213
click at [395, 141] on div "hero . moveUp ( 2 ) hero . moveLeft ( 1 ) hero . moveDown ( 2 ) hero . moveUp (…" at bounding box center [478, 191] width 198 height 213
click at [401, 149] on div "hero . moveUp ( 2 ) hero . moveLeft ( 1 ) hero . moveDown ( 2 ) hero . moveUp (…" at bounding box center [478, 191] width 198 height 213
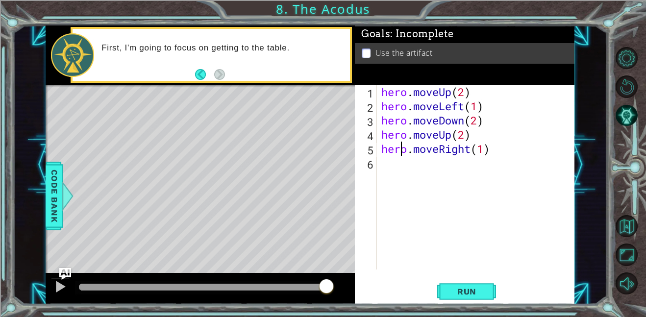
click at [401, 146] on div "hero . moveUp ( 2 ) hero . moveLeft ( 1 ) hero . moveDown ( 2 ) hero . moveUp (…" at bounding box center [478, 191] width 198 height 213
click at [475, 138] on div "hero . moveUp ( 2 ) hero . moveLeft ( 1 ) hero . moveDown ( 2 ) hero . moveUp (…" at bounding box center [478, 191] width 198 height 213
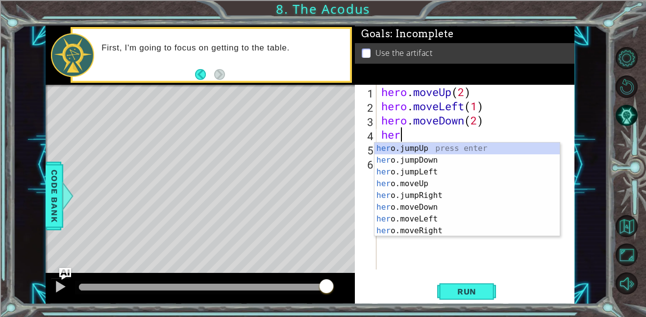
scroll to position [0, 0]
type textarea "h"
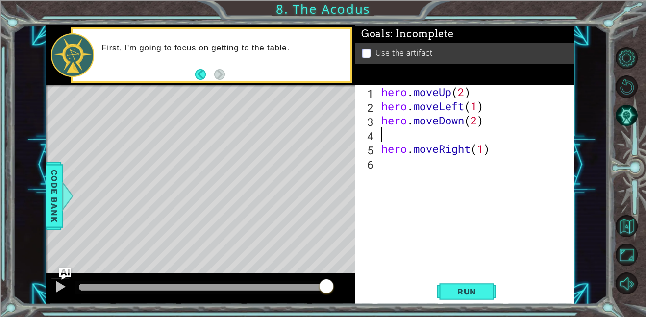
click at [494, 151] on div "hero . moveUp ( 2 ) hero . moveLeft ( 1 ) hero . moveDown ( 2 ) hero . moveRigh…" at bounding box center [478, 191] width 198 height 213
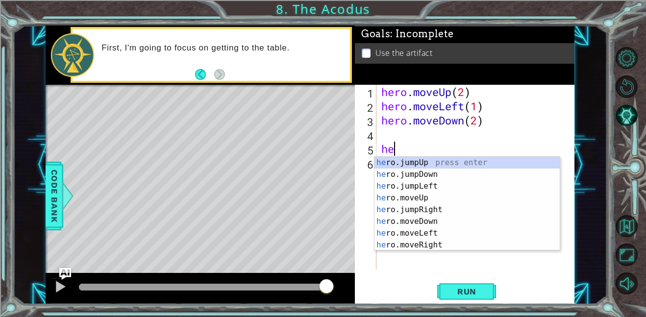
type textarea "h"
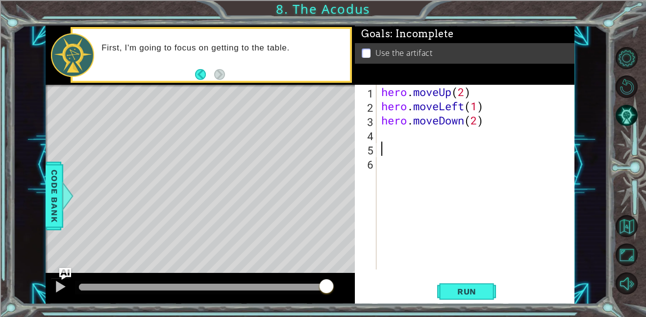
click at [396, 133] on div "hero . moveUp ( 2 ) hero . moveLeft ( 1 ) hero . moveDown ( 2 )" at bounding box center [478, 191] width 198 height 213
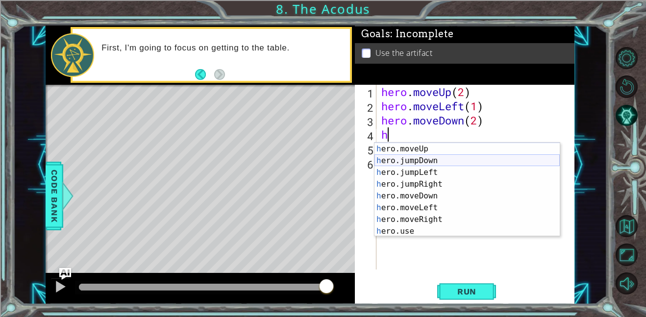
scroll to position [12, 0]
type textarea "h"
click at [122, 301] on div at bounding box center [200, 288] width 309 height 31
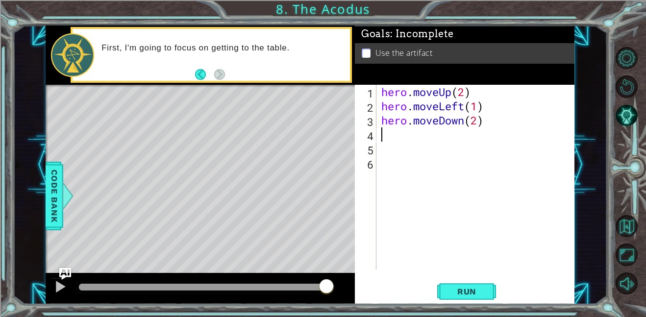
type textarea "h"
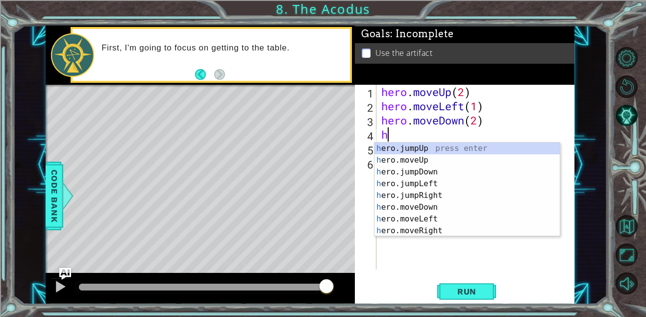
scroll to position [0, 0]
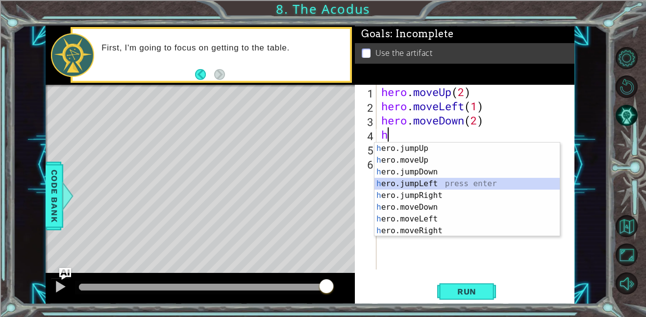
click at [437, 183] on div "h ero.jumpUp press enter h ero.moveUp press enter h ero.jumpDown press enter h …" at bounding box center [467, 202] width 185 height 118
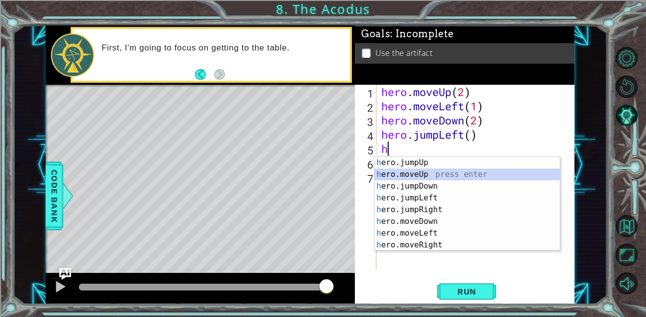
click at [408, 174] on div "h ero.jumpUp press enter h ero.moveUp press enter h ero.jumpDown press enter h …" at bounding box center [467, 216] width 185 height 118
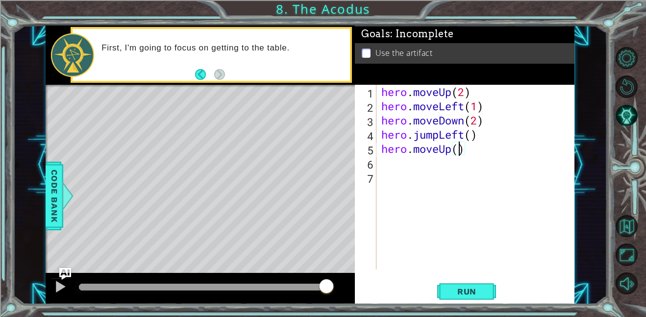
type textarea "hero.moveUp(2)"
click at [391, 161] on div "hero . moveUp ( 2 ) hero . moveLeft ( 1 ) hero . moveDown ( 2 ) hero . jumpLeft…" at bounding box center [478, 191] width 198 height 213
type textarea "h"
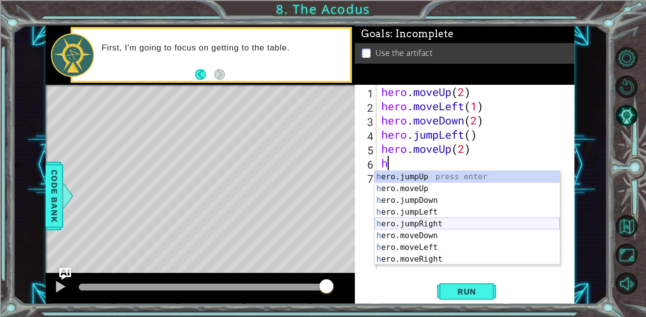
click at [442, 222] on div "h ero.jumpUp press enter h ero.moveUp press enter h ero.jumpDown press enter h …" at bounding box center [467, 230] width 185 height 118
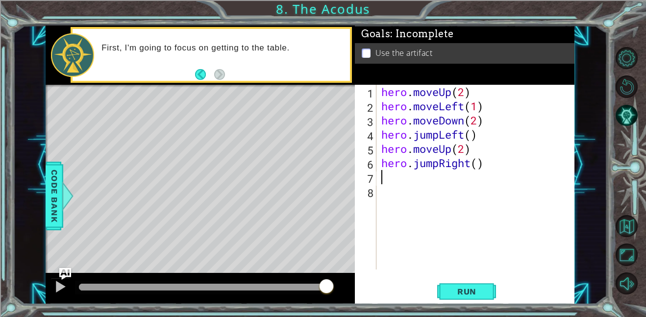
click at [480, 165] on div "hero . moveUp ( 2 ) hero . moveLeft ( 1 ) hero . moveDown ( 2 ) hero . jumpLeft…" at bounding box center [478, 191] width 198 height 213
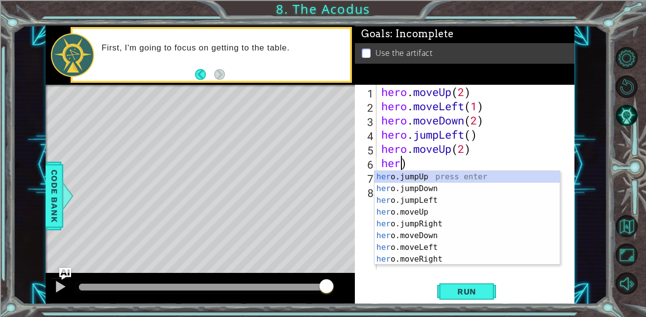
type textarea "hero.moveUp(2)"
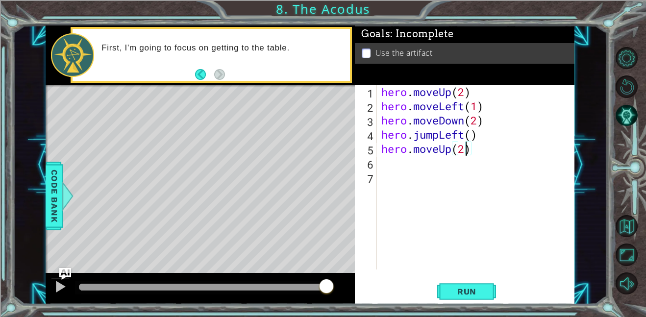
click at [396, 153] on div "hero . moveUp ( 2 ) hero . moveLeft ( 1 ) hero . moveDown ( 2 ) hero . jumpLeft…" at bounding box center [478, 191] width 198 height 213
click at [399, 160] on div "hero . moveUp ( 2 ) hero . moveLeft ( 1 ) hero . moveDown ( 2 ) hero . jumpLeft…" at bounding box center [478, 191] width 198 height 213
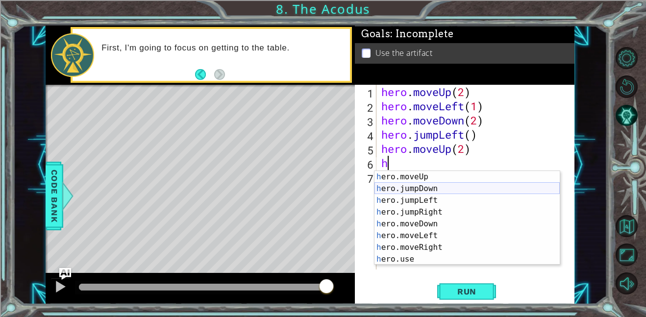
scroll to position [12, 0]
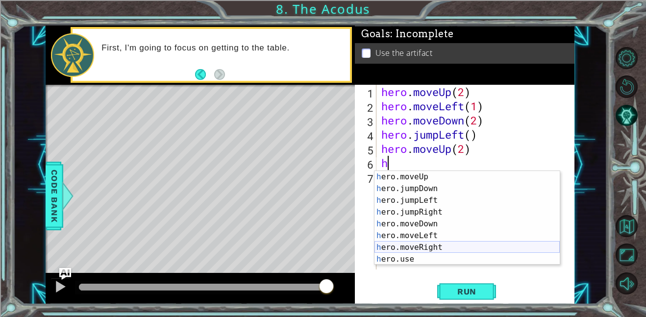
click at [427, 248] on div "h ero.moveUp press enter h ero.jumpDown press enter h ero.jumpLeft press enter …" at bounding box center [467, 230] width 185 height 118
type textarea "hero.moveRight(1)"
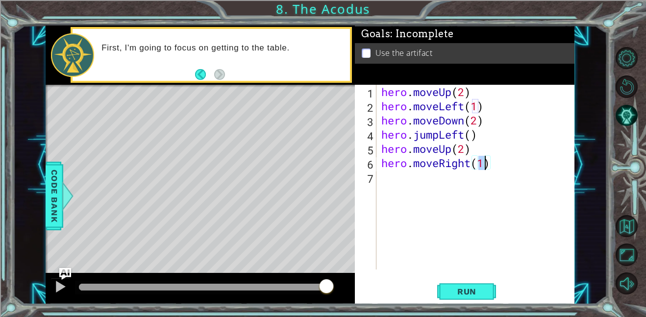
click at [385, 177] on div "hero . moveUp ( 2 ) hero . moveLeft ( 1 ) hero . moveDown ( 2 ) hero . jumpLeft…" at bounding box center [478, 191] width 198 height 213
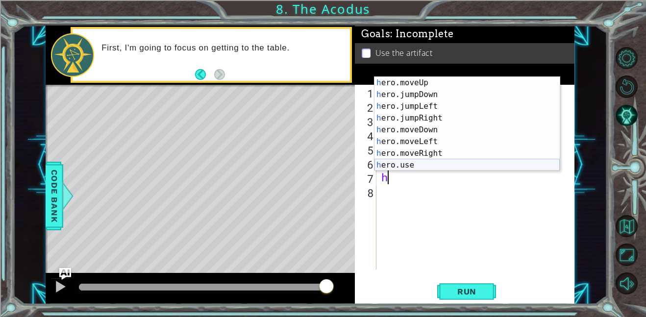
click at [428, 166] on div "h ero.moveUp press enter h ero.jumpDown press enter h ero.jumpLeft press enter …" at bounding box center [467, 136] width 185 height 118
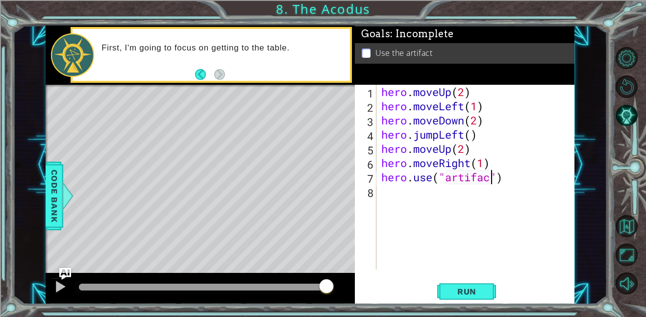
scroll to position [0, 5]
type textarea "hero.use("artifact")"
click at [475, 288] on span "Run" at bounding box center [467, 292] width 39 height 10
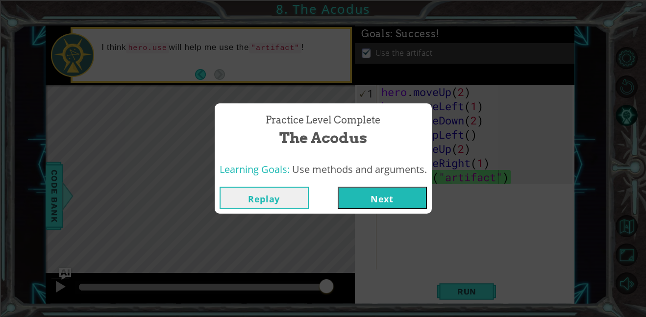
click at [400, 189] on button "Next" at bounding box center [382, 198] width 89 height 22
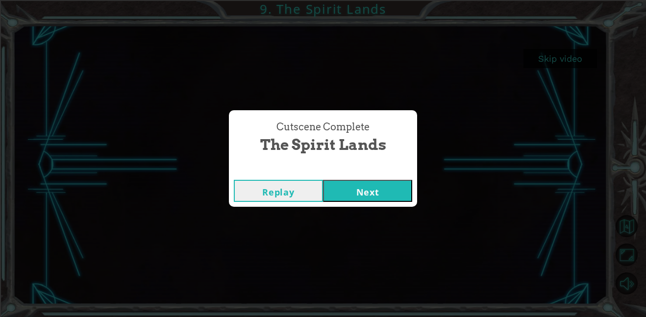
click at [352, 192] on button "Next" at bounding box center [367, 191] width 89 height 22
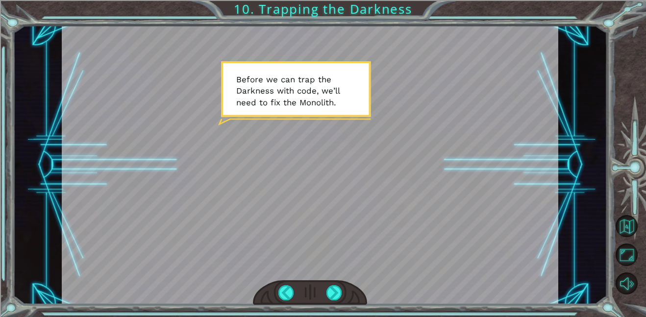
click at [323, 317] on div "Temporary Text B e f o r e w e c a n t r a p t h e D a r k n e s s w i t h c o …" at bounding box center [323, 158] width 646 height 317
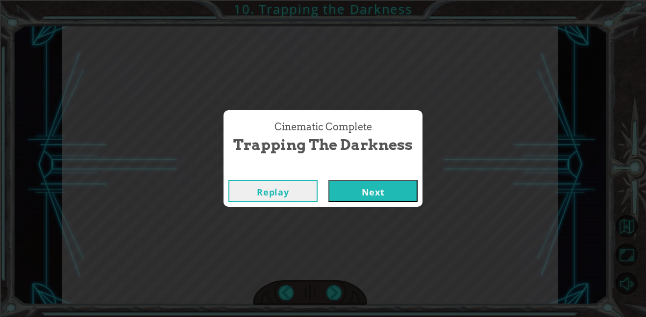
click at [358, 201] on button "Next" at bounding box center [372, 191] width 89 height 22
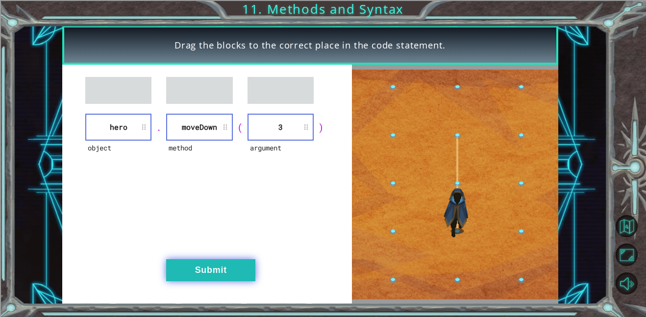
click at [212, 276] on button "Submit" at bounding box center [210, 270] width 89 height 22
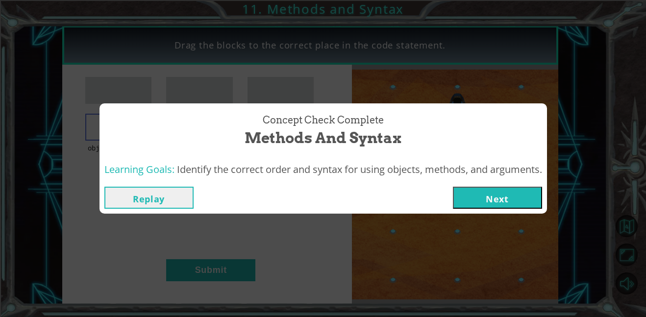
click at [482, 199] on button "Next" at bounding box center [497, 198] width 89 height 22
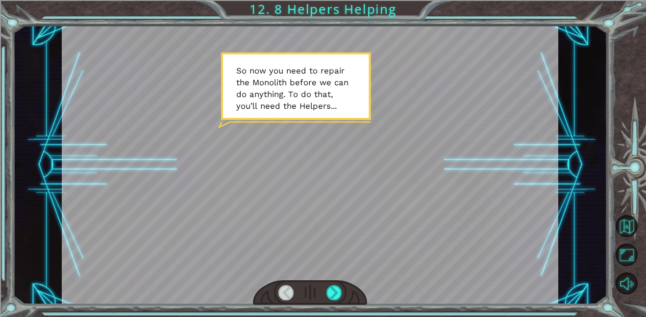
click at [482, 199] on div at bounding box center [310, 164] width 497 height 279
click at [336, 293] on div at bounding box center [334, 292] width 16 height 15
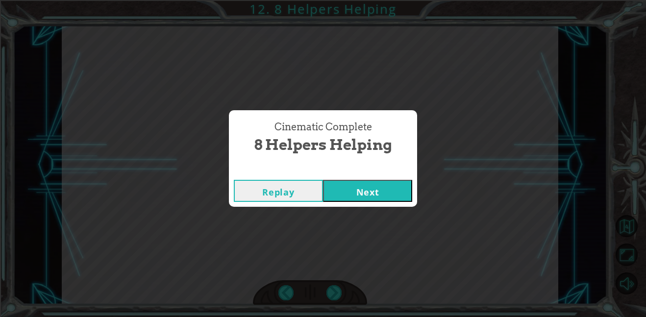
click at [376, 182] on button "Next" at bounding box center [367, 191] width 89 height 22
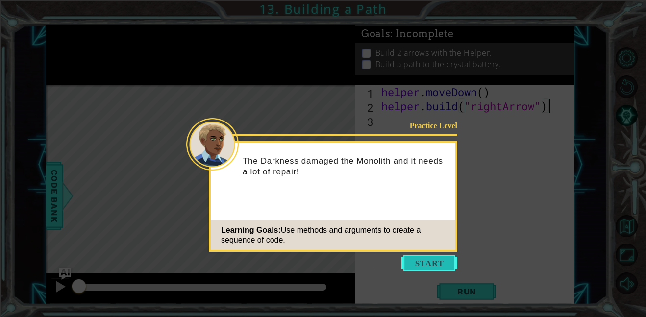
click at [423, 265] on button "Start" at bounding box center [429, 263] width 56 height 16
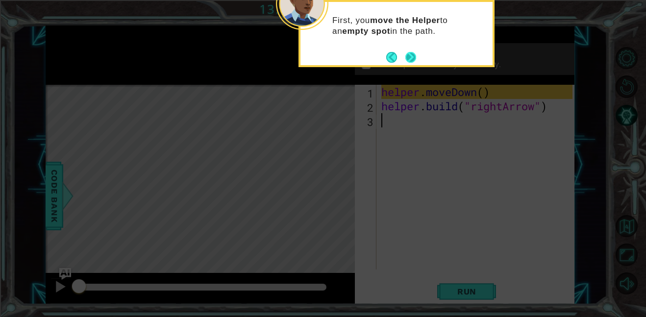
click at [411, 56] on button "Next" at bounding box center [410, 57] width 11 height 11
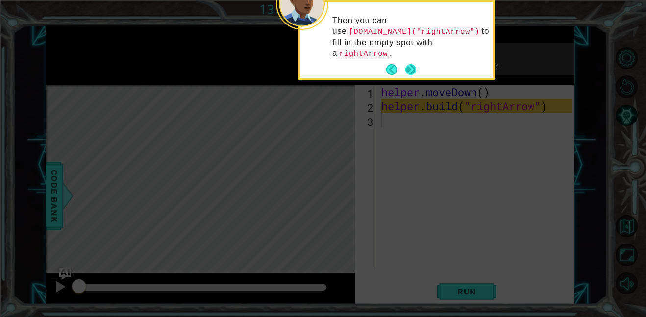
click at [413, 64] on button "Next" at bounding box center [410, 69] width 11 height 11
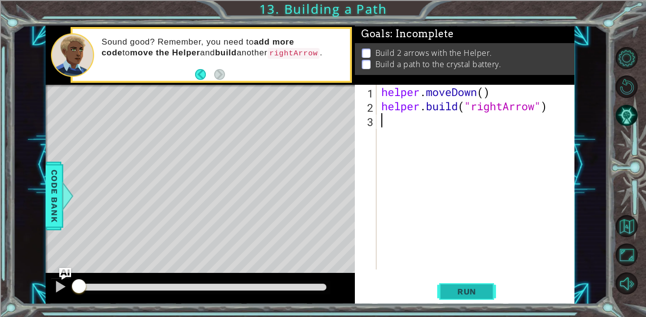
click at [462, 283] on button "Run" at bounding box center [466, 291] width 59 height 22
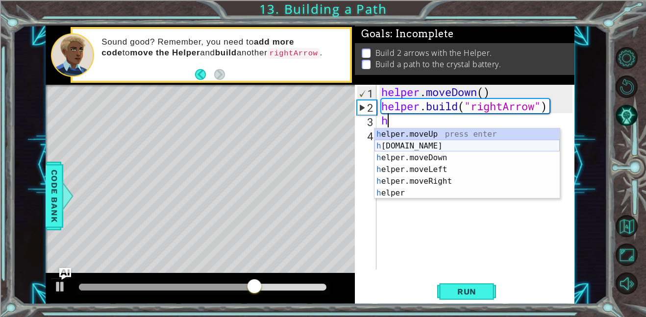
click at [404, 145] on div "h elper.moveUp press enter h [DOMAIN_NAME] press enter h elper.moveDown press e…" at bounding box center [467, 175] width 185 height 94
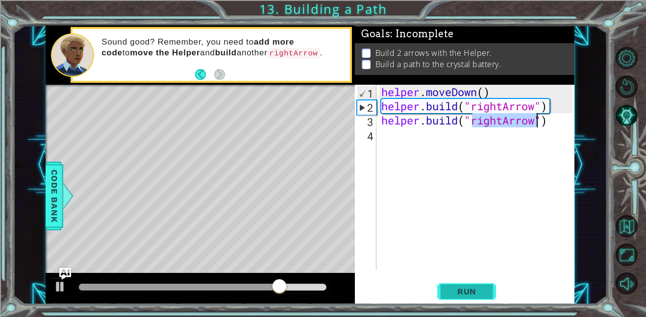
type textarea "[DOMAIN_NAME]("rightArrow")"
click at [476, 291] on span "Run" at bounding box center [467, 292] width 39 height 10
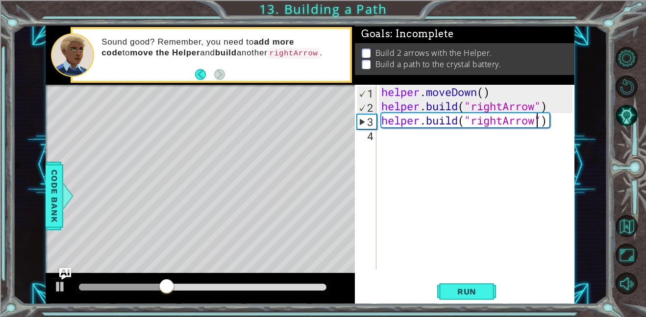
click at [400, 143] on div "helper . moveDown ( ) helper . build ( "rightArrow" ) helper . build ( "rightAr…" at bounding box center [478, 191] width 198 height 213
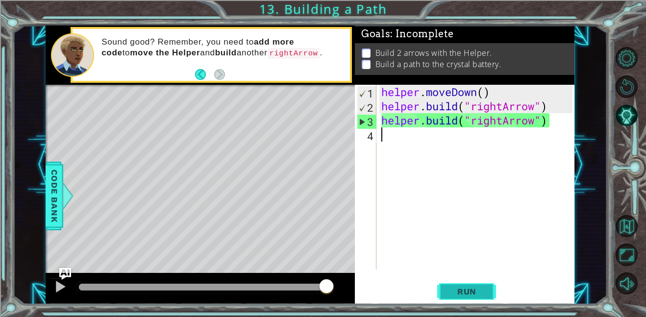
click at [462, 301] on button "Run" at bounding box center [466, 291] width 59 height 22
